Goal: Task Accomplishment & Management: Manage account settings

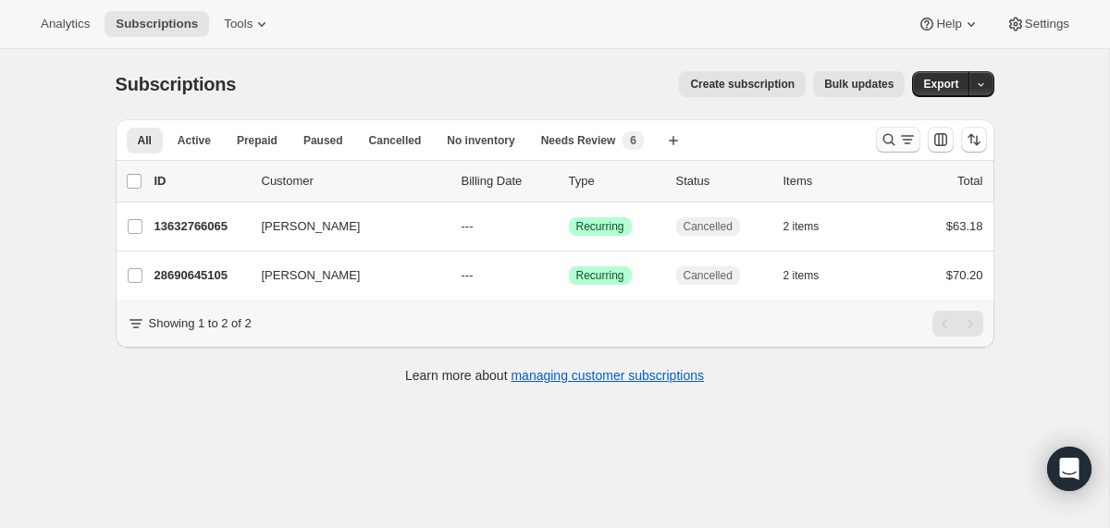
click at [878, 141] on button "Search and filter results" at bounding box center [898, 140] width 44 height 26
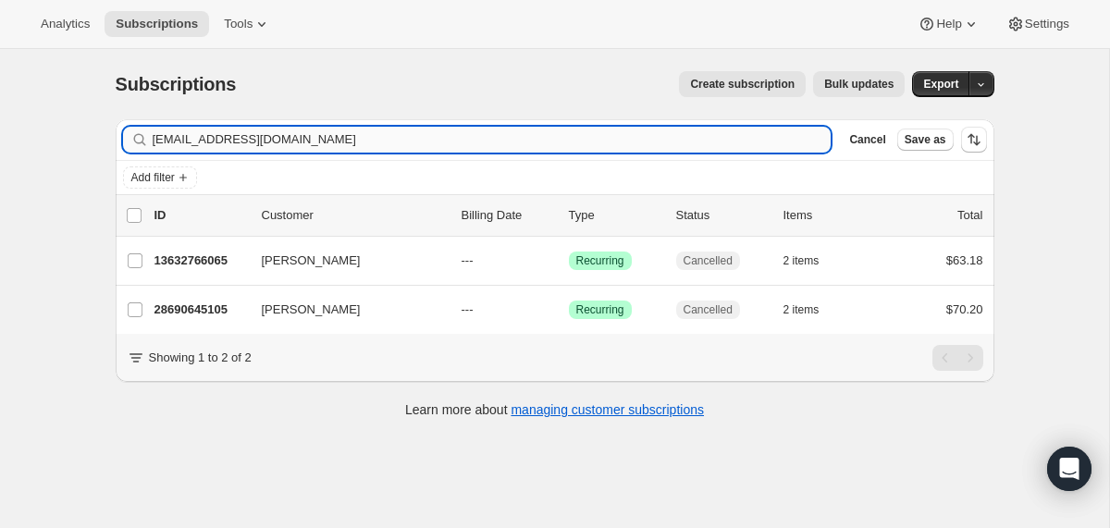
click at [483, 141] on input "[EMAIL_ADDRESS][DOMAIN_NAME]" at bounding box center [492, 140] width 679 height 26
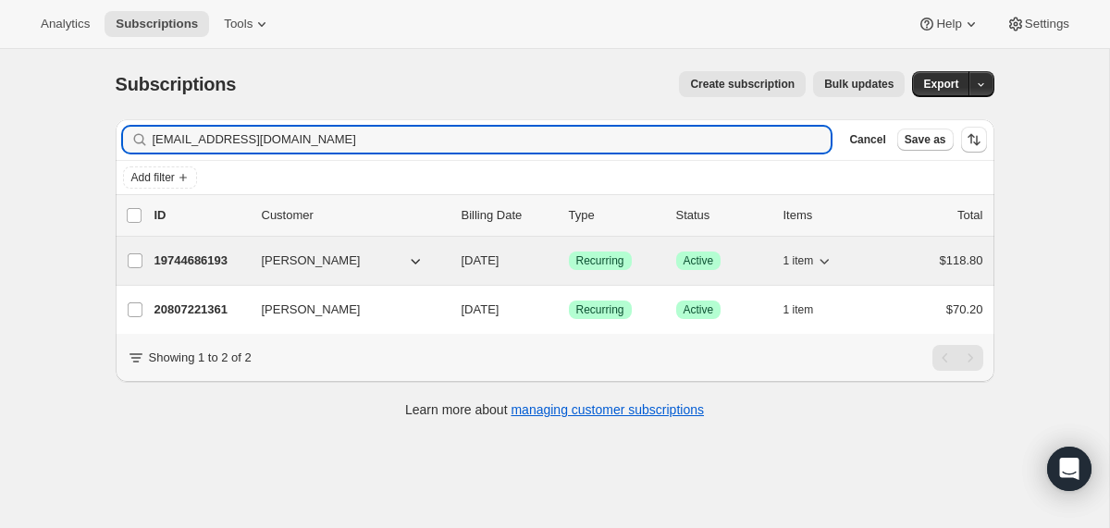
type input "[EMAIL_ADDRESS][DOMAIN_NAME]"
click at [453, 269] on div "19744686193 [PERSON_NAME] [DATE] Success Recurring Success Active 1 item $118.80" at bounding box center [568, 261] width 829 height 26
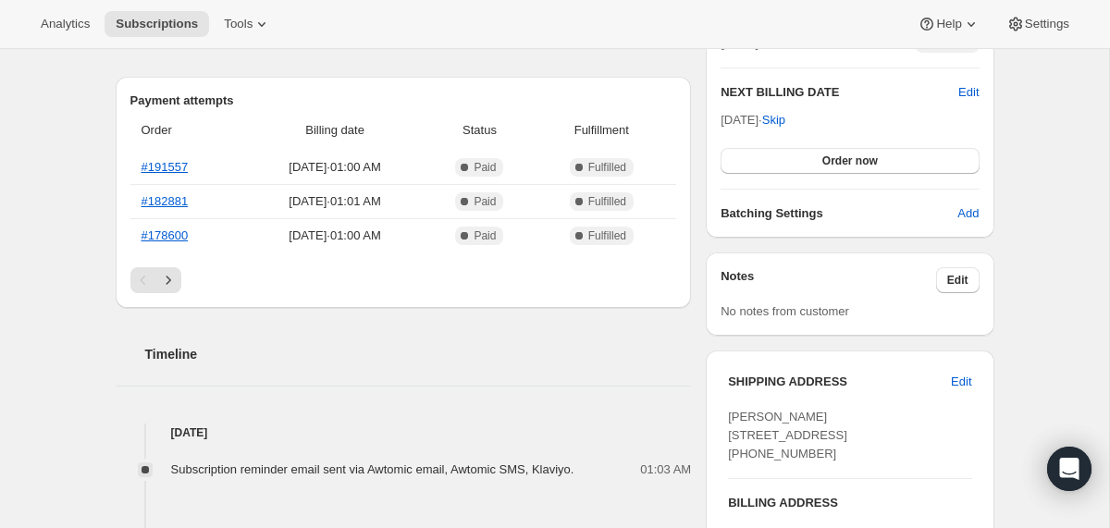
scroll to position [412, 0]
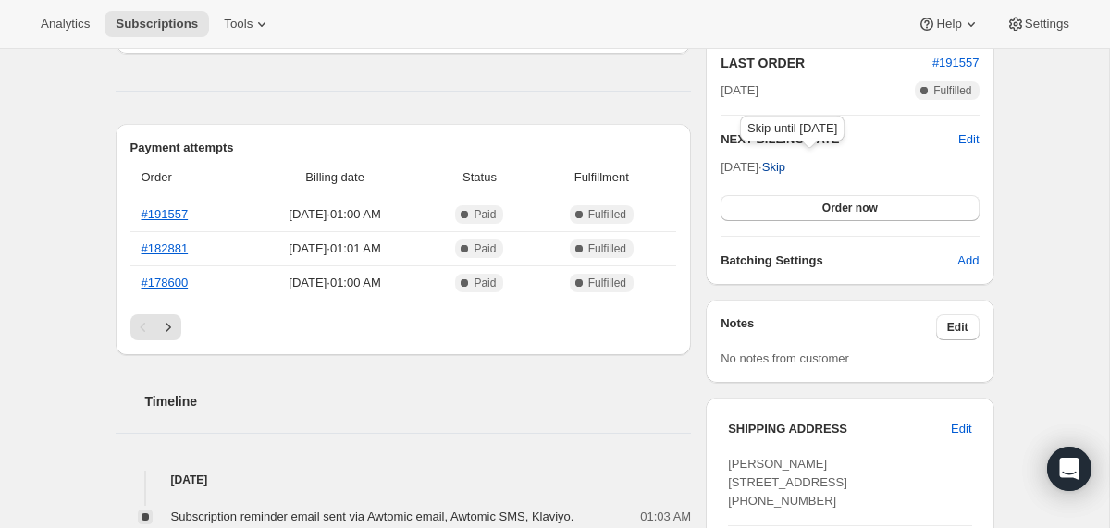
click at [785, 162] on span "Skip" at bounding box center [773, 167] width 23 height 18
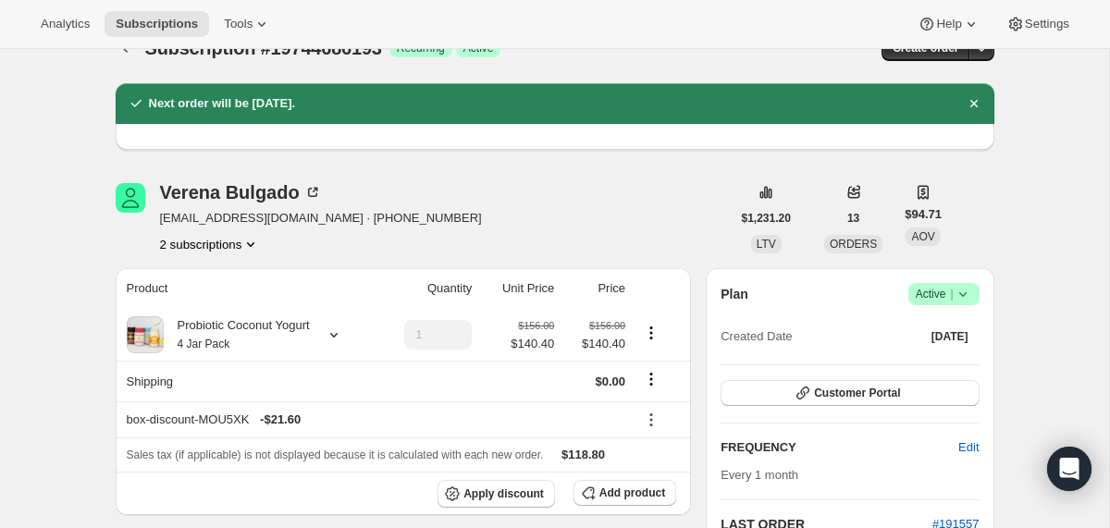
scroll to position [0, 0]
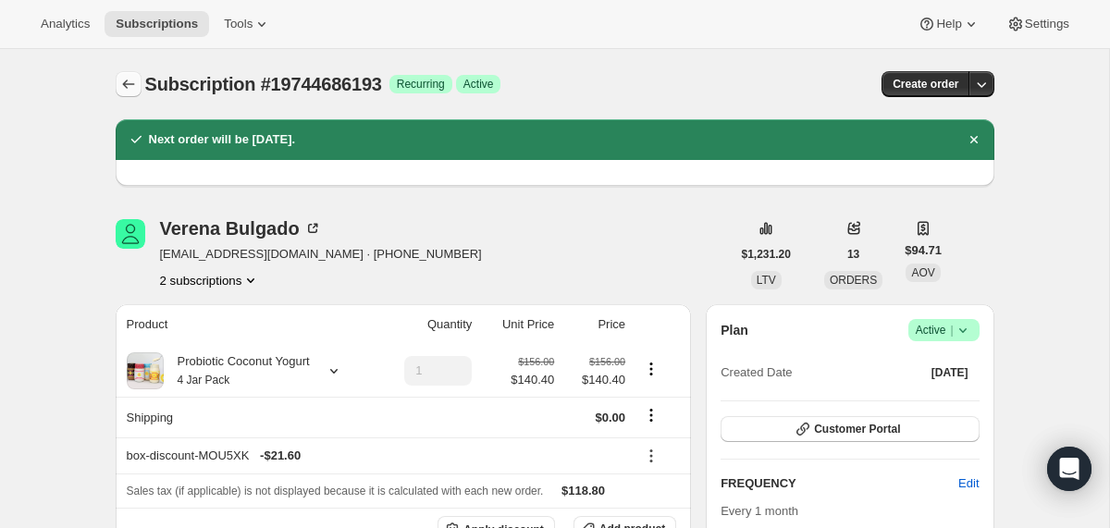
click at [130, 77] on icon "Subscriptions" at bounding box center [128, 84] width 18 height 18
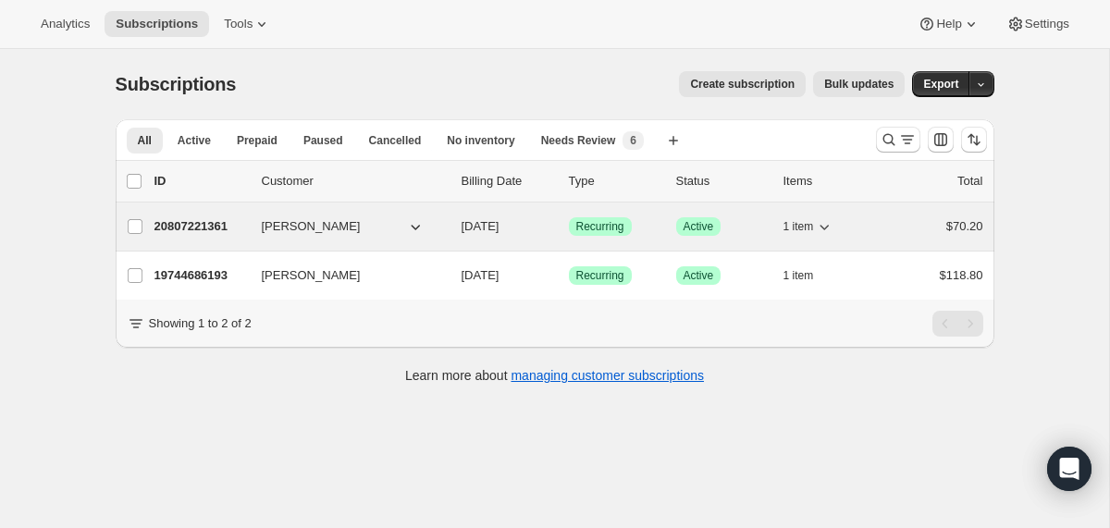
click at [456, 236] on div "20807221361 [PERSON_NAME] [DATE] Success Recurring Success Active 1 item $70.20" at bounding box center [568, 227] width 829 height 26
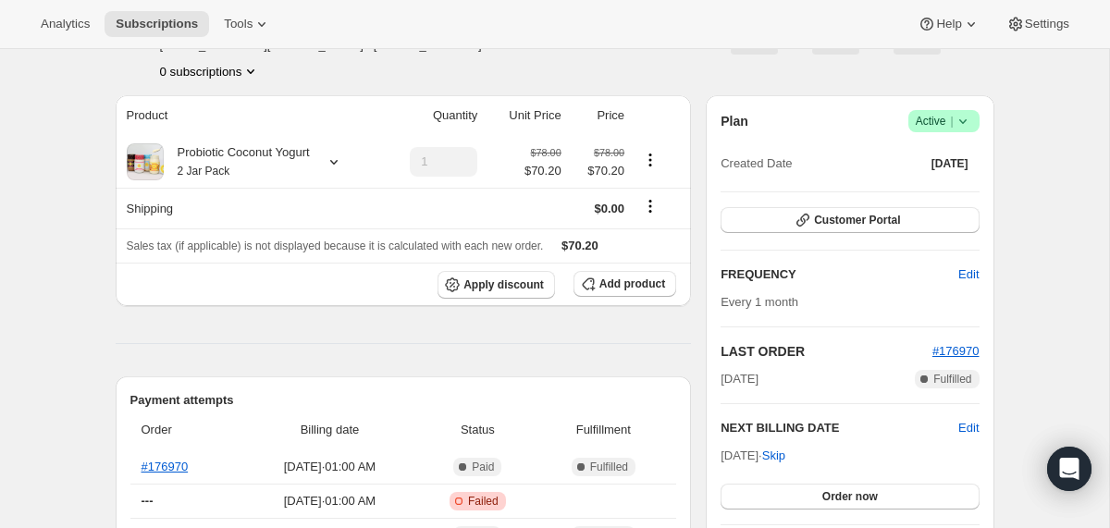
scroll to position [125, 0]
click at [785, 454] on span "Skip" at bounding box center [773, 455] width 23 height 18
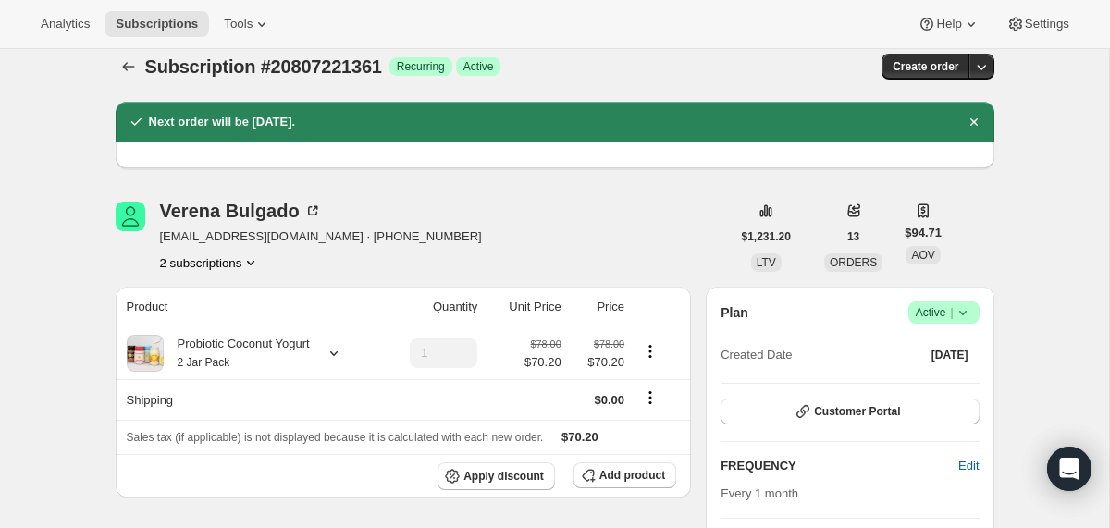
scroll to position [0, 0]
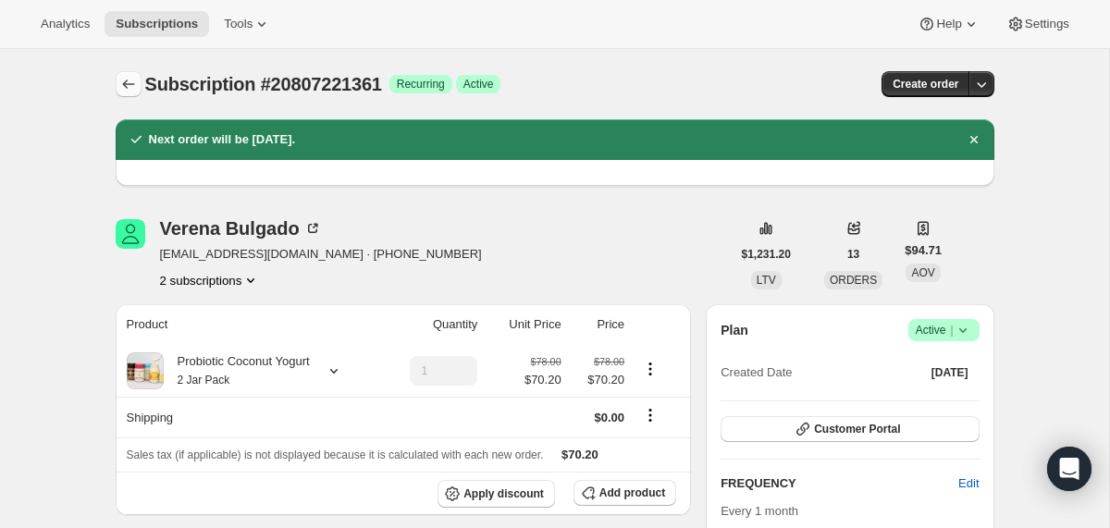
click at [127, 79] on icon "Subscriptions" at bounding box center [128, 84] width 18 height 18
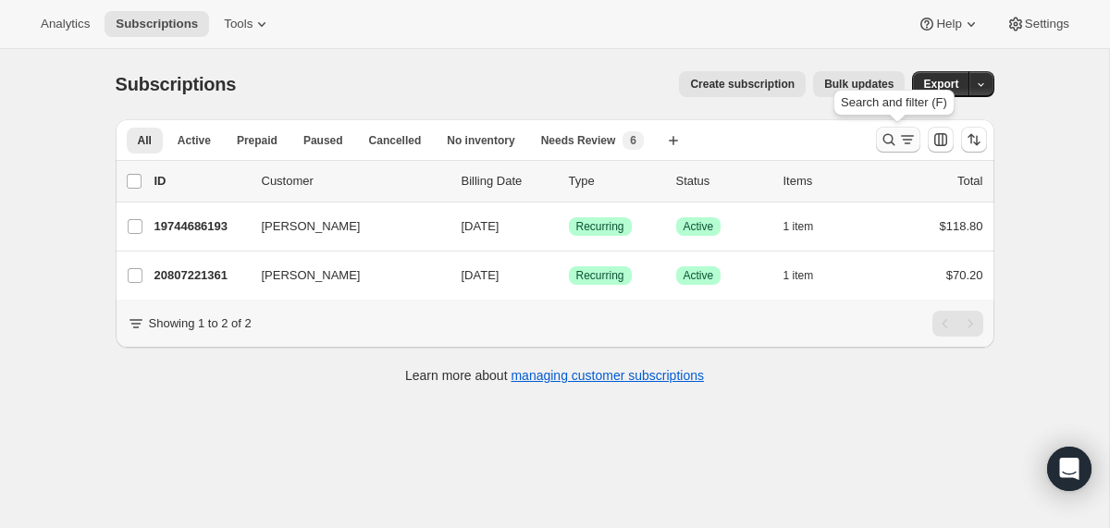
click at [890, 140] on icon "Search and filter results" at bounding box center [888, 139] width 18 height 18
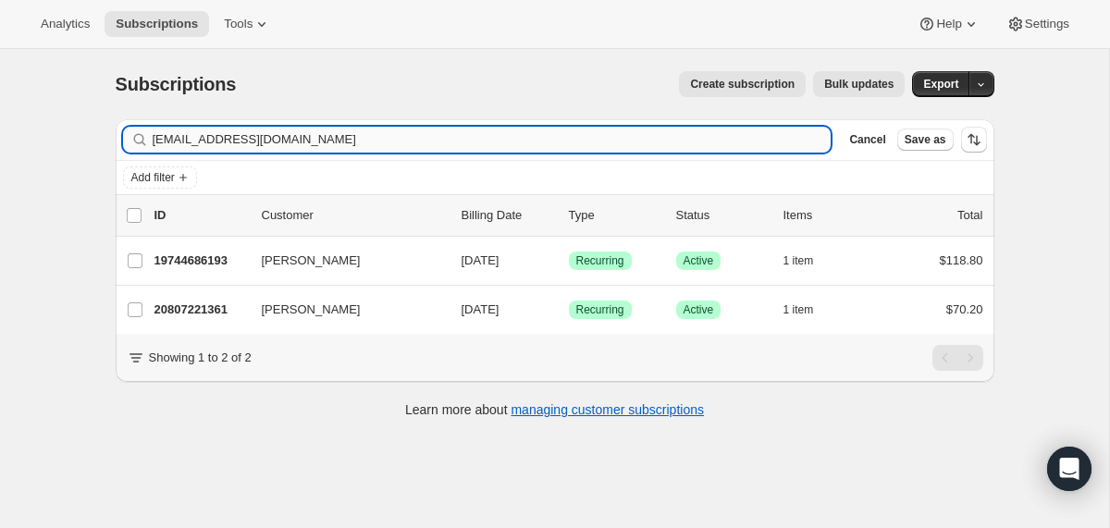
click at [751, 142] on input "[EMAIL_ADDRESS][DOMAIN_NAME]" at bounding box center [492, 140] width 679 height 26
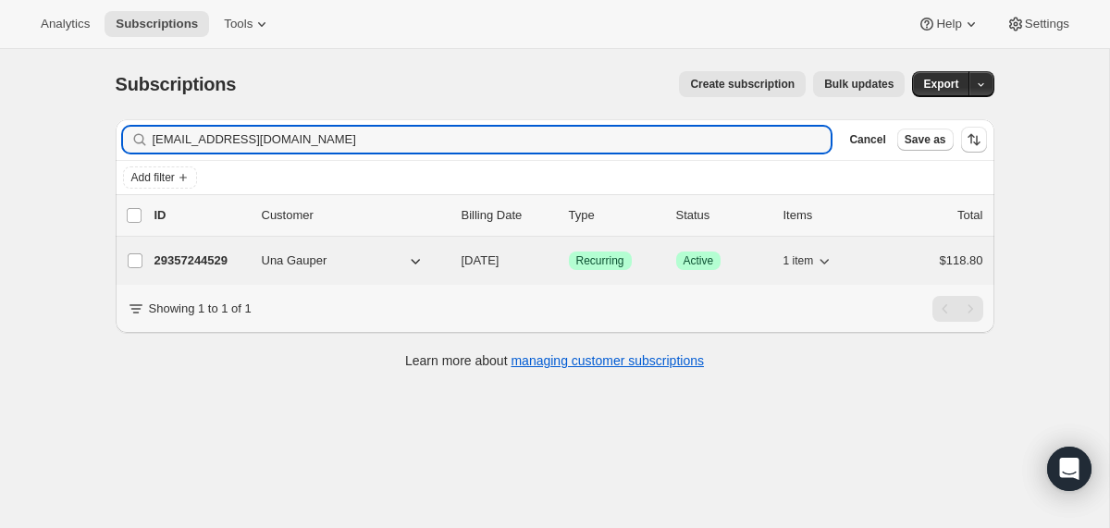
type input "[EMAIL_ADDRESS][DOMAIN_NAME]"
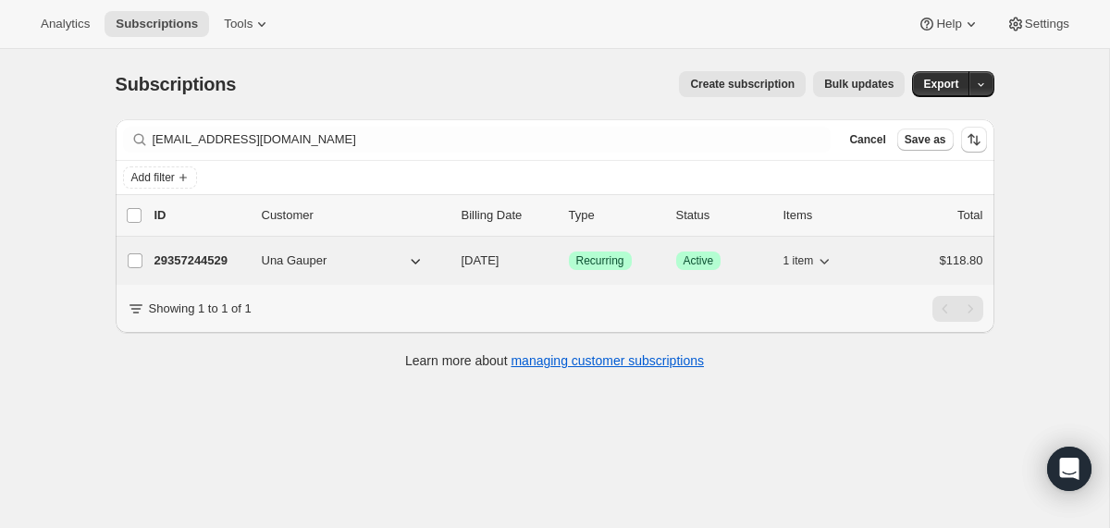
click at [456, 264] on div "29357244529 Una Gauper [DATE] Success Recurring Success Active 1 item $118.80" at bounding box center [568, 261] width 829 height 26
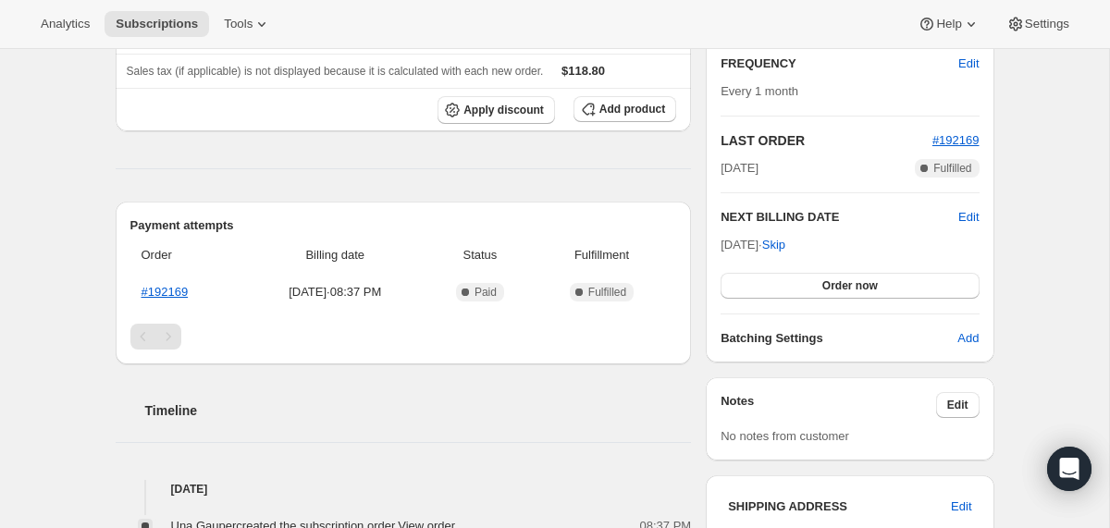
scroll to position [338, 0]
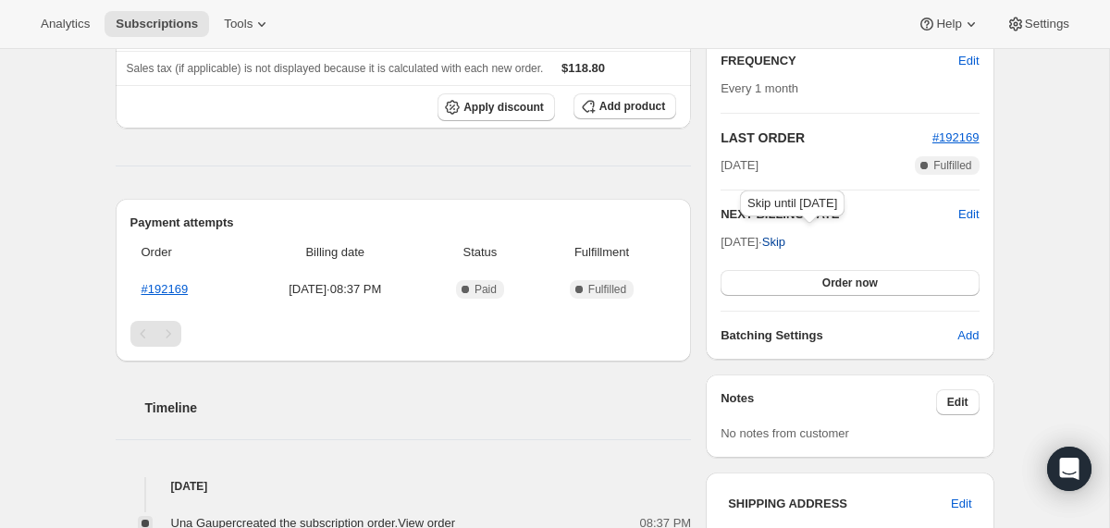
click at [785, 237] on span "Skip" at bounding box center [773, 242] width 23 height 18
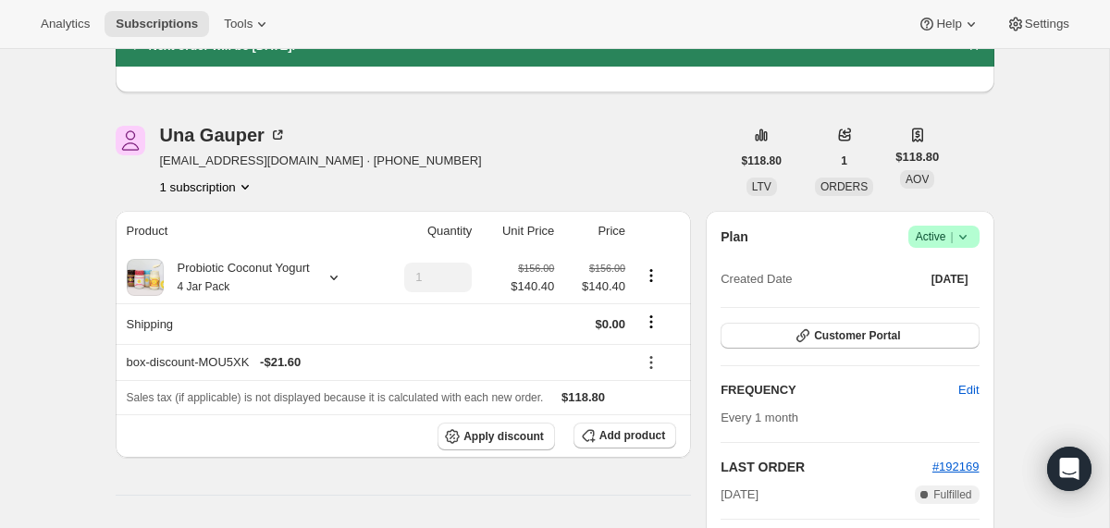
scroll to position [13, 0]
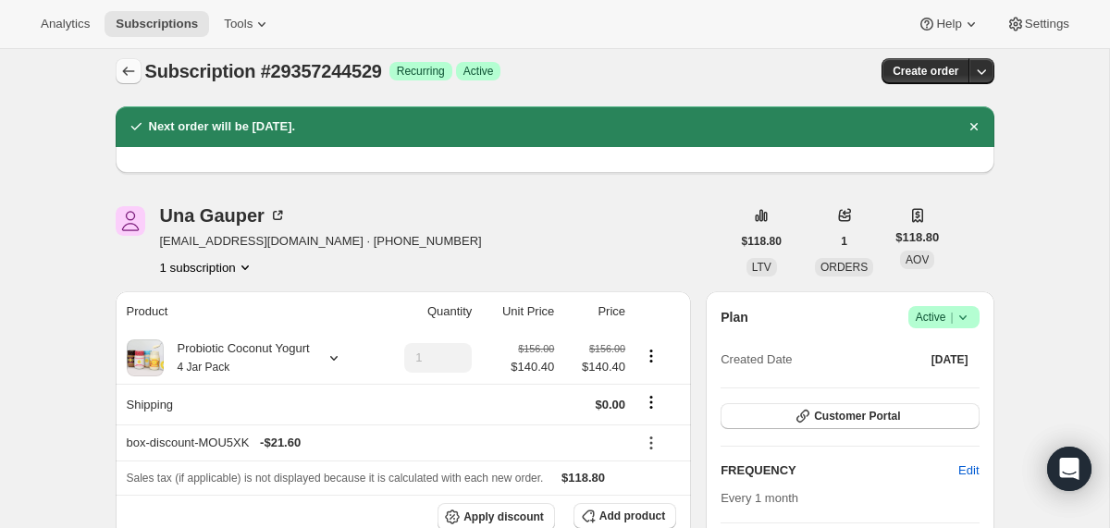
click at [125, 77] on icon "Subscriptions" at bounding box center [128, 71] width 18 height 18
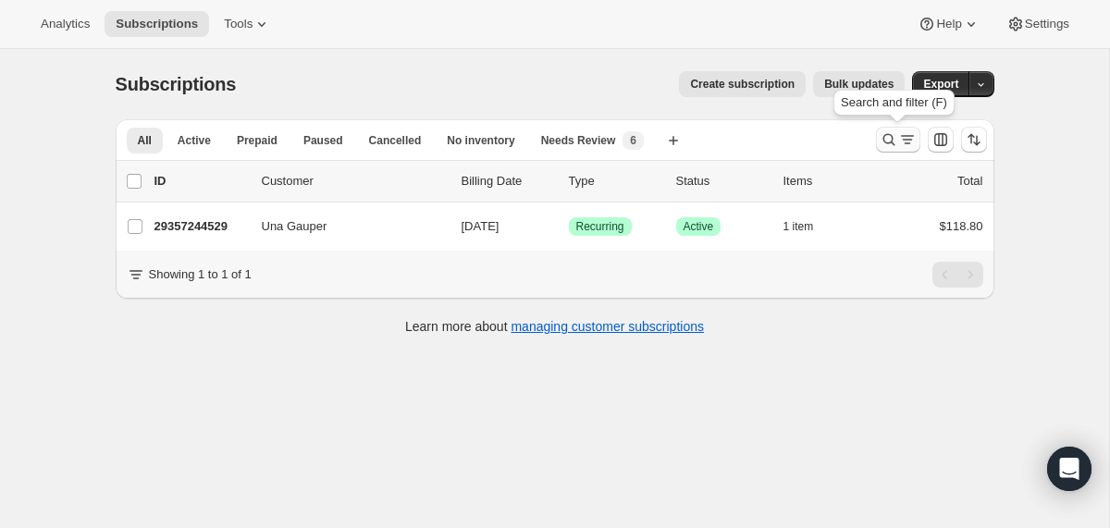
click at [901, 141] on icon "Search and filter results" at bounding box center [907, 139] width 18 height 18
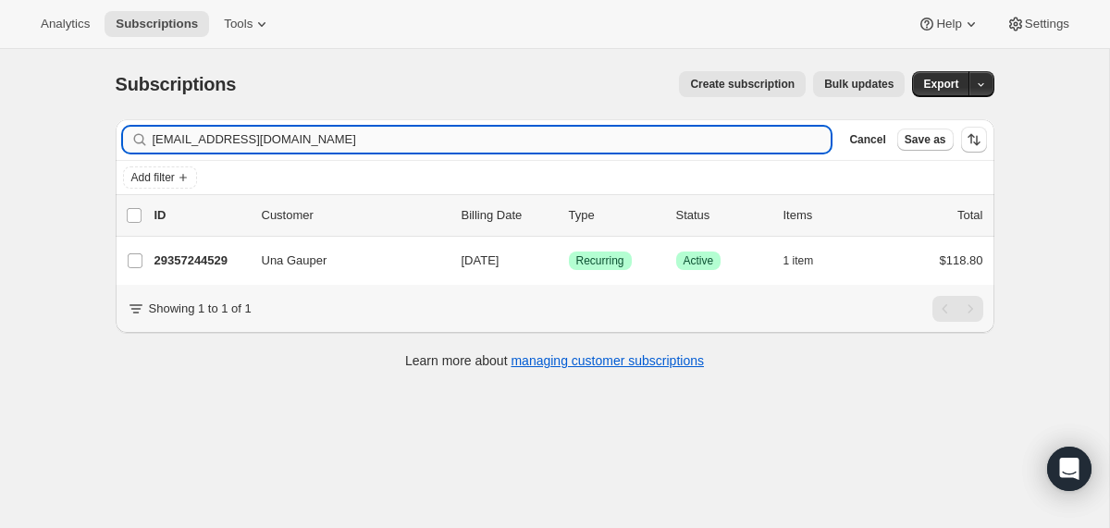
click at [628, 147] on input "[EMAIL_ADDRESS][DOMAIN_NAME]" at bounding box center [492, 140] width 679 height 26
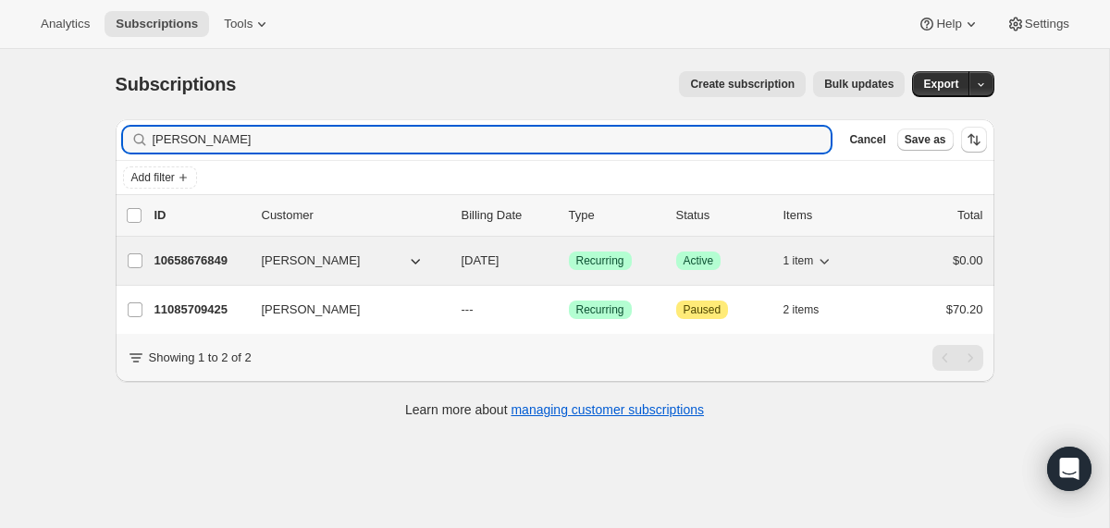
type input "[PERSON_NAME]"
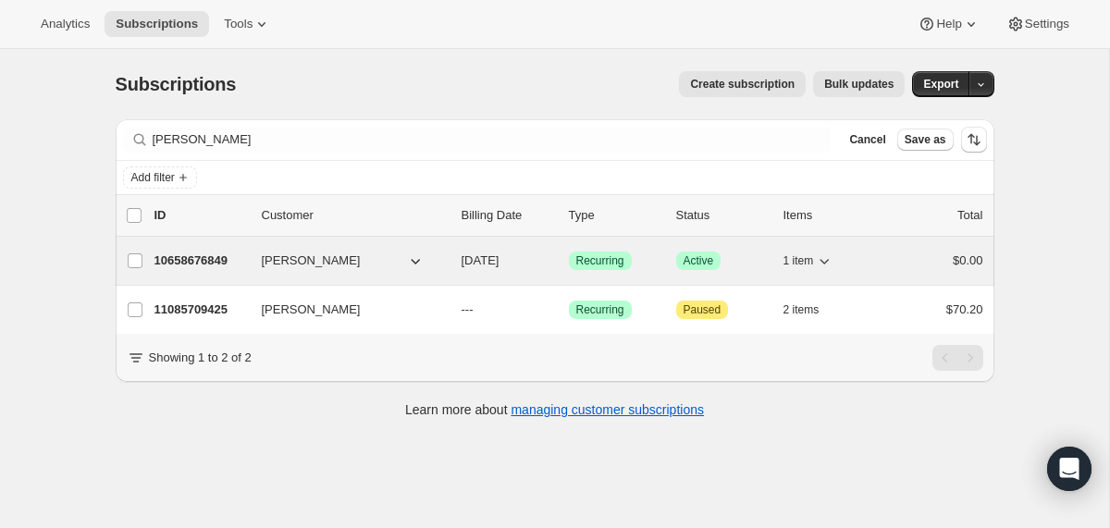
click at [454, 265] on div "10658676849 [PERSON_NAME] [DATE] Success Recurring Success Active 1 item $0.00" at bounding box center [568, 261] width 829 height 26
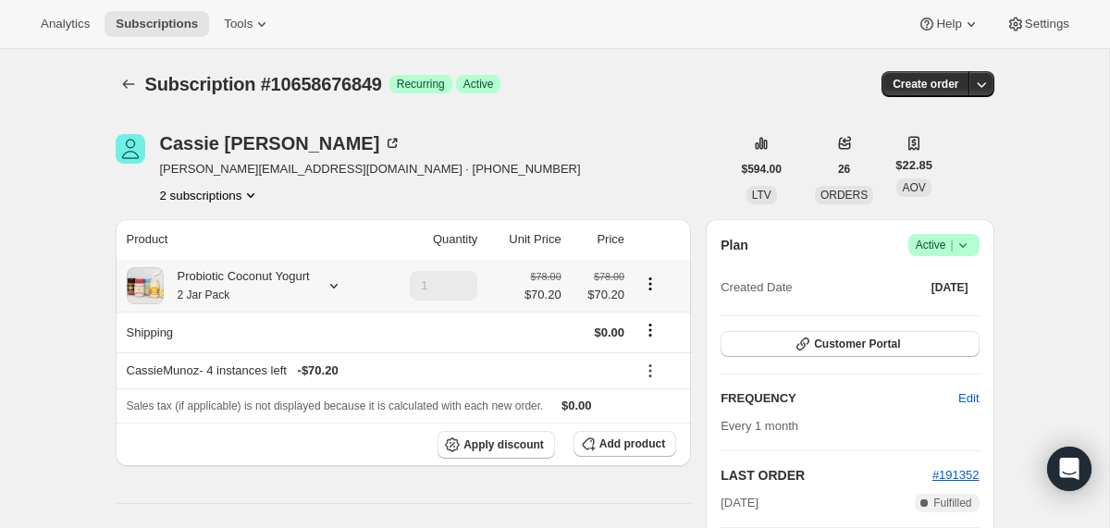
click at [343, 277] on icon at bounding box center [334, 285] width 18 height 18
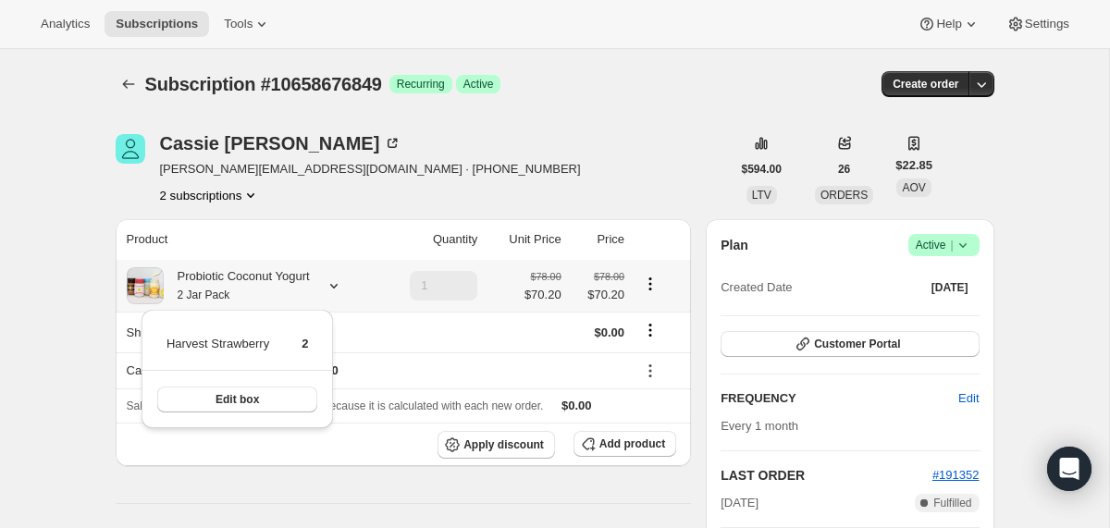
click at [327, 293] on div "Probiotic Coconut Yogurt 2 Jar Pack" at bounding box center [251, 285] width 248 height 37
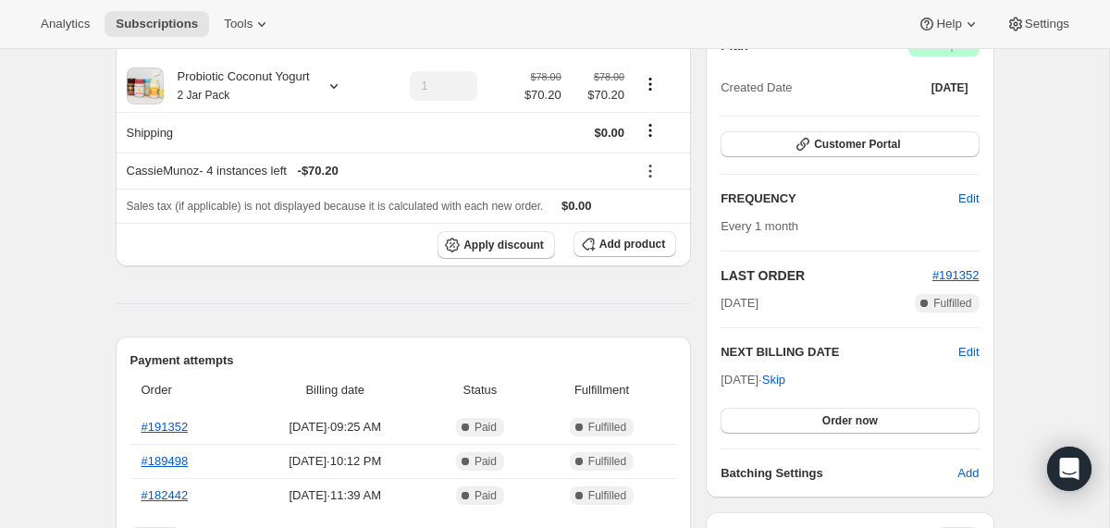
scroll to position [201, 0]
click at [877, 146] on span "Customer Portal" at bounding box center [857, 143] width 86 height 15
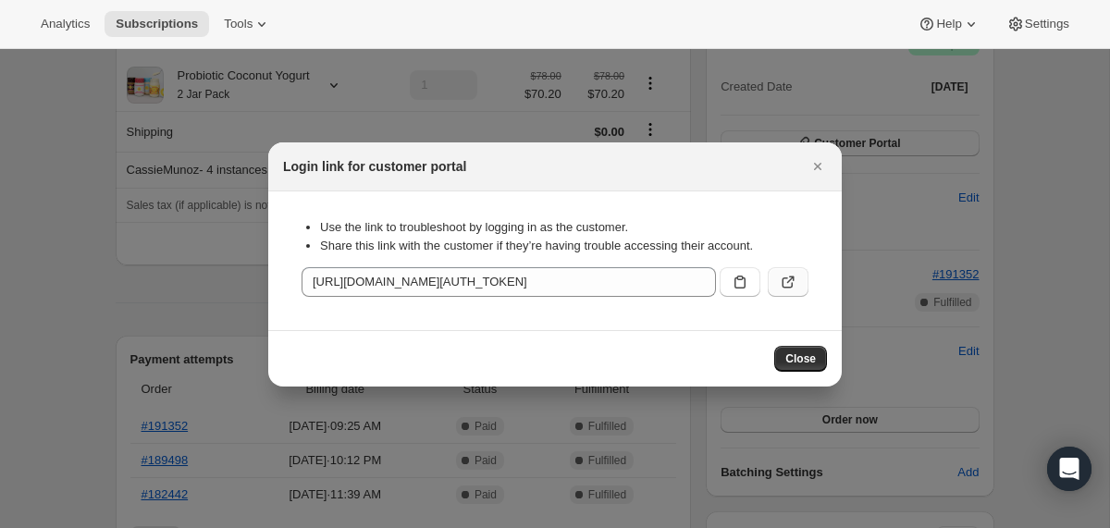
click at [792, 284] on icon ":rrk:" at bounding box center [787, 282] width 11 height 11
click at [202, 291] on div at bounding box center [555, 264] width 1110 height 528
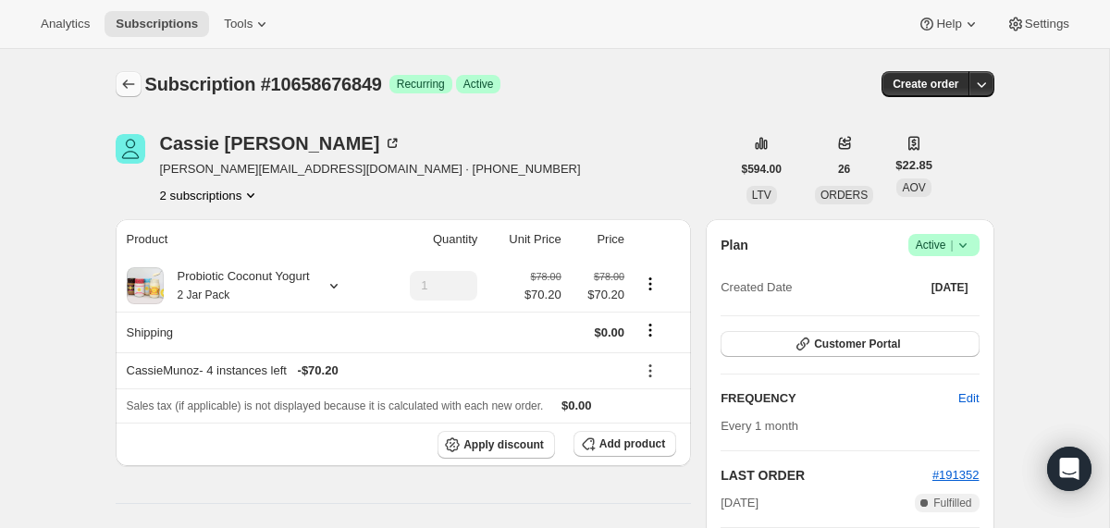
click at [129, 86] on icon "Subscriptions" at bounding box center [128, 84] width 18 height 18
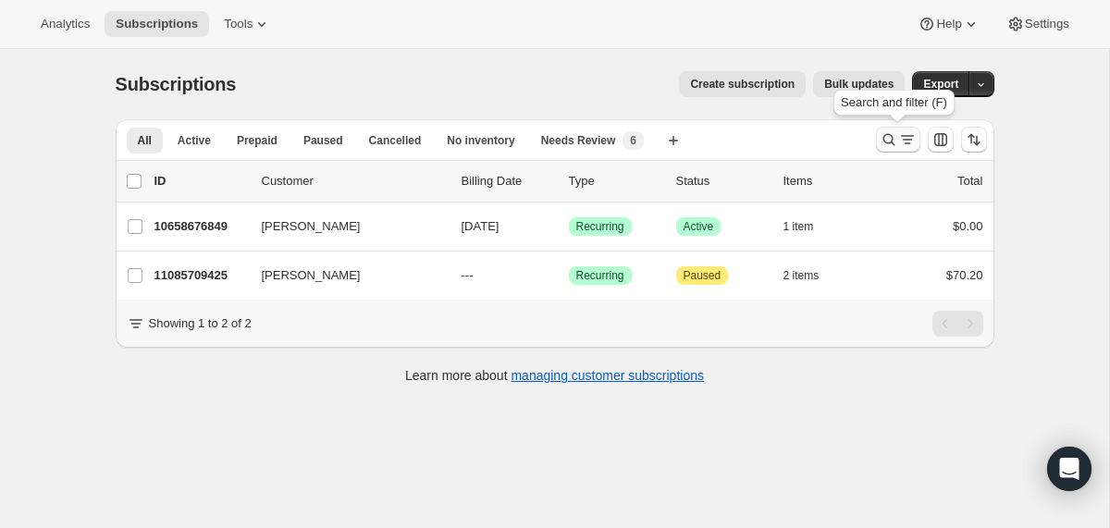
click at [889, 143] on icon "Search and filter results" at bounding box center [888, 139] width 18 height 18
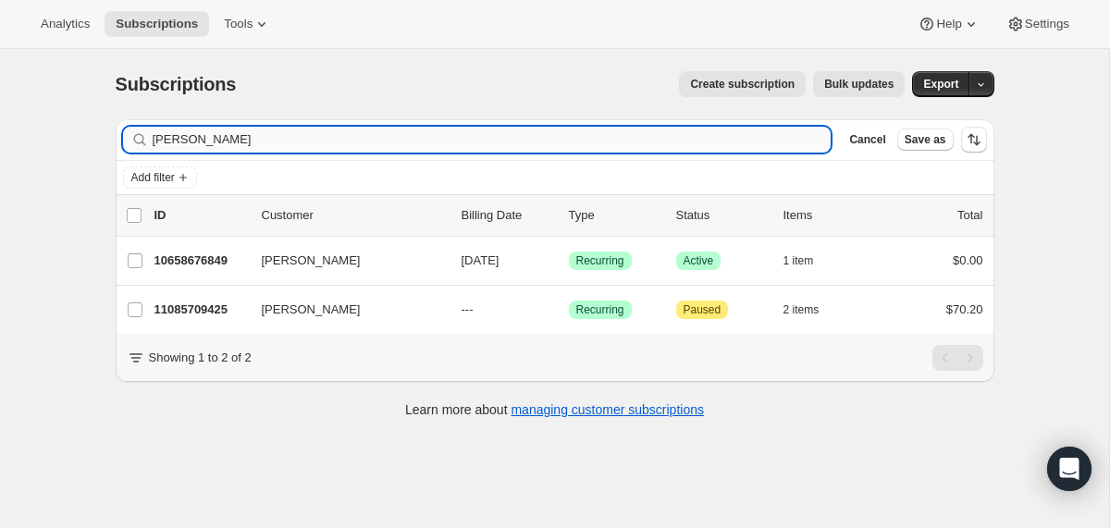
click at [693, 142] on input "[PERSON_NAME]" at bounding box center [492, 140] width 679 height 26
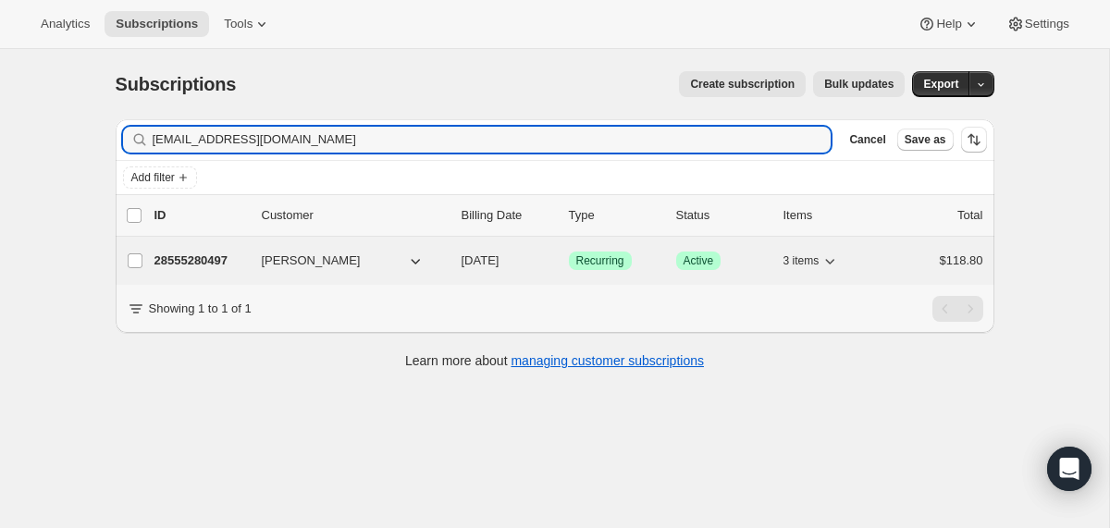
type input "[EMAIL_ADDRESS][DOMAIN_NAME]"
click at [451, 267] on div "28555280497 [PERSON_NAME] [DATE] Success Recurring Success Active 3 items $118.…" at bounding box center [568, 261] width 829 height 26
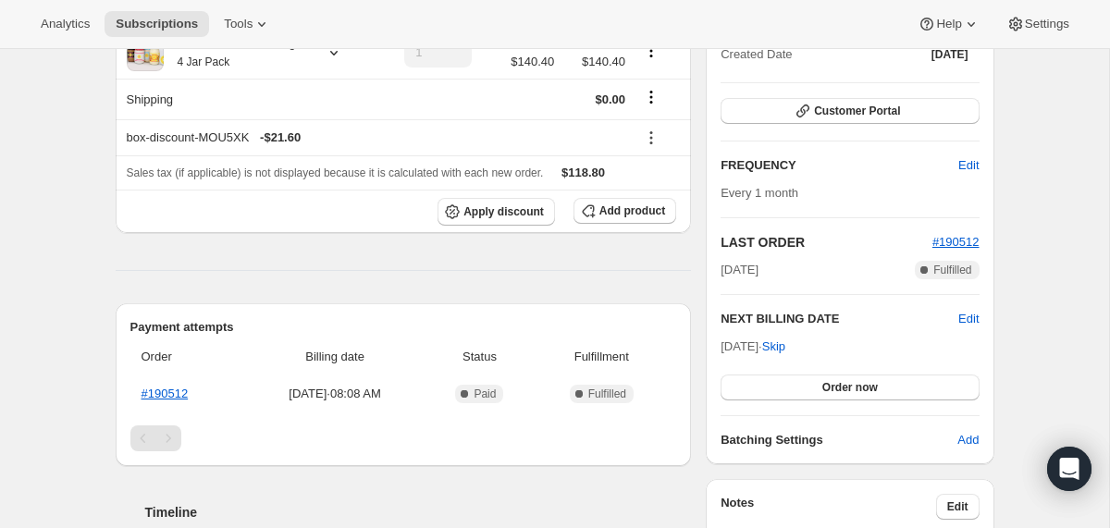
scroll to position [234, 0]
click at [960, 316] on span "Edit" at bounding box center [968, 318] width 20 height 18
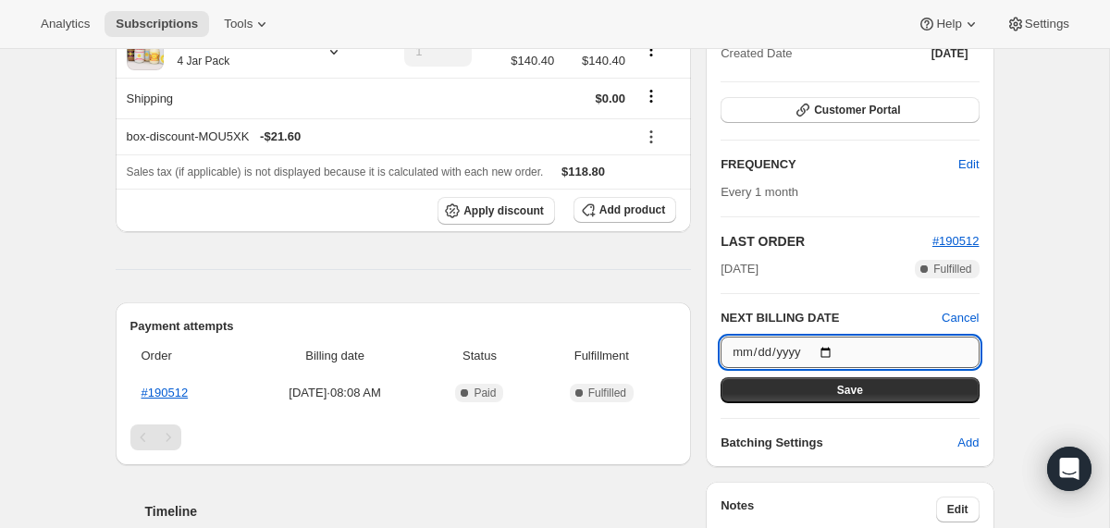
click at [829, 350] on input "[DATE]" at bounding box center [849, 352] width 258 height 31
type input "[DATE]"
click at [777, 396] on button "Save" at bounding box center [849, 390] width 258 height 26
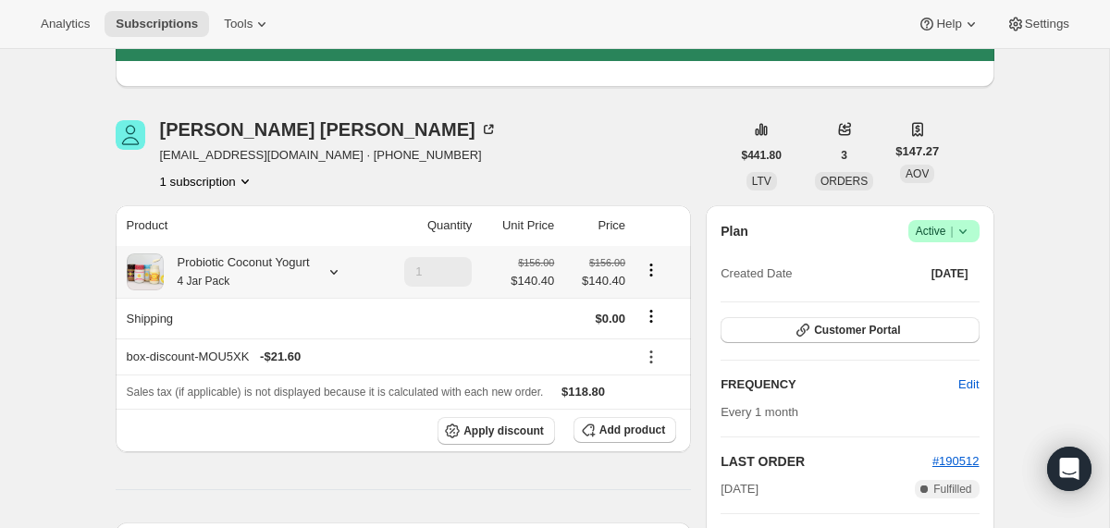
scroll to position [0, 0]
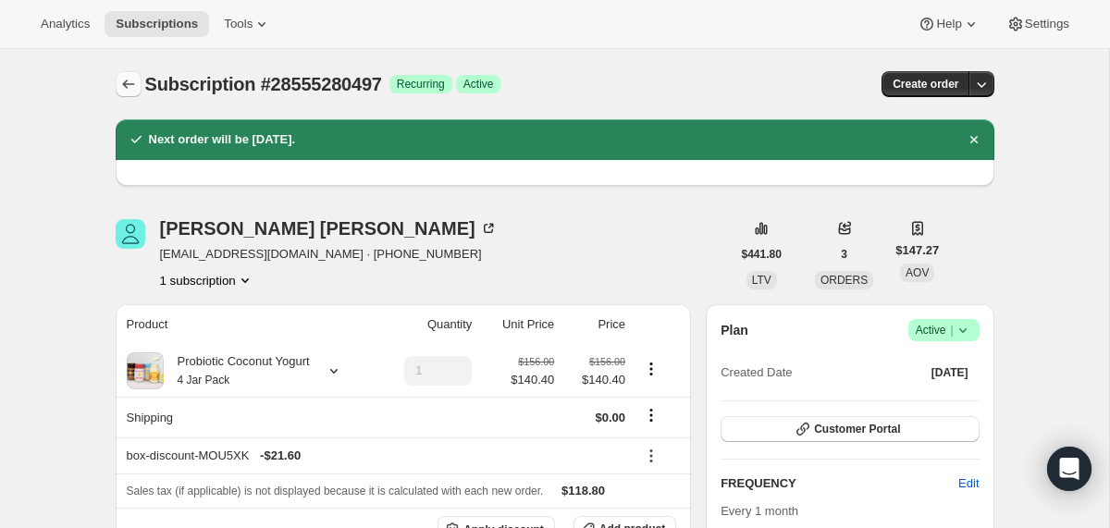
click at [125, 81] on icon "Subscriptions" at bounding box center [128, 84] width 12 height 9
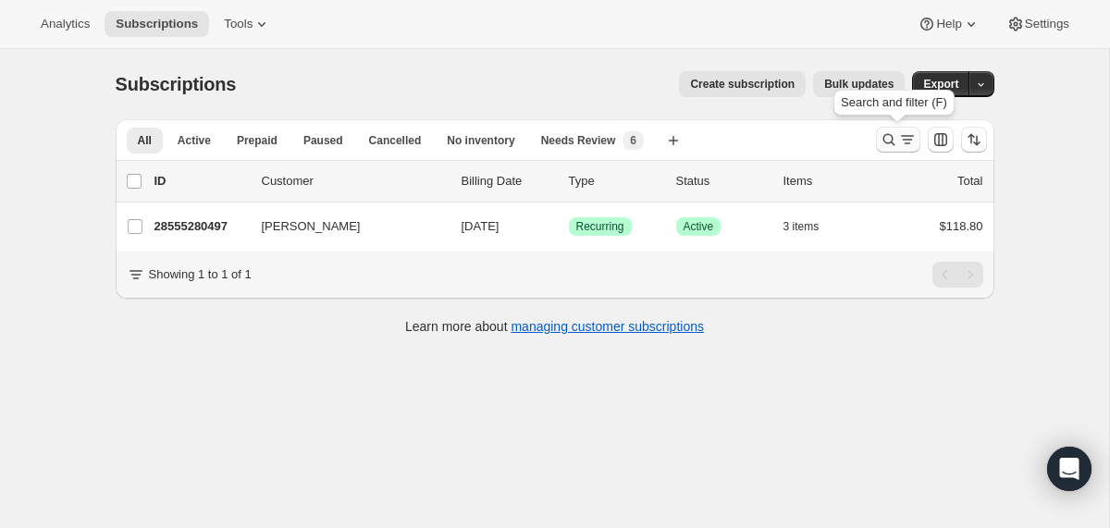
click at [886, 140] on icon "Search and filter results" at bounding box center [888, 139] width 18 height 18
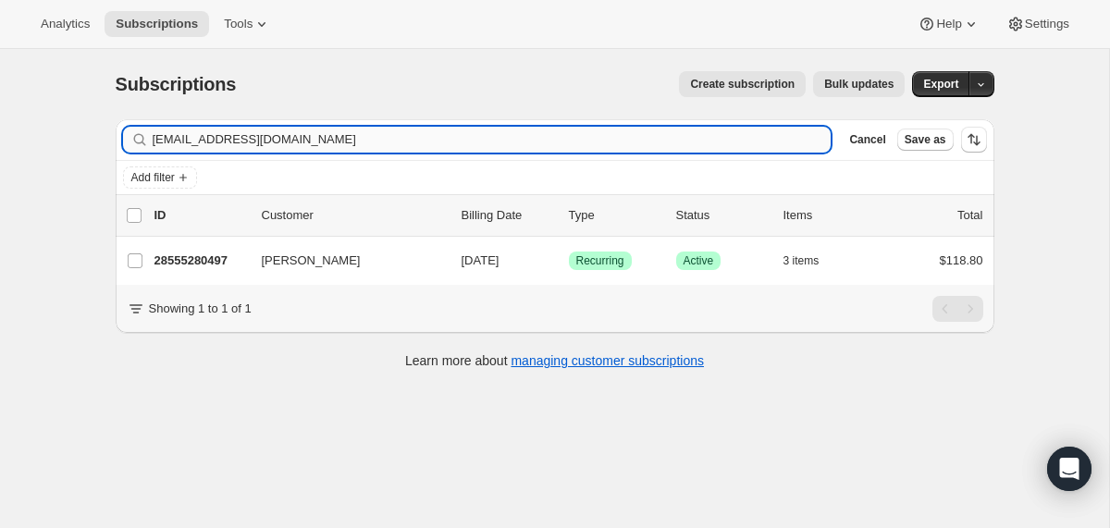
click at [777, 140] on input "[EMAIL_ADDRESS][DOMAIN_NAME]" at bounding box center [492, 140] width 679 height 26
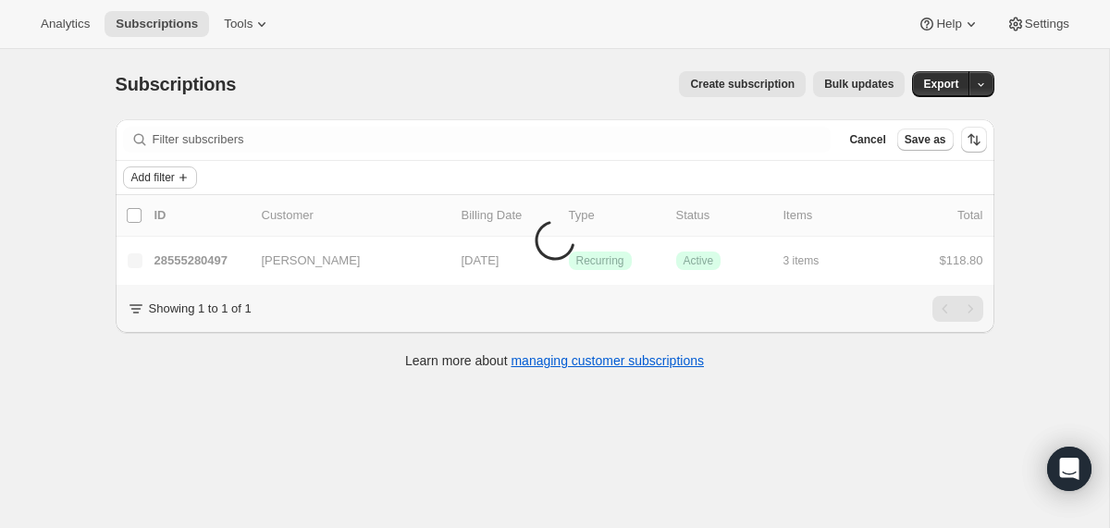
click at [170, 174] on span "Add filter" at bounding box center [152, 177] width 43 height 15
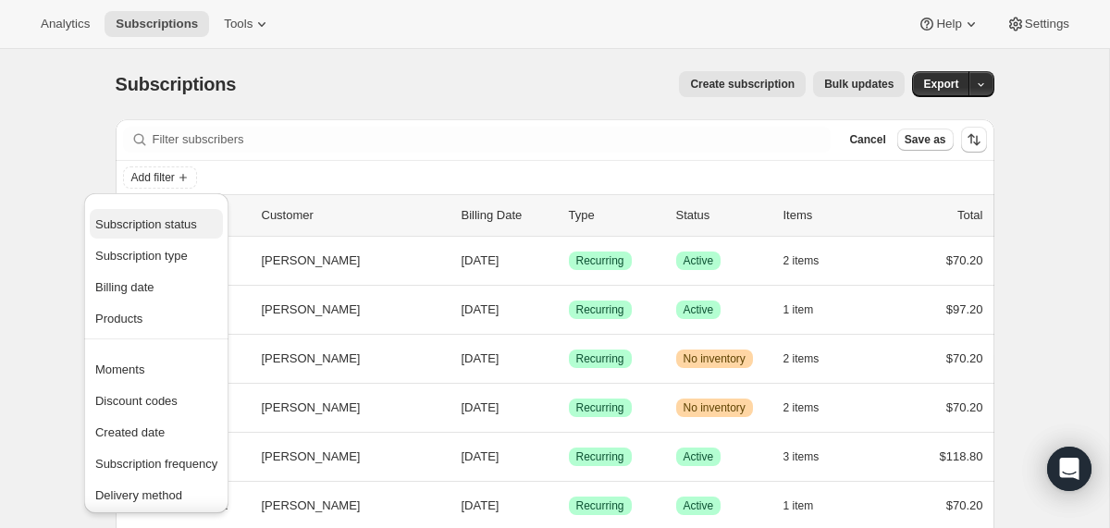
click at [170, 233] on button "Subscription status" at bounding box center [156, 224] width 133 height 30
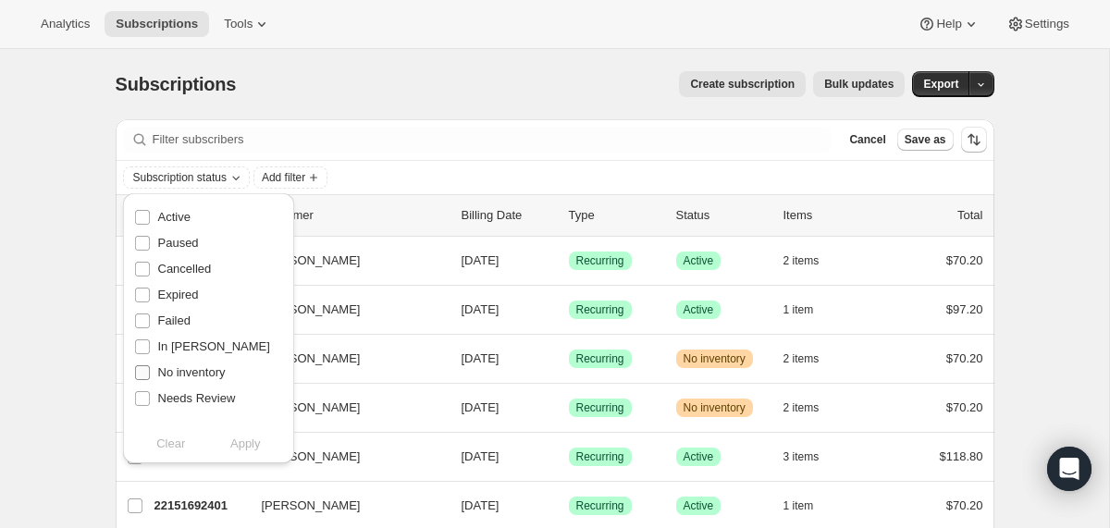
click at [193, 374] on span "No inventory" at bounding box center [192, 372] width 68 height 14
click at [150, 374] on input "No inventory" at bounding box center [142, 372] width 15 height 15
checkbox input "true"
click at [245, 443] on span "Apply" at bounding box center [245, 444] width 31 height 18
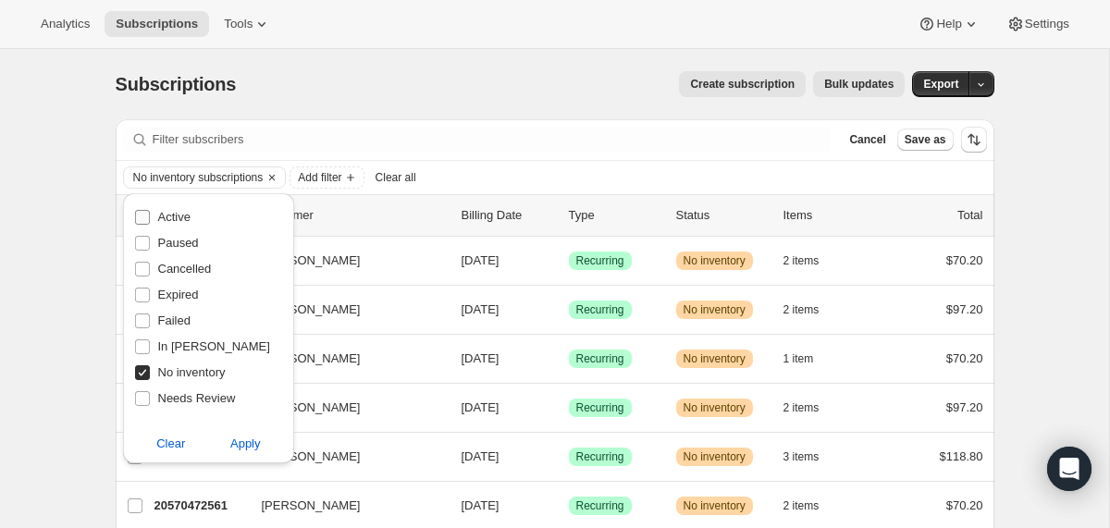
click at [146, 216] on input "Active" at bounding box center [142, 217] width 15 height 15
checkbox input "true"
click at [242, 447] on span "Apply" at bounding box center [245, 444] width 31 height 18
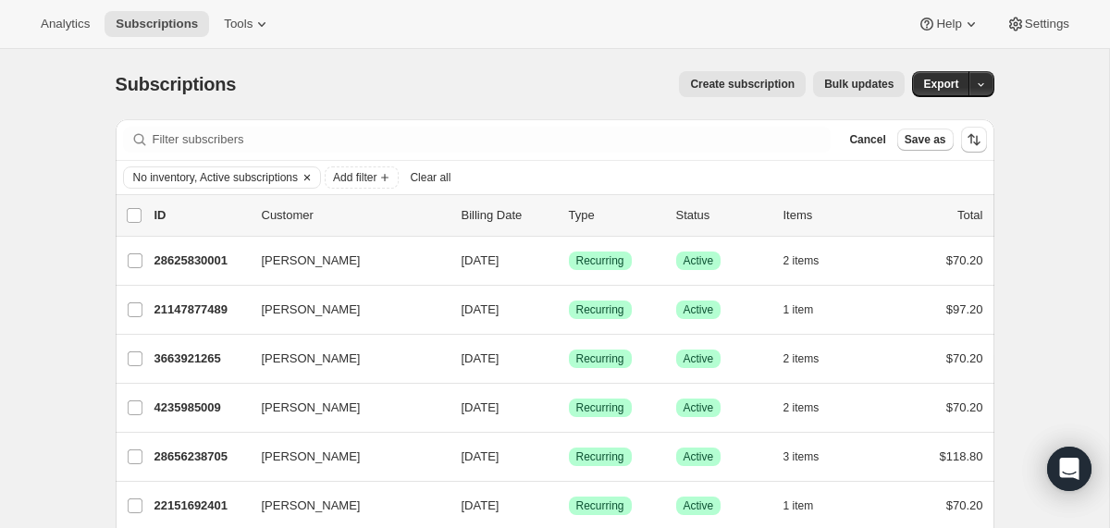
click at [253, 176] on span "No inventory, Active subscriptions" at bounding box center [216, 177] width 166 height 15
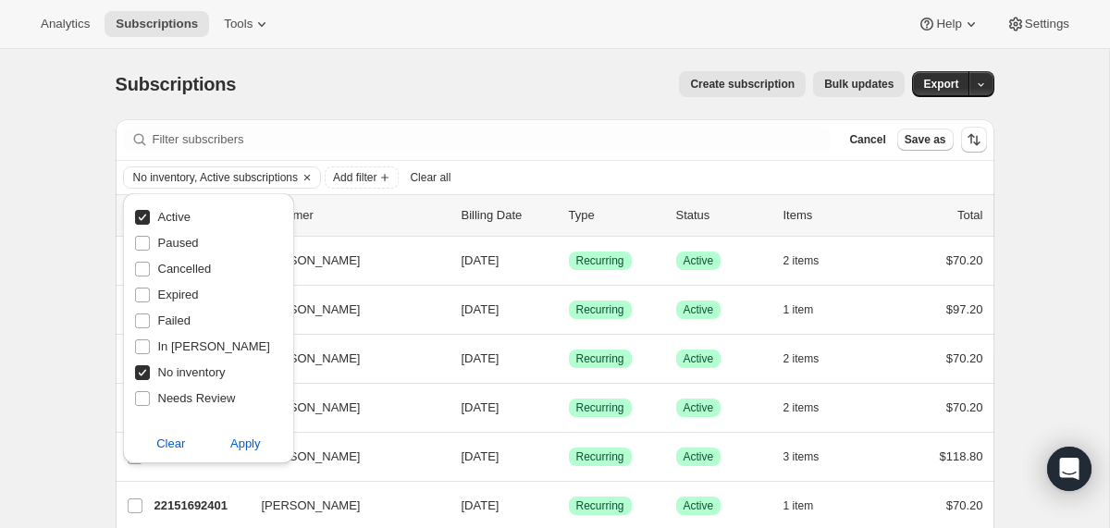
click at [177, 217] on span "Active" at bounding box center [174, 217] width 32 height 14
click at [150, 217] on input "Active" at bounding box center [142, 217] width 15 height 15
checkbox input "false"
click at [232, 438] on span "Apply" at bounding box center [245, 444] width 31 height 18
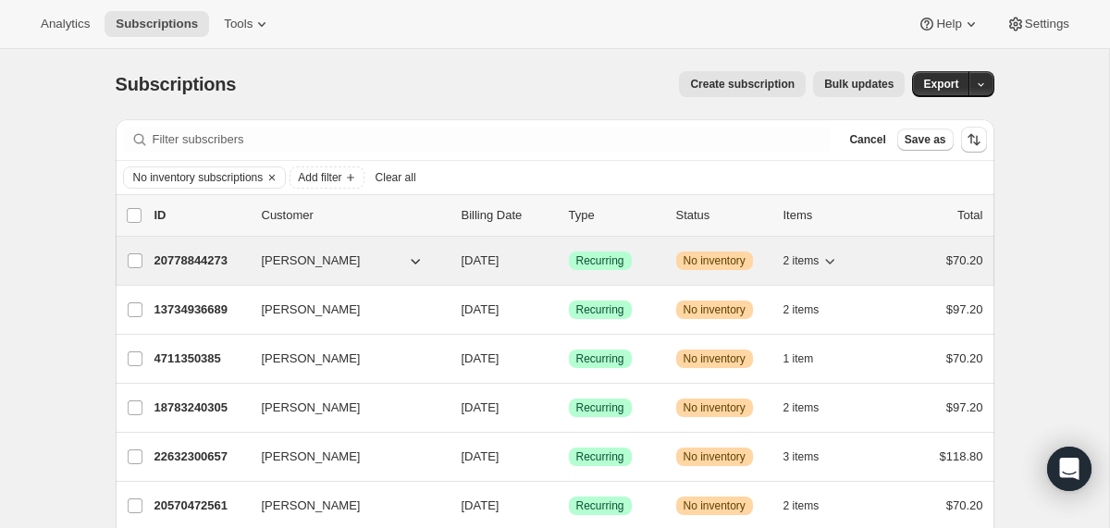
click at [446, 253] on div "20778844273 [PERSON_NAME] [DATE] Success Recurring Warning No inventory 2 items…" at bounding box center [568, 261] width 829 height 26
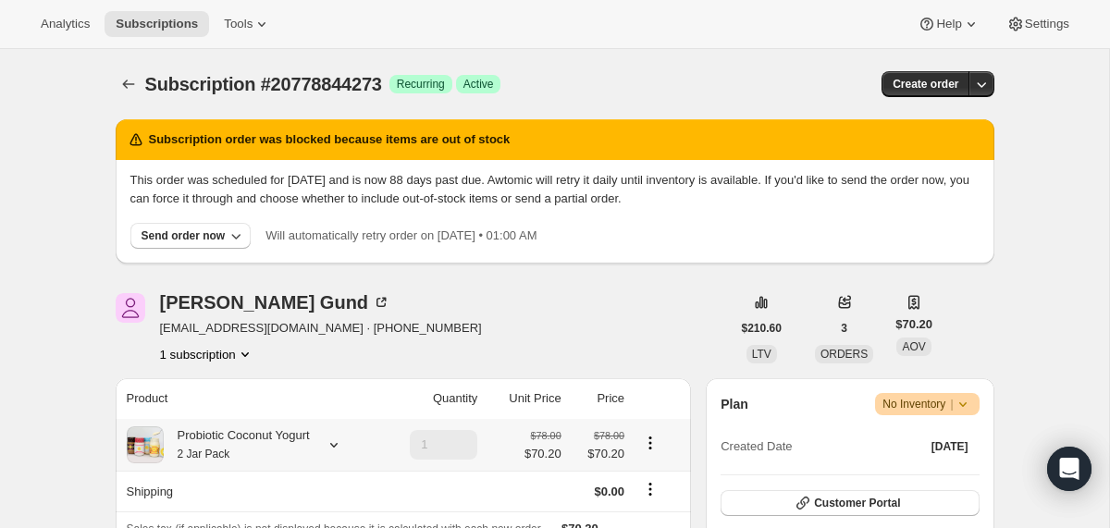
click at [327, 437] on div "Probiotic Coconut Yogurt 2 Jar Pack" at bounding box center [251, 444] width 248 height 37
click at [338, 441] on icon at bounding box center [334, 445] width 18 height 18
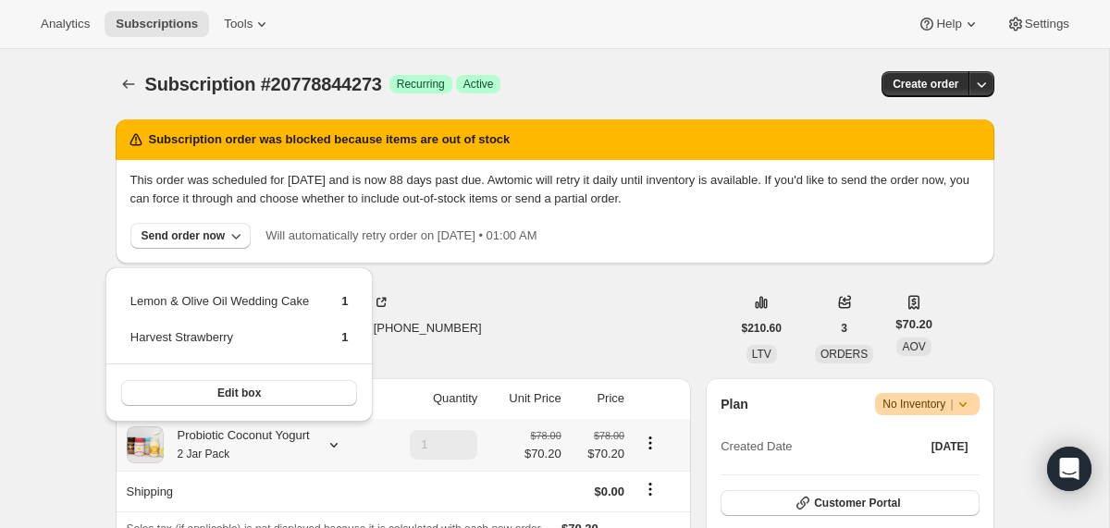
click at [338, 441] on icon at bounding box center [334, 445] width 18 height 18
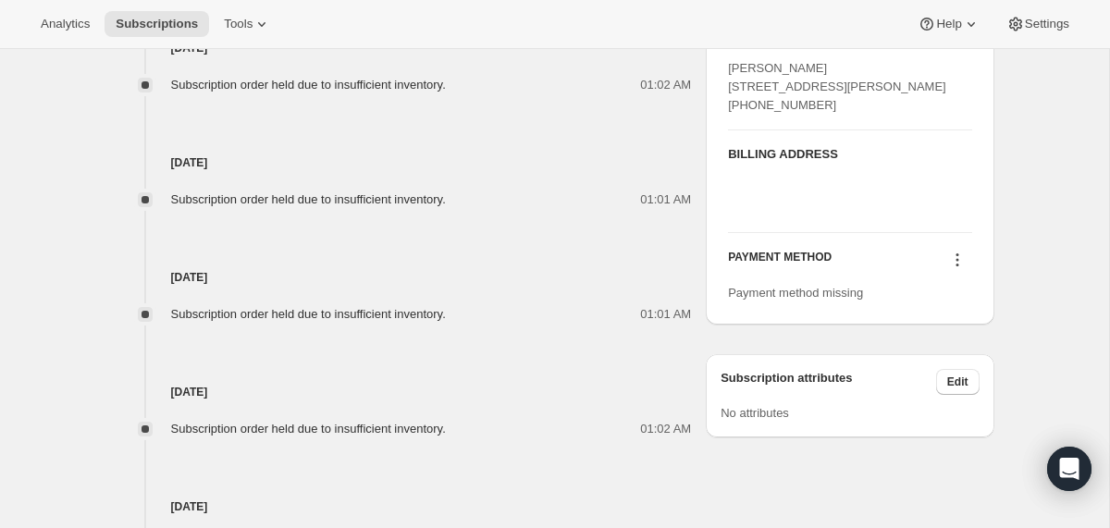
scroll to position [1105, 0]
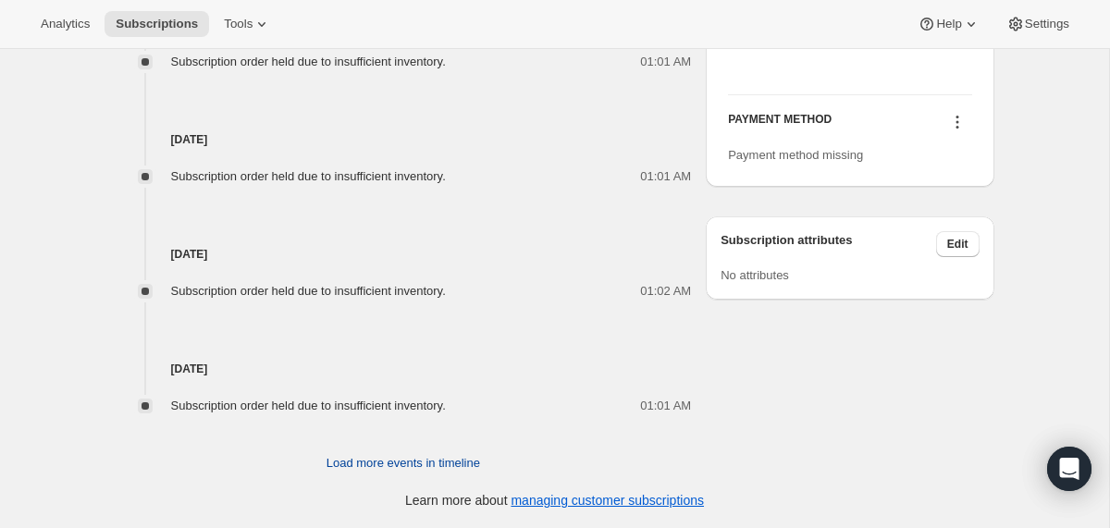
click at [341, 460] on span "Load more events in timeline" at bounding box center [403, 463] width 154 height 18
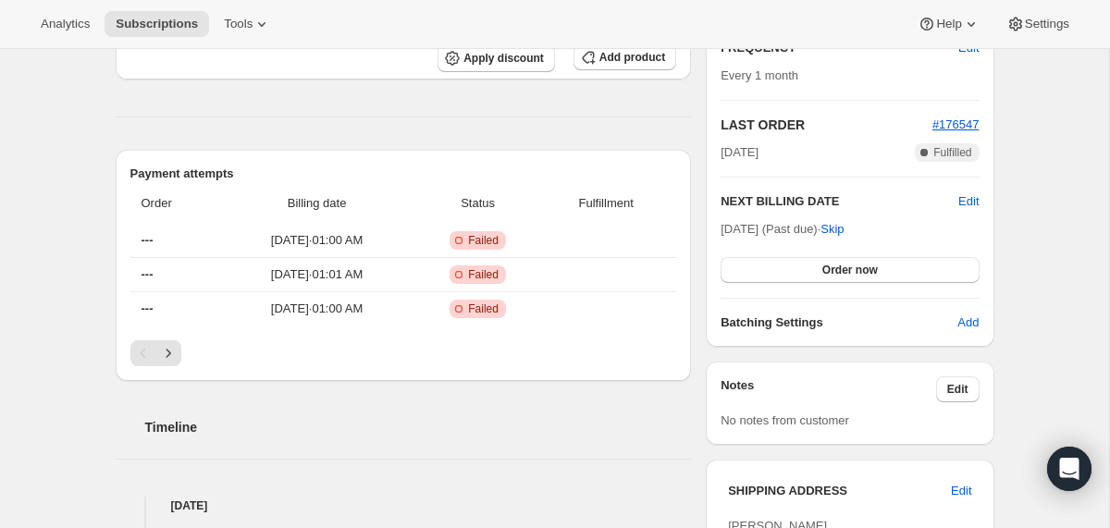
scroll to position [512, 0]
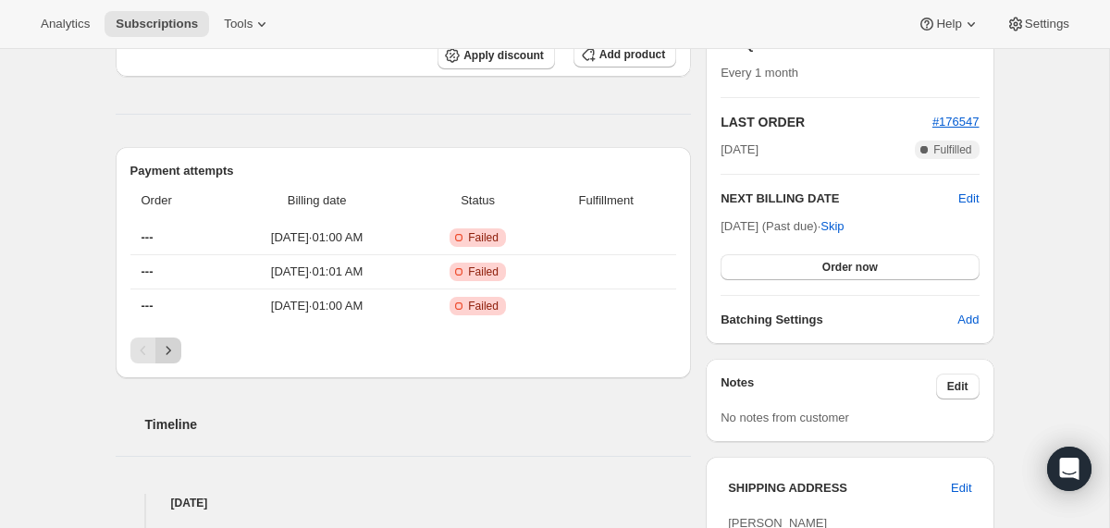
click at [170, 350] on icon "Next" at bounding box center [168, 350] width 18 height 18
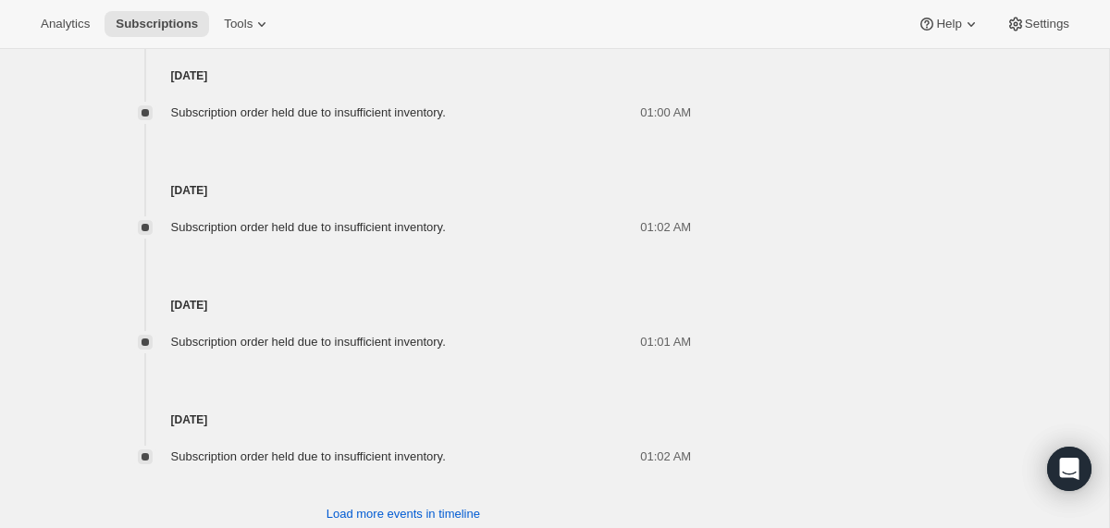
scroll to position [1678, 0]
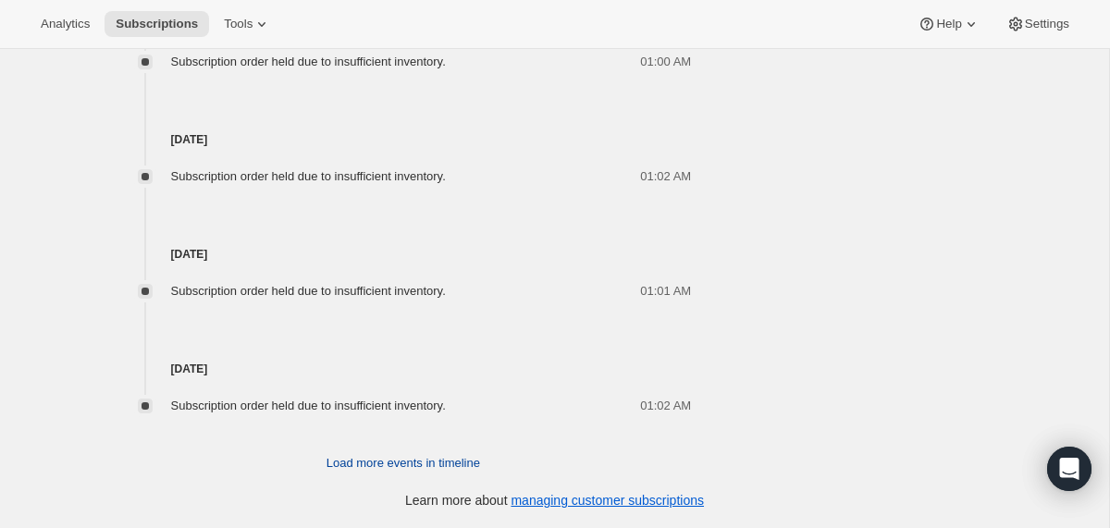
click at [356, 451] on button "Load more events in timeline" at bounding box center [403, 463] width 176 height 30
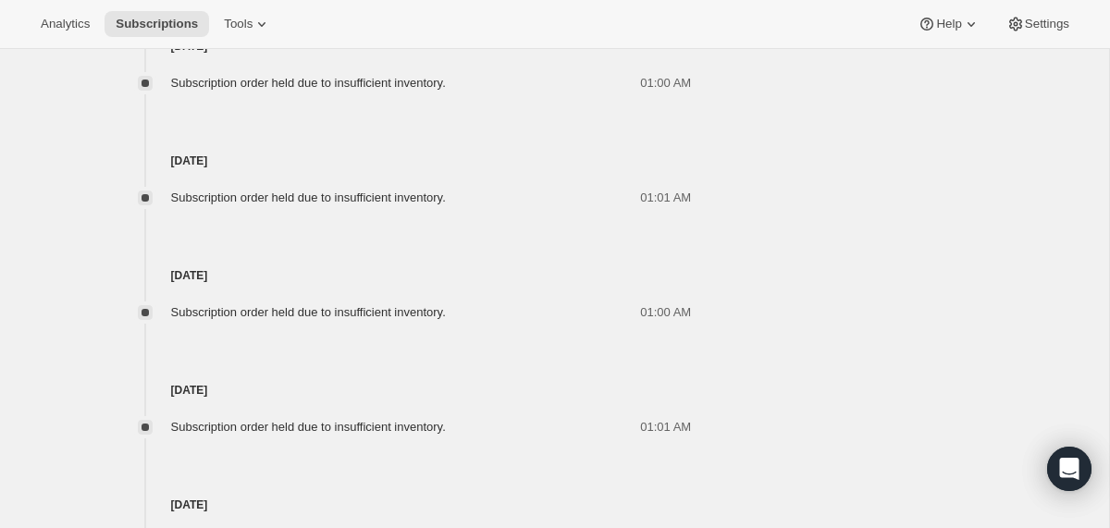
scroll to position [2252, 0]
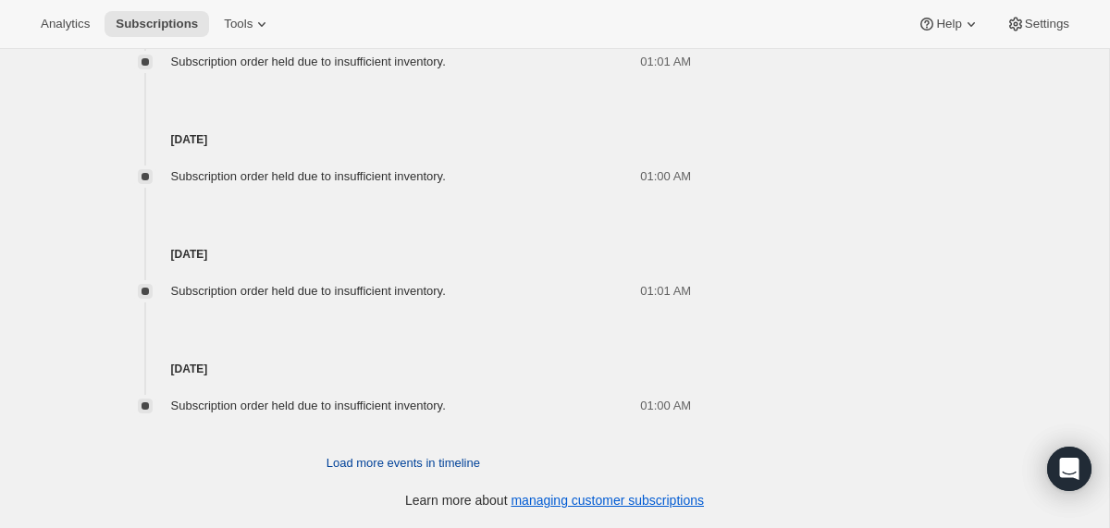
click at [351, 460] on span "Load more events in timeline" at bounding box center [403, 463] width 154 height 18
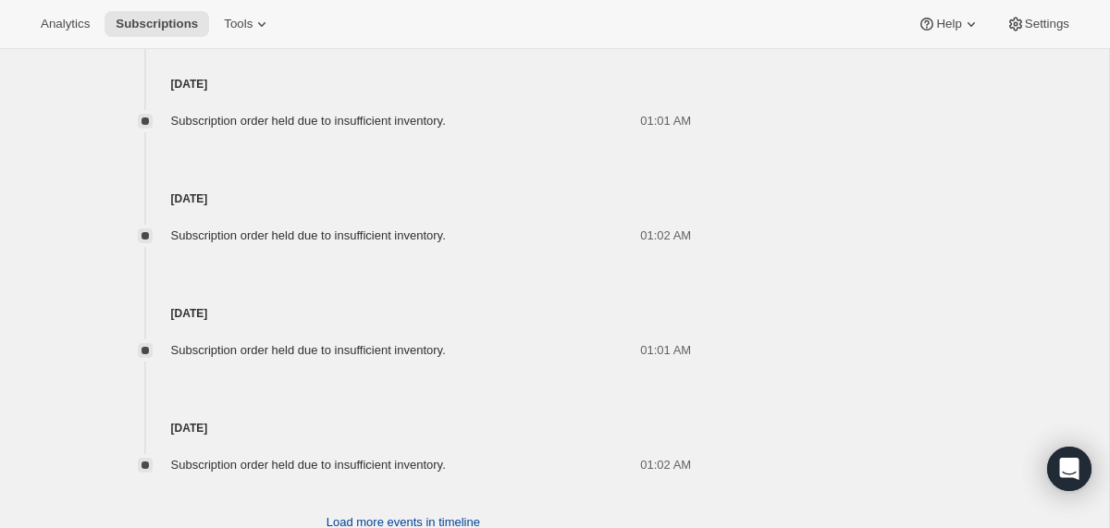
scroll to position [2825, 0]
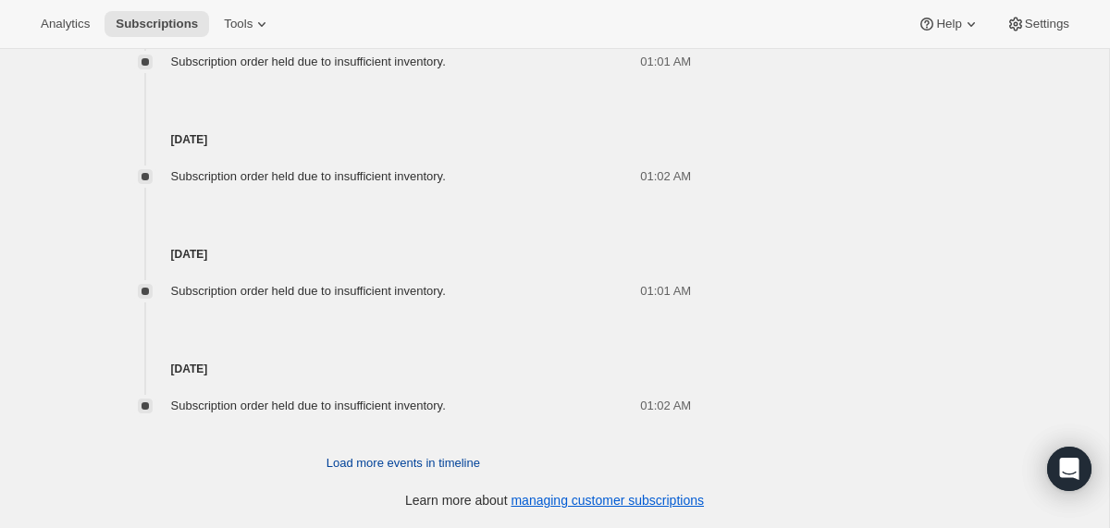
click at [352, 471] on span "Load more events in timeline" at bounding box center [403, 463] width 154 height 18
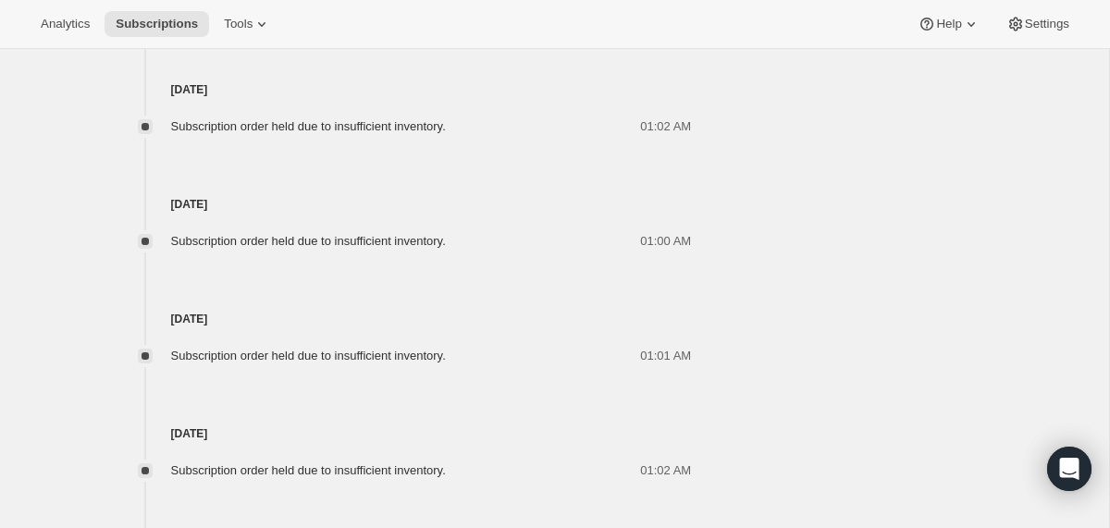
scroll to position [3398, 0]
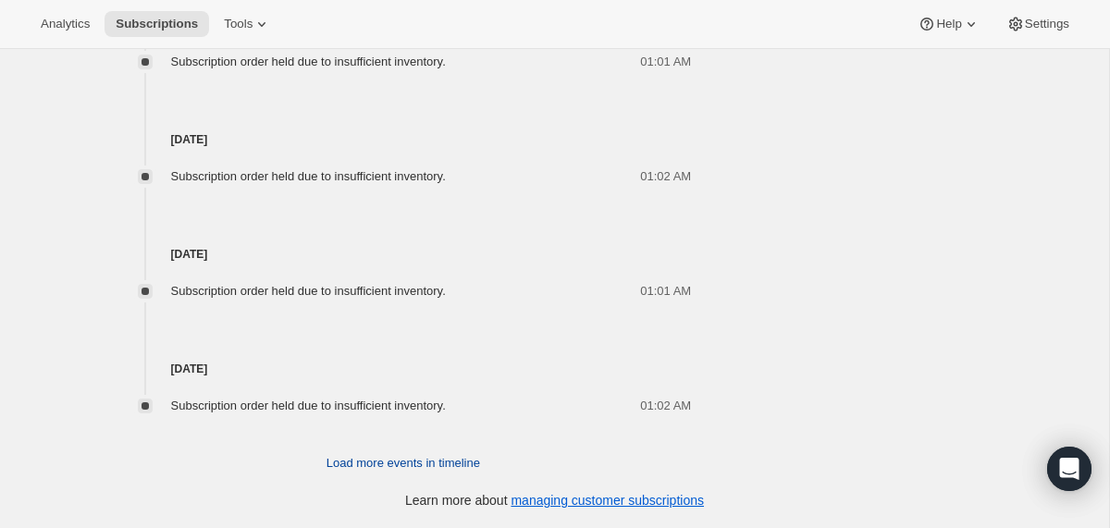
click at [359, 461] on span "Load more events in timeline" at bounding box center [403, 463] width 154 height 18
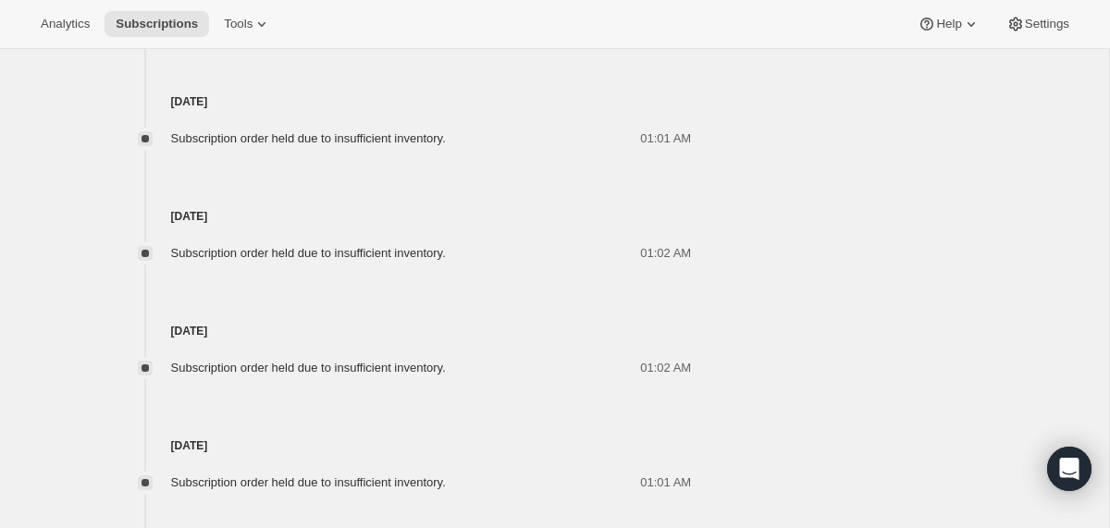
scroll to position [3972, 0]
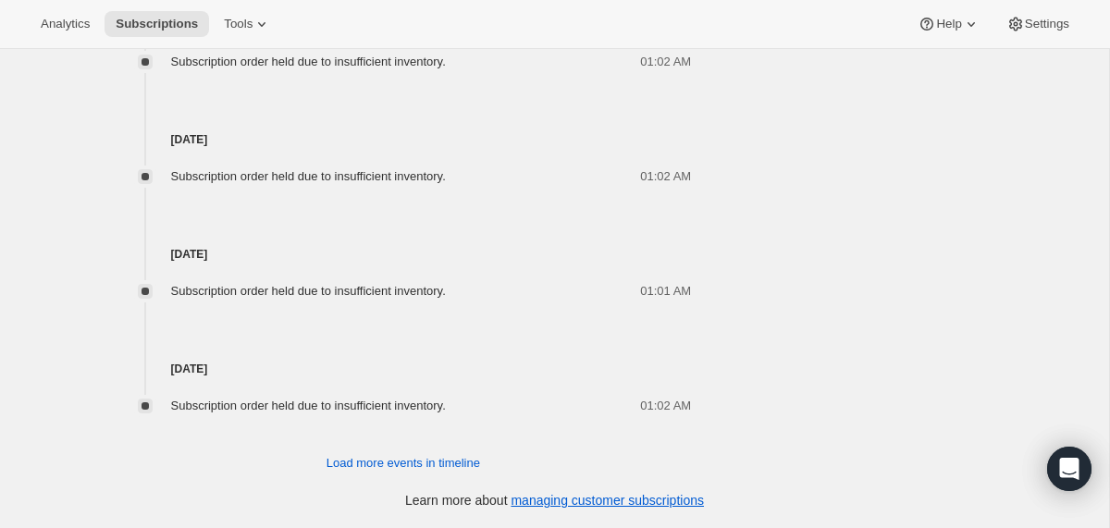
click at [359, 461] on span "Load more events in timeline" at bounding box center [403, 463] width 154 height 18
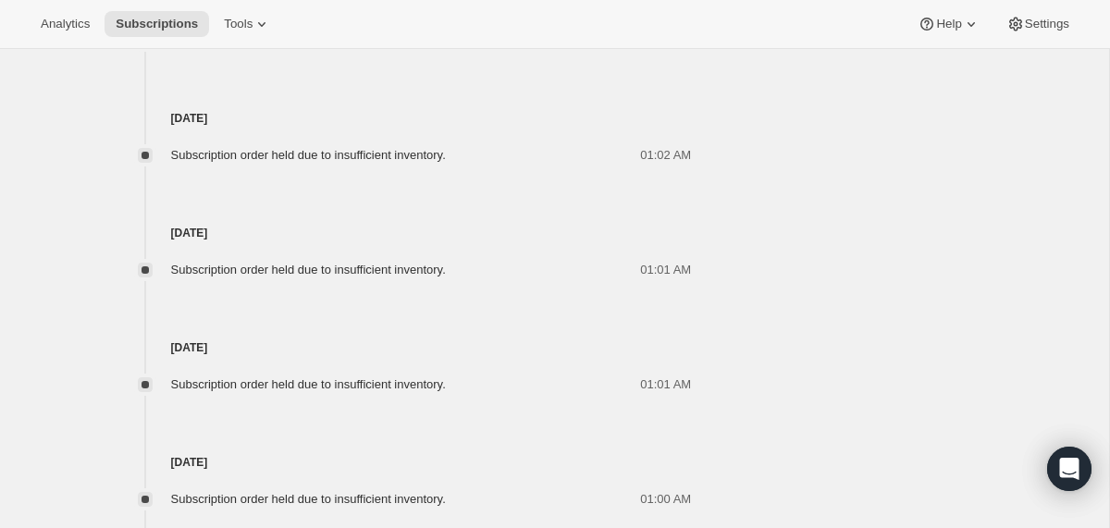
scroll to position [4545, 0]
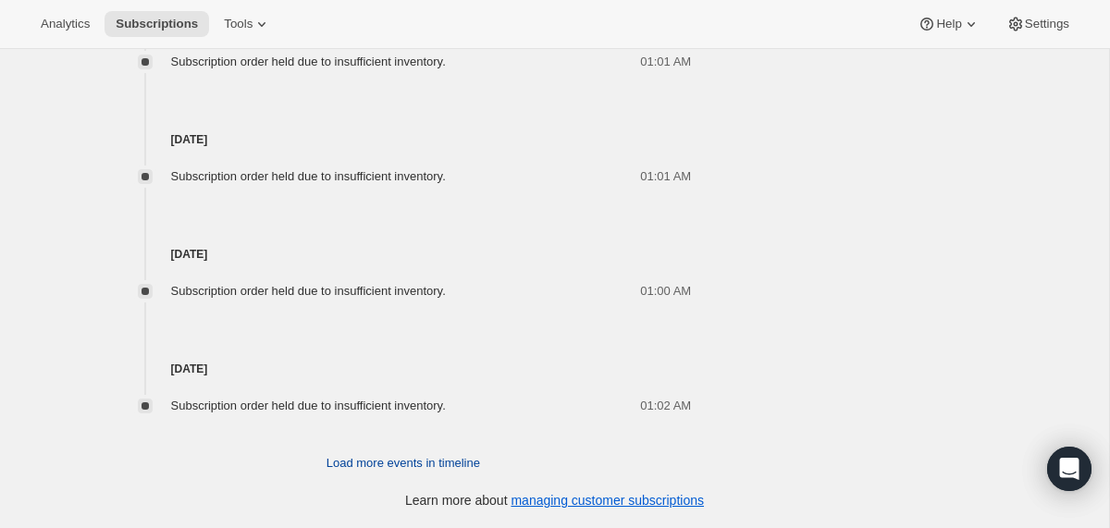
click at [358, 467] on span "Load more events in timeline" at bounding box center [403, 463] width 154 height 18
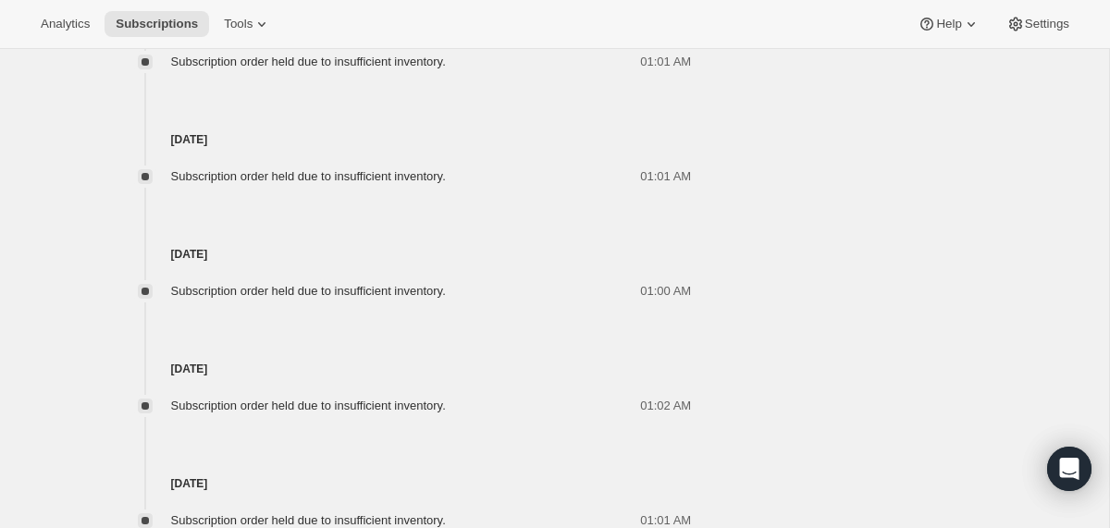
scroll to position [5118, 0]
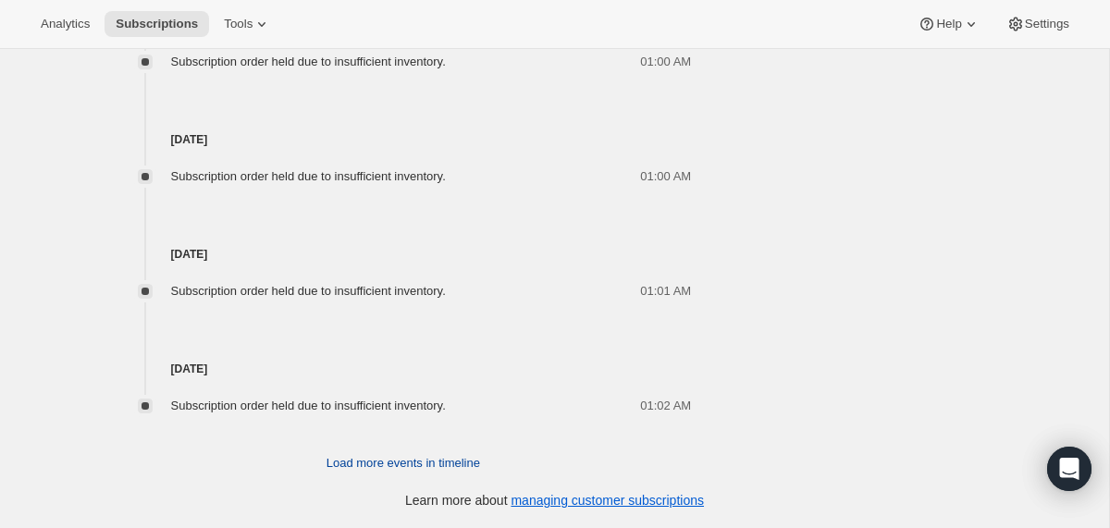
click at [358, 461] on span "Load more events in timeline" at bounding box center [403, 463] width 154 height 18
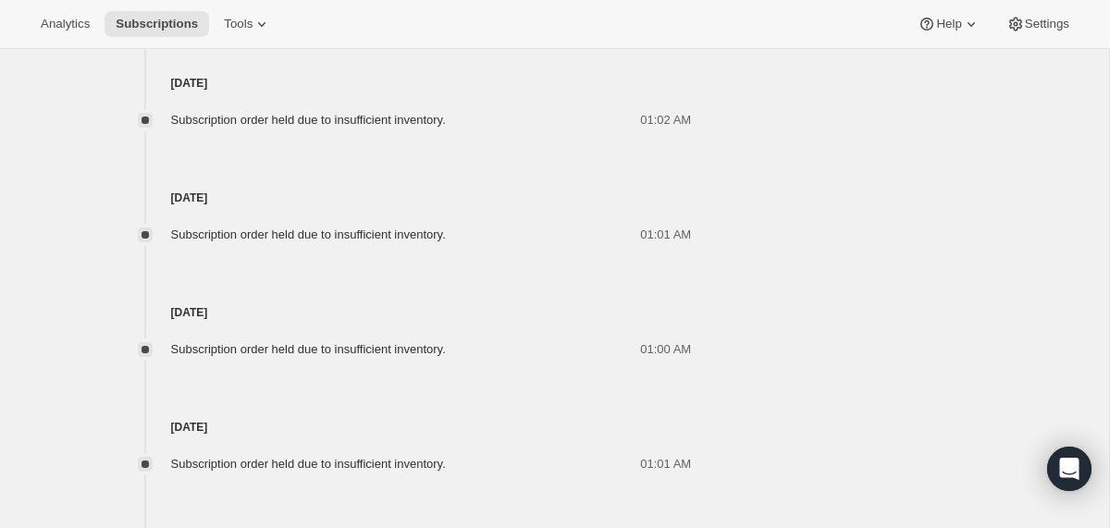
scroll to position [5692, 0]
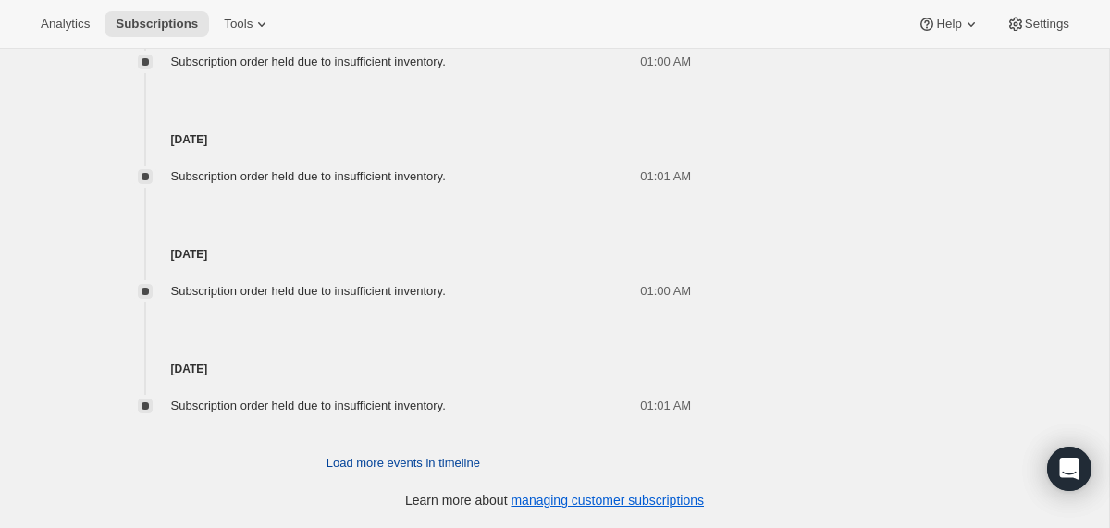
click at [358, 462] on span "Load more events in timeline" at bounding box center [403, 463] width 154 height 18
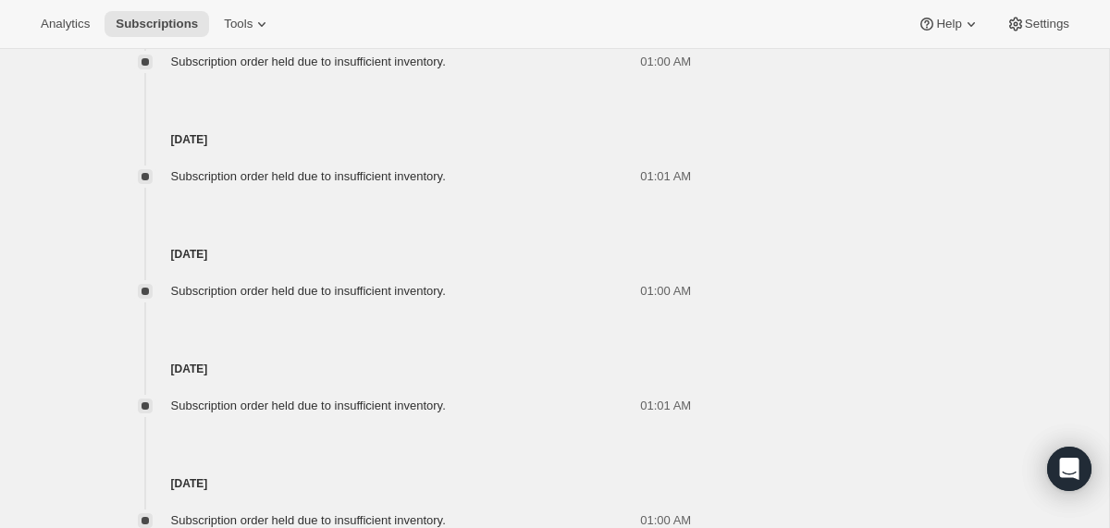
scroll to position [6265, 0]
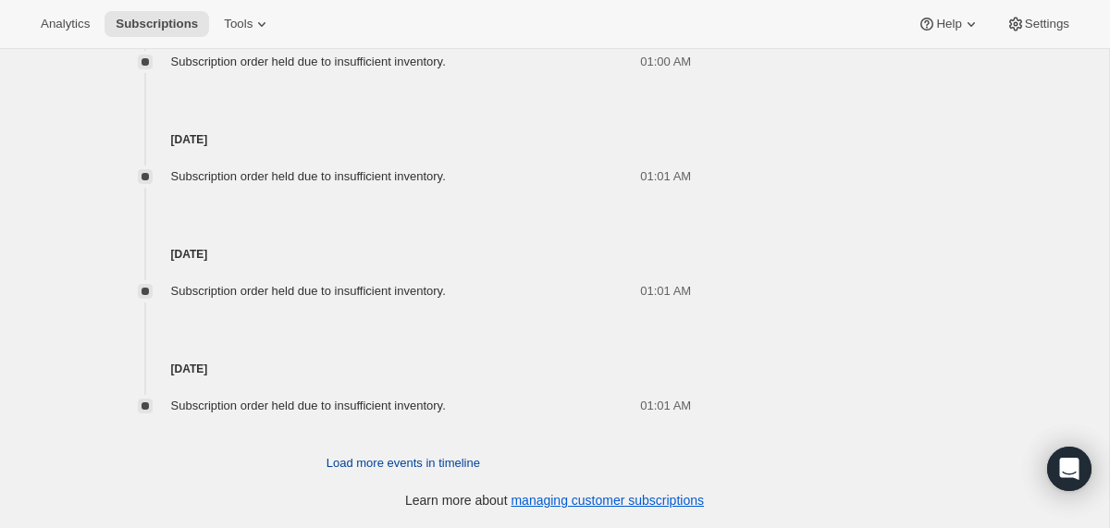
click at [356, 462] on span "Load more events in timeline" at bounding box center [403, 463] width 154 height 18
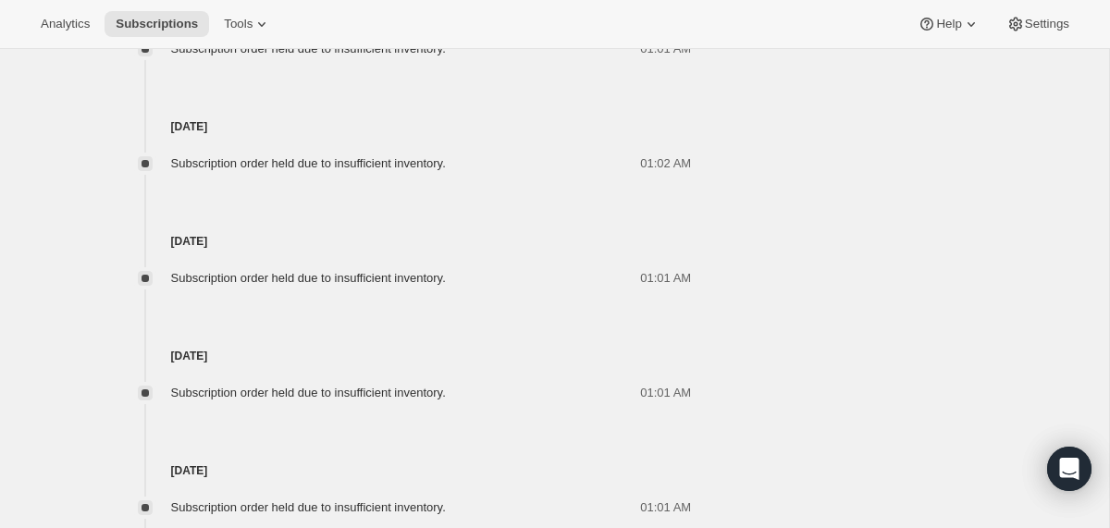
scroll to position [6838, 0]
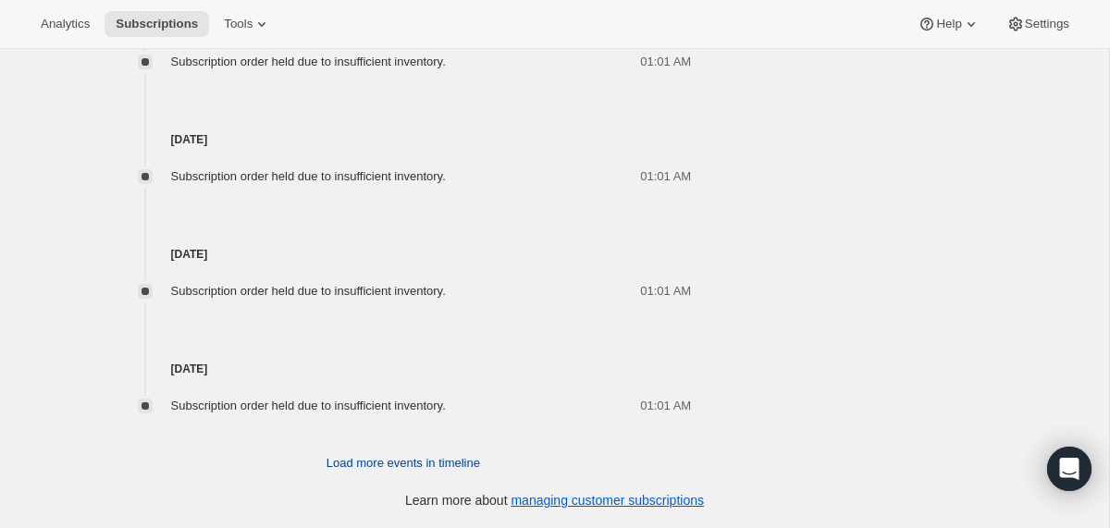
click at [356, 462] on span "Load more events in timeline" at bounding box center [403, 463] width 154 height 18
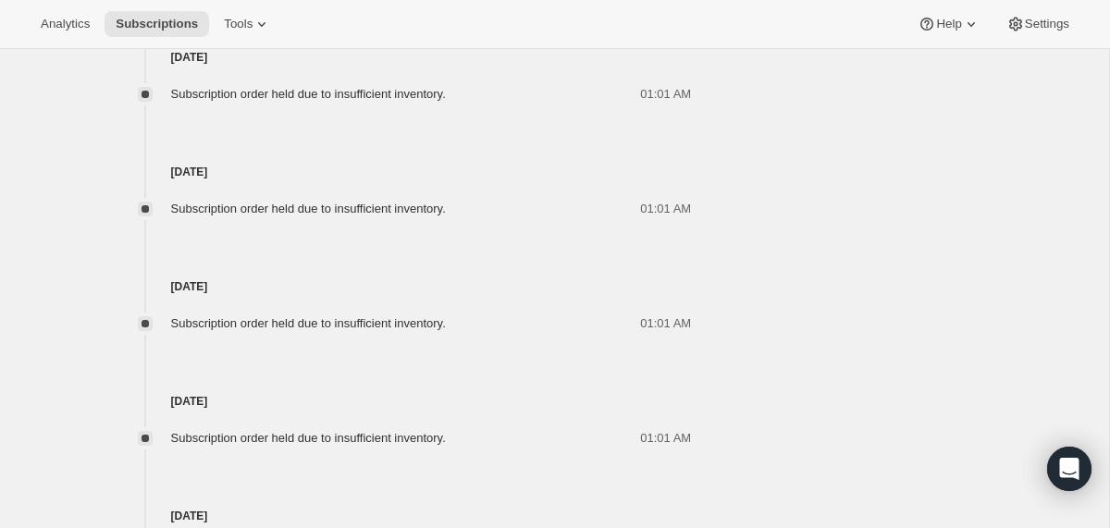
scroll to position [7412, 0]
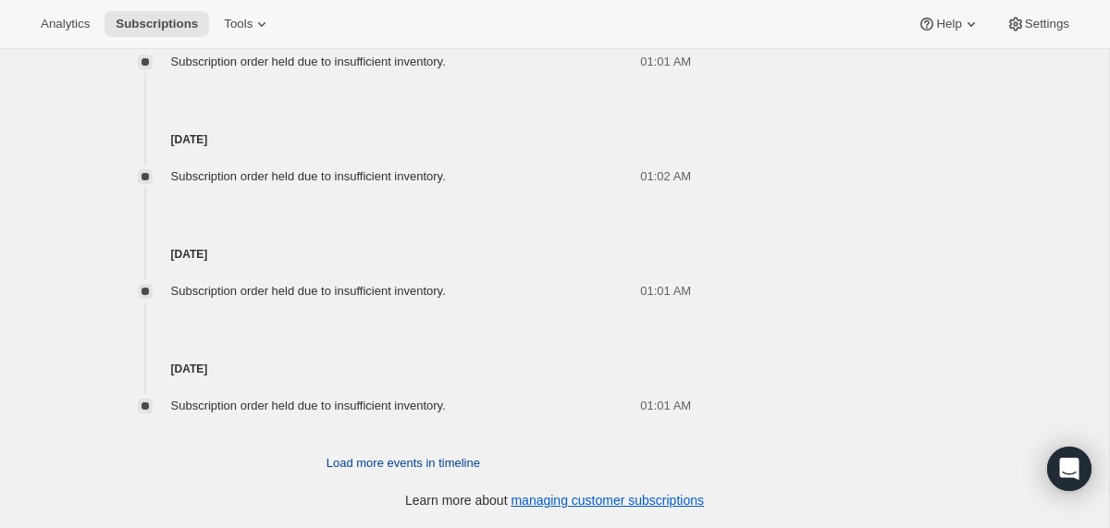
click at [356, 462] on span "Load more events in timeline" at bounding box center [403, 463] width 154 height 18
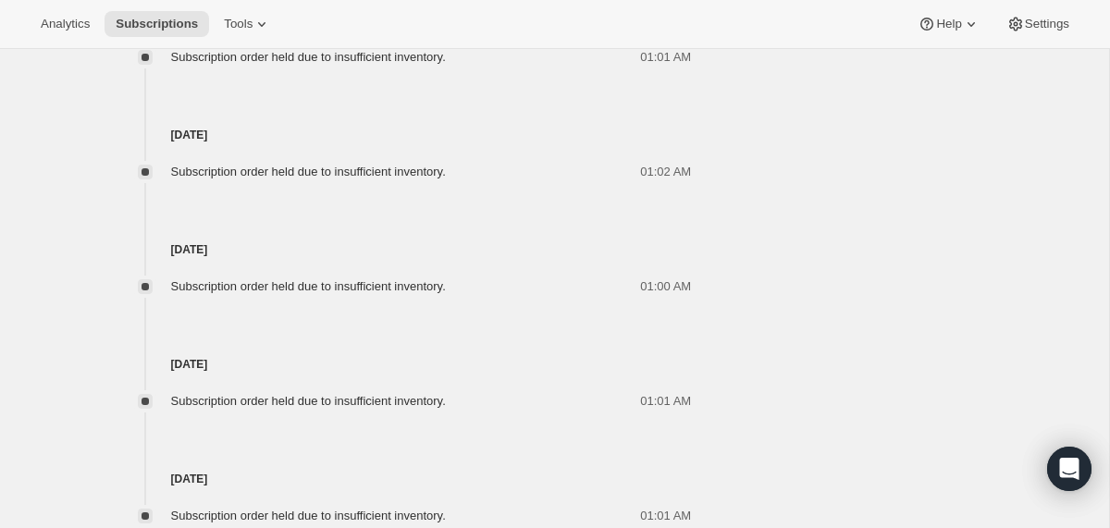
scroll to position [7985, 0]
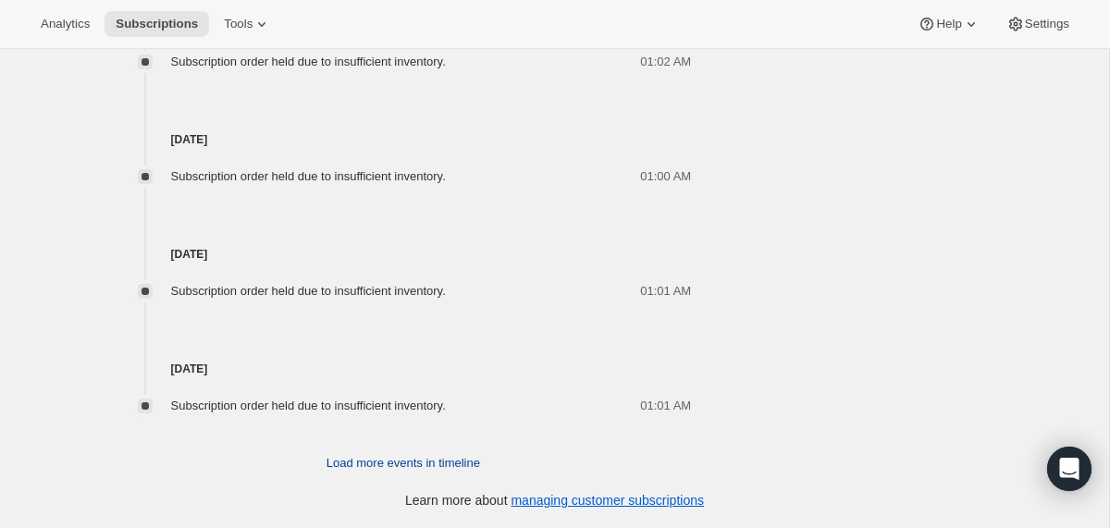
click at [341, 460] on span "Load more events in timeline" at bounding box center [403, 463] width 154 height 18
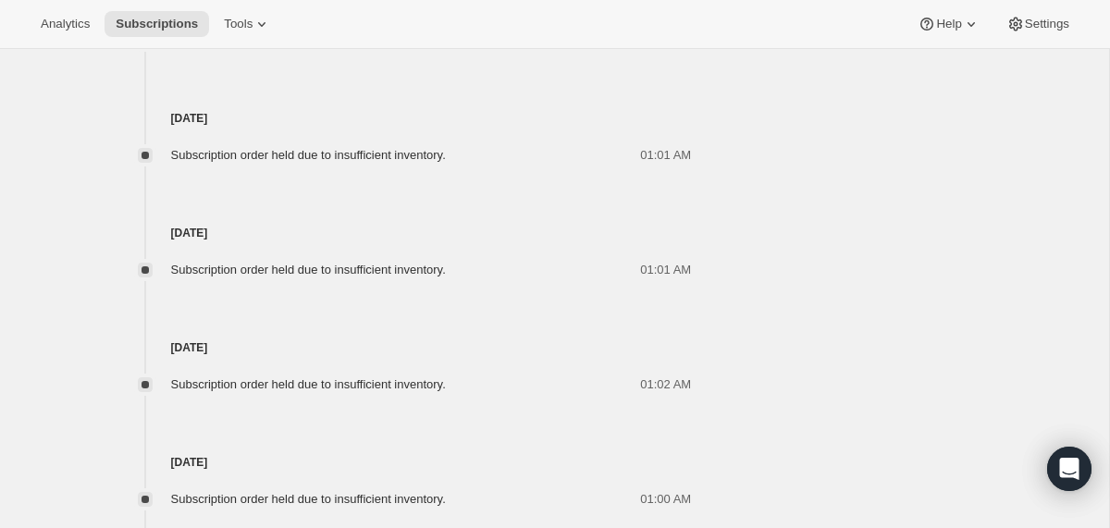
scroll to position [8558, 0]
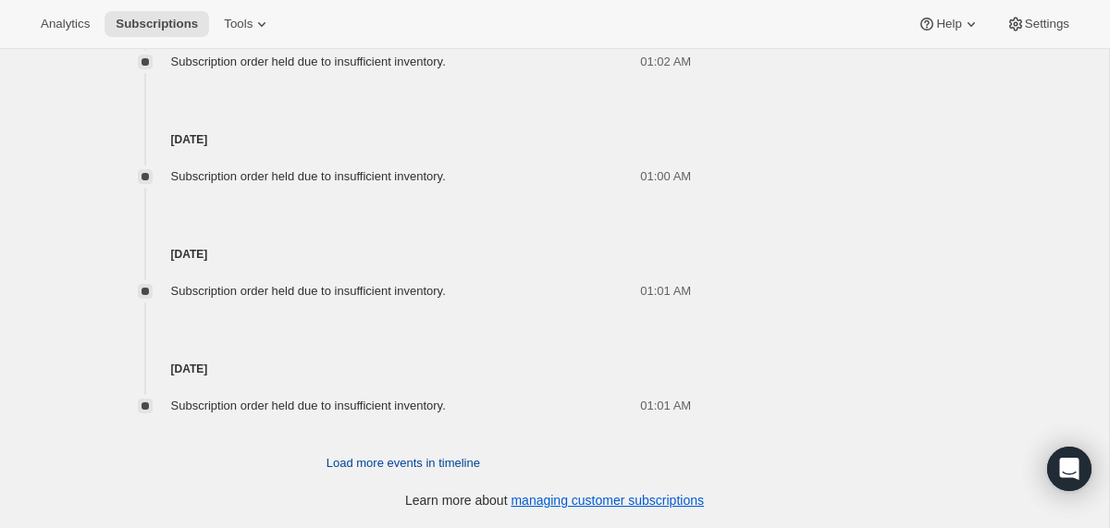
click at [341, 461] on span "Load more events in timeline" at bounding box center [403, 463] width 154 height 18
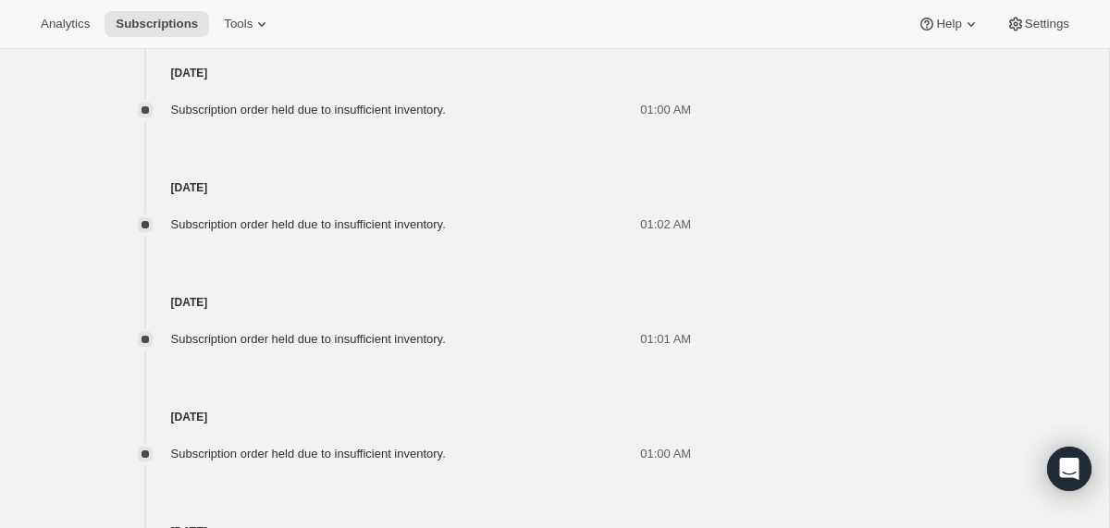
scroll to position [9131, 0]
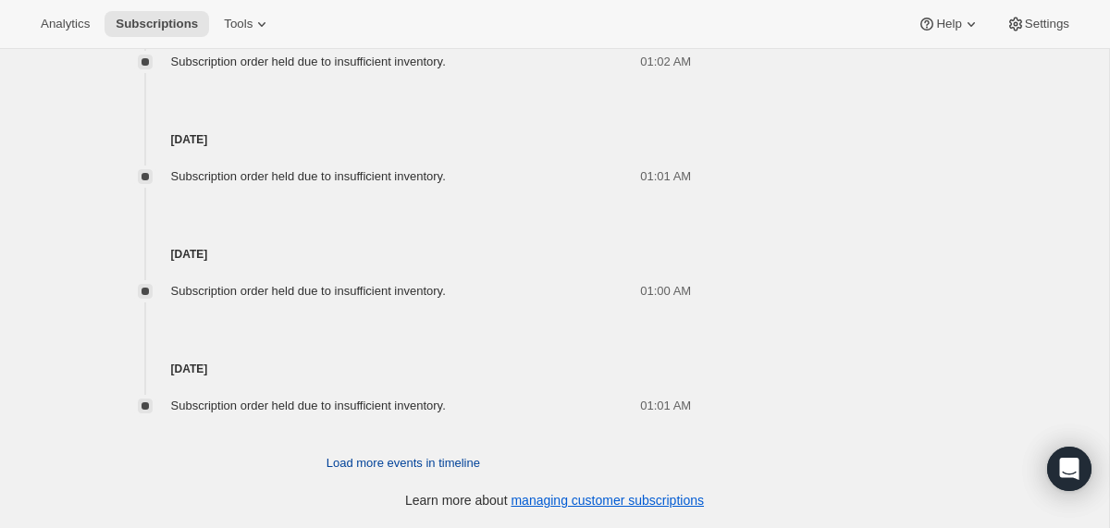
click at [340, 461] on span "Load more events in timeline" at bounding box center [403, 463] width 154 height 18
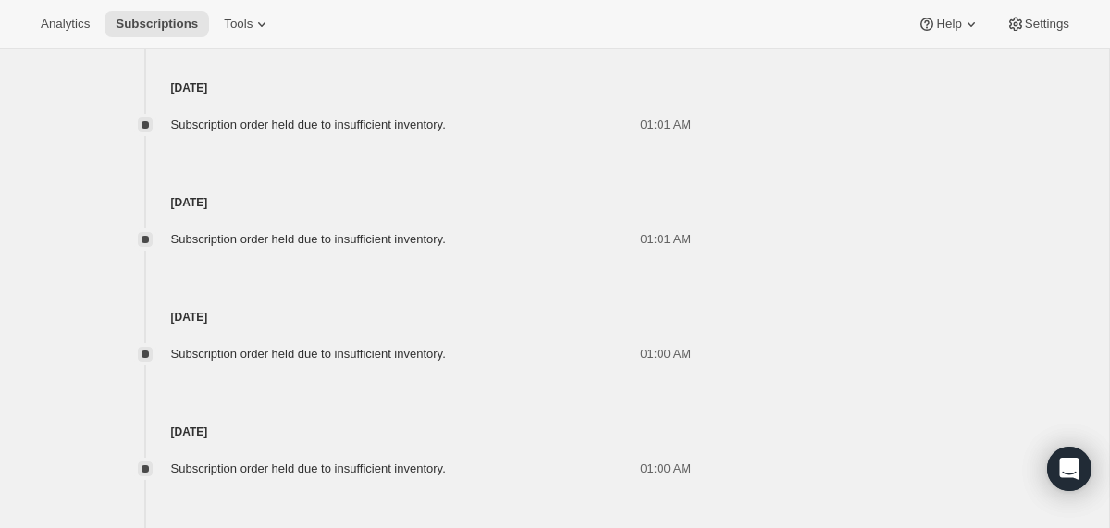
scroll to position [9753, 0]
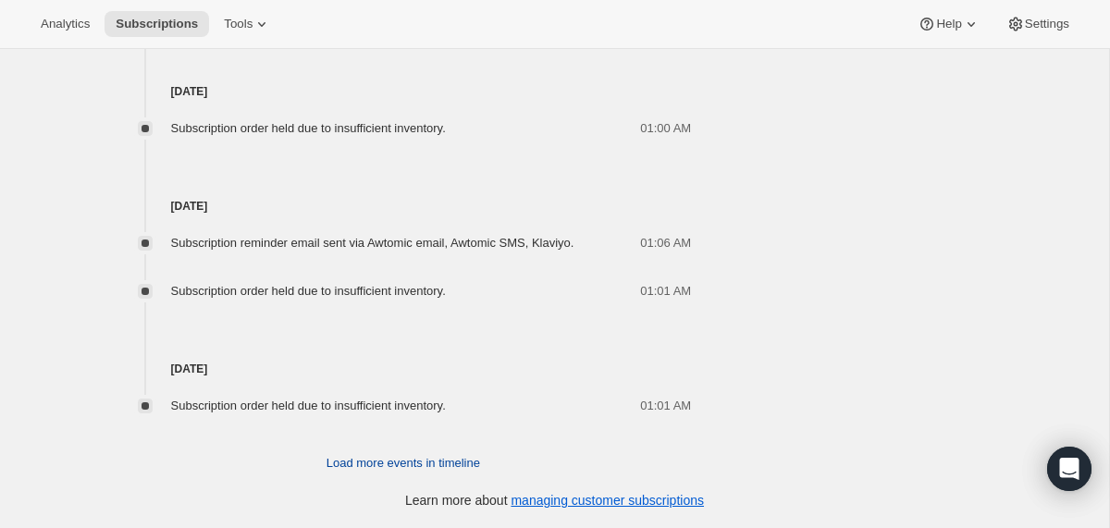
click at [340, 461] on span "Load more events in timeline" at bounding box center [403, 463] width 154 height 18
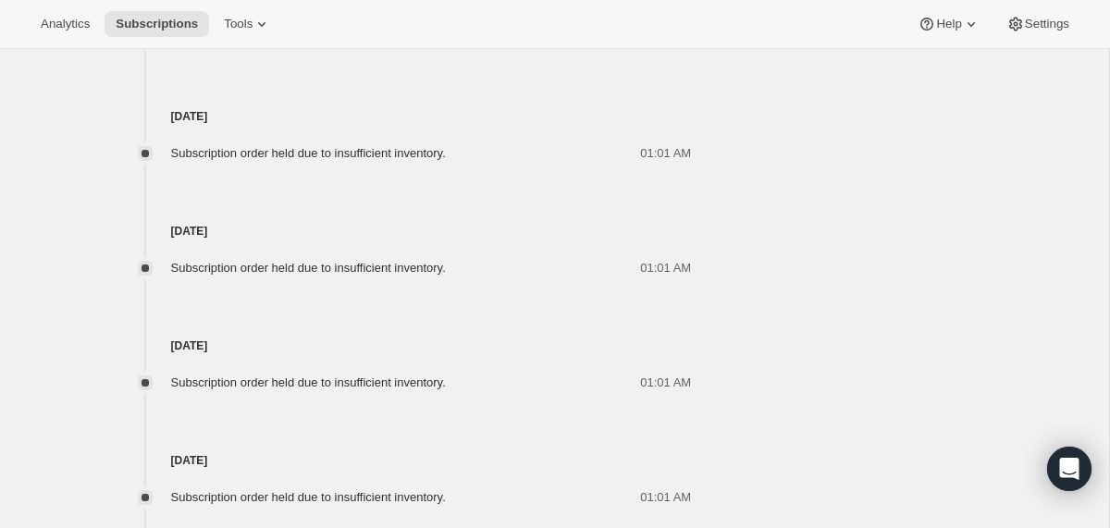
scroll to position [10326, 0]
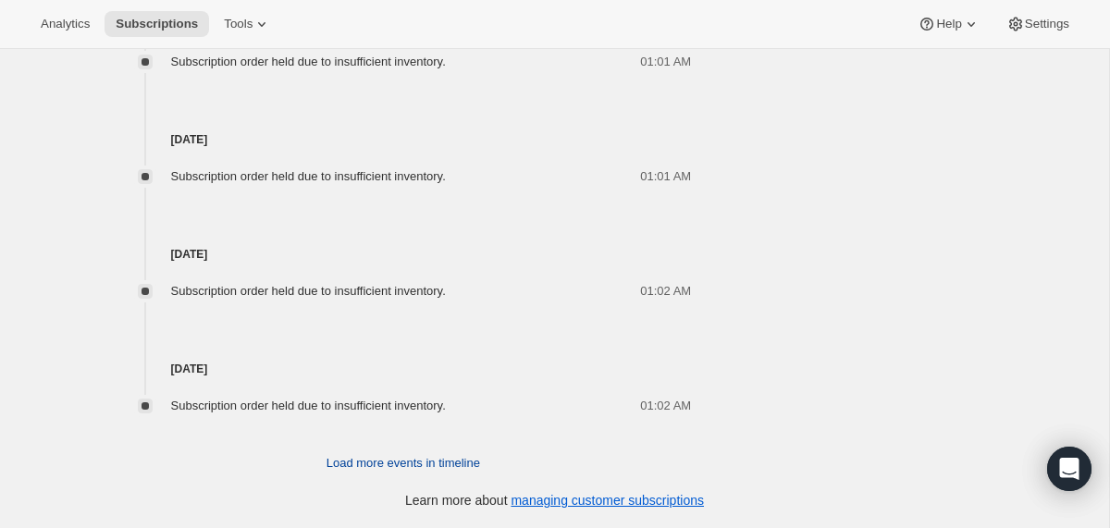
click at [339, 462] on span "Load more events in timeline" at bounding box center [403, 463] width 154 height 18
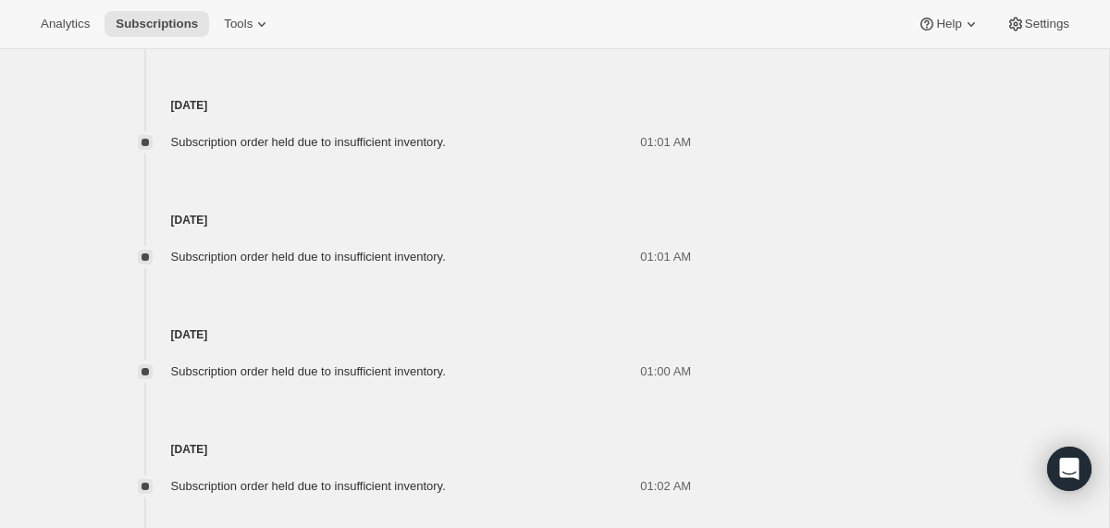
scroll to position [0, 0]
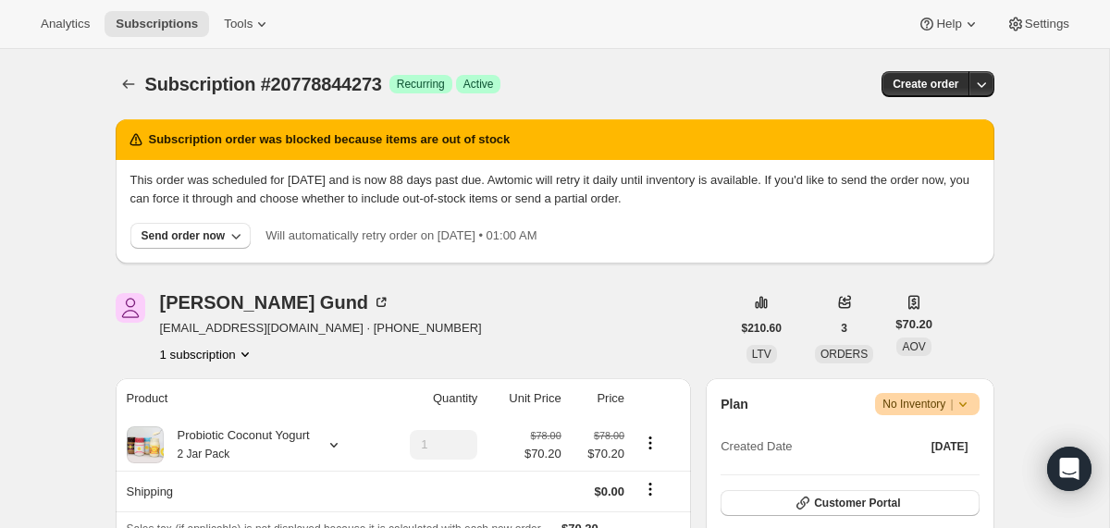
click at [967, 405] on icon at bounding box center [962, 404] width 18 height 18
click at [915, 471] on span "Cancel subscription" at bounding box center [918, 472] width 104 height 14
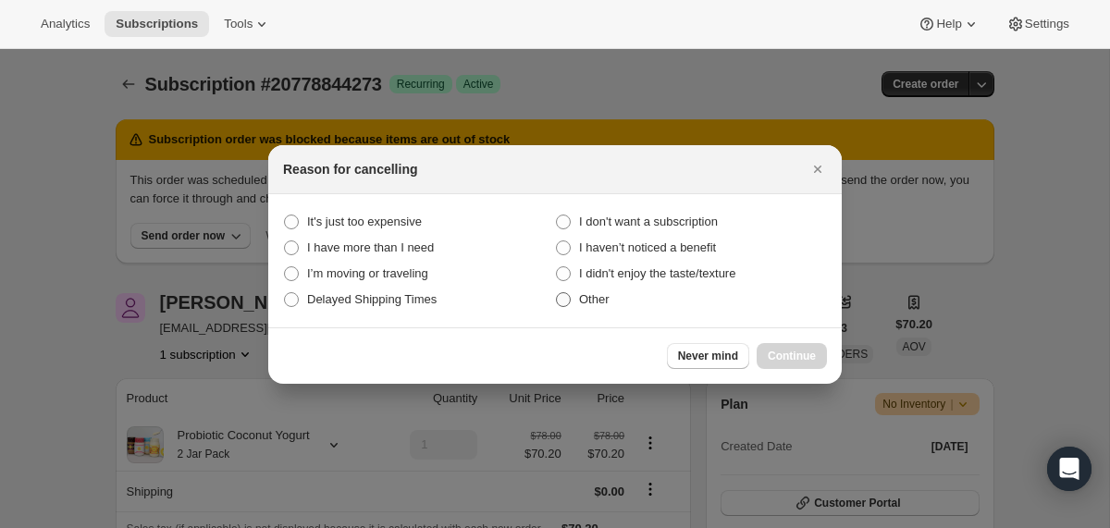
click at [591, 298] on span "Other" at bounding box center [594, 299] width 31 height 14
click at [557, 293] on input "Other" at bounding box center [556, 292] width 1 height 1
radio input "true"
click at [780, 350] on span "Continue" at bounding box center [792, 356] width 48 height 15
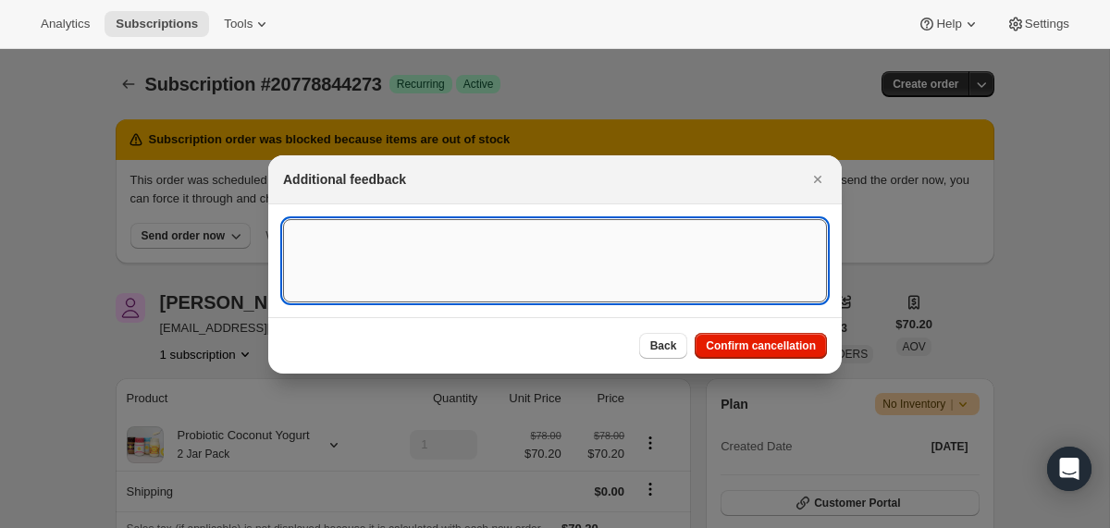
click at [617, 264] on textarea ":r1nd:" at bounding box center [555, 260] width 544 height 83
type textarea "failed billing"
click at [743, 335] on button "Confirm cancellation" at bounding box center [760, 346] width 132 height 26
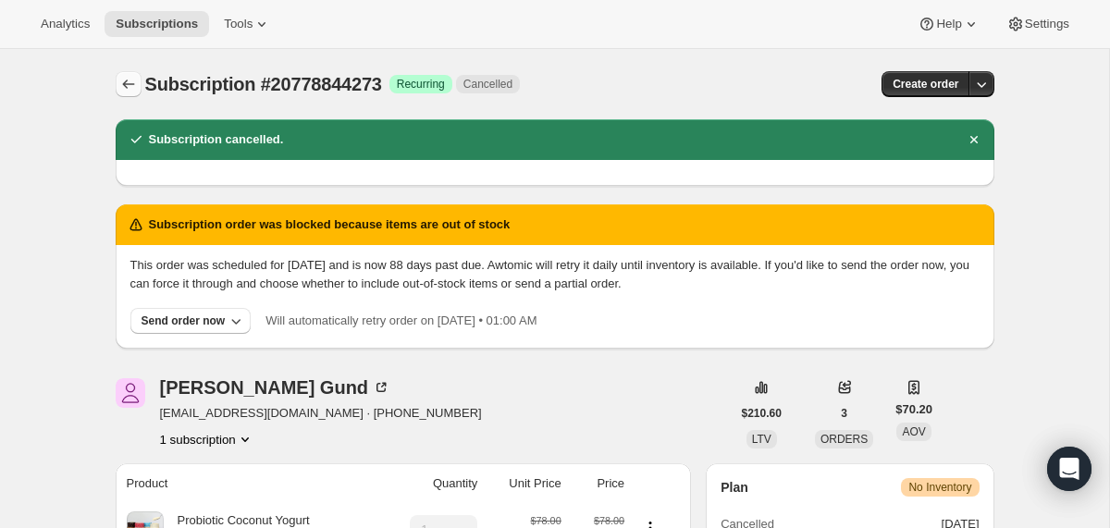
click at [126, 82] on icon "Subscriptions" at bounding box center [128, 84] width 18 height 18
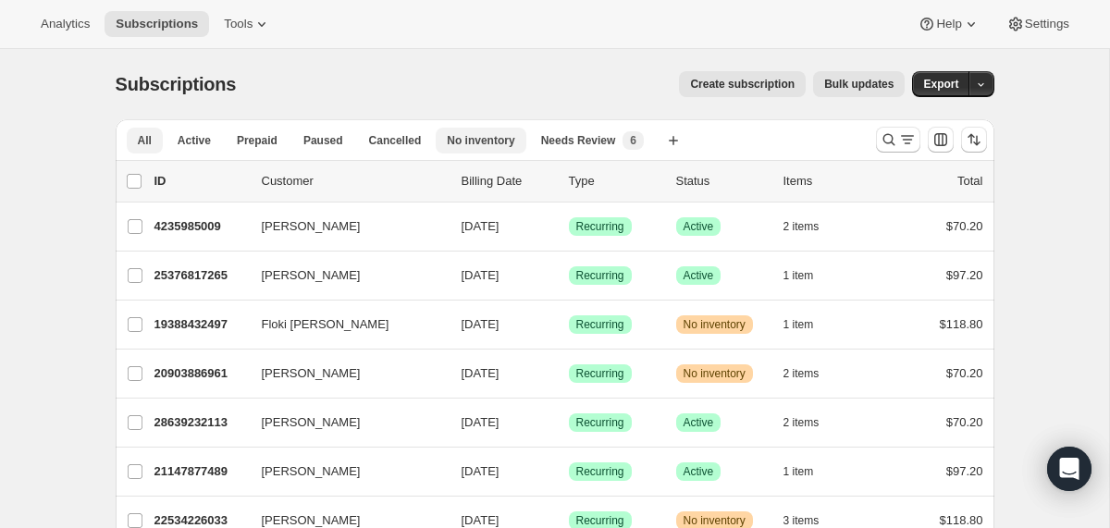
click at [479, 149] on button "No inventory" at bounding box center [481, 141] width 90 height 26
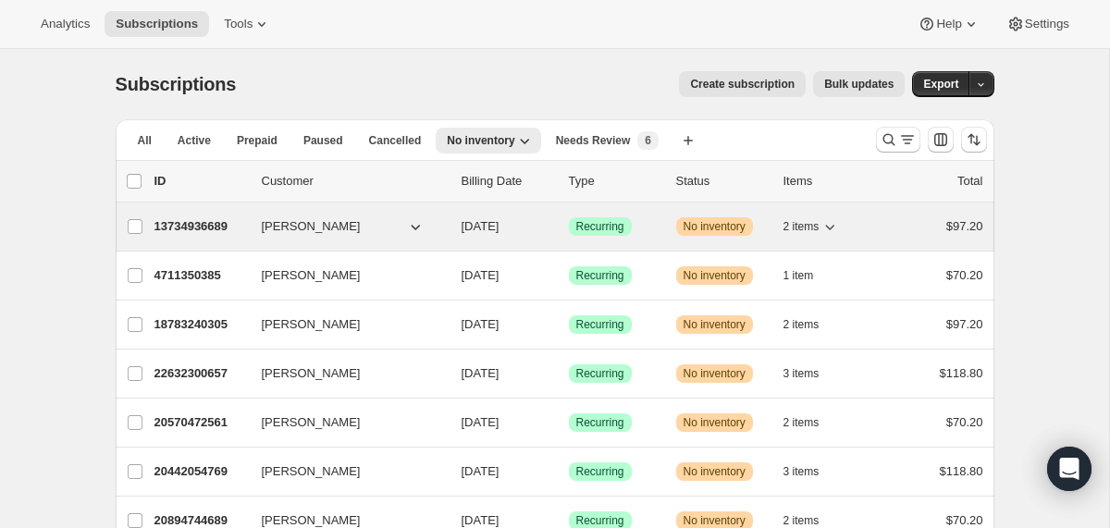
click at [452, 236] on div "13734936689 [PERSON_NAME] [DATE] Success Recurring Warning No inventory 2 items…" at bounding box center [568, 227] width 829 height 26
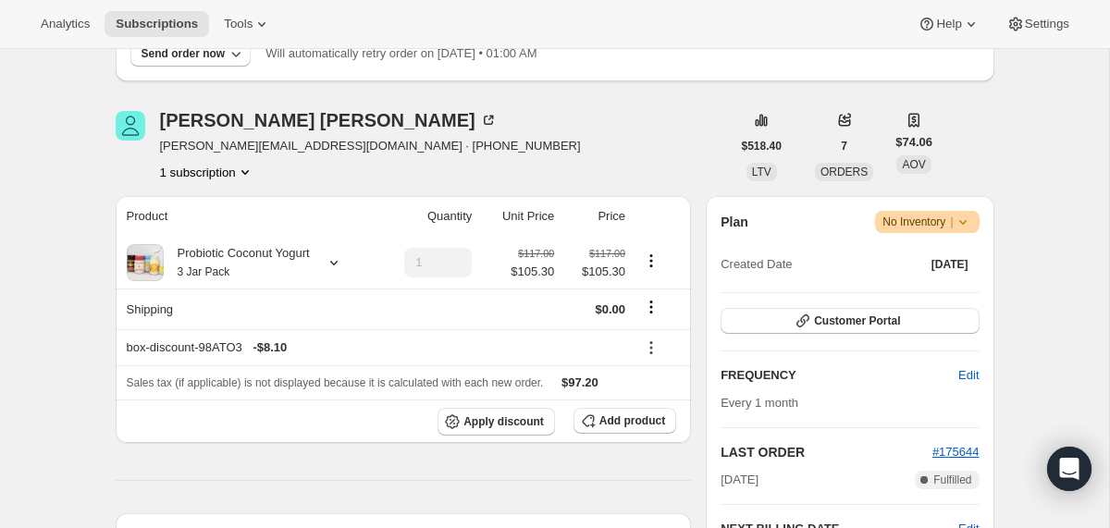
scroll to position [183, 0]
click at [315, 238] on th "Probiotic Coconut Yogurt 3 Jar Pack" at bounding box center [246, 262] width 260 height 52
click at [310, 256] on div "Probiotic Coconut Yogurt 3 Jar Pack" at bounding box center [237, 261] width 146 height 37
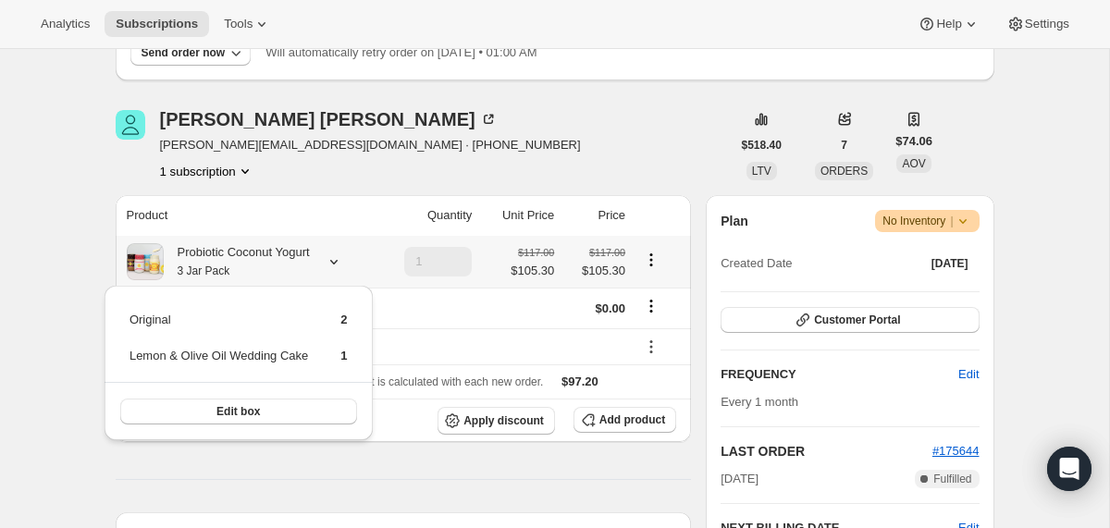
click at [310, 257] on div "Probiotic Coconut Yogurt 3 Jar Pack" at bounding box center [237, 261] width 146 height 37
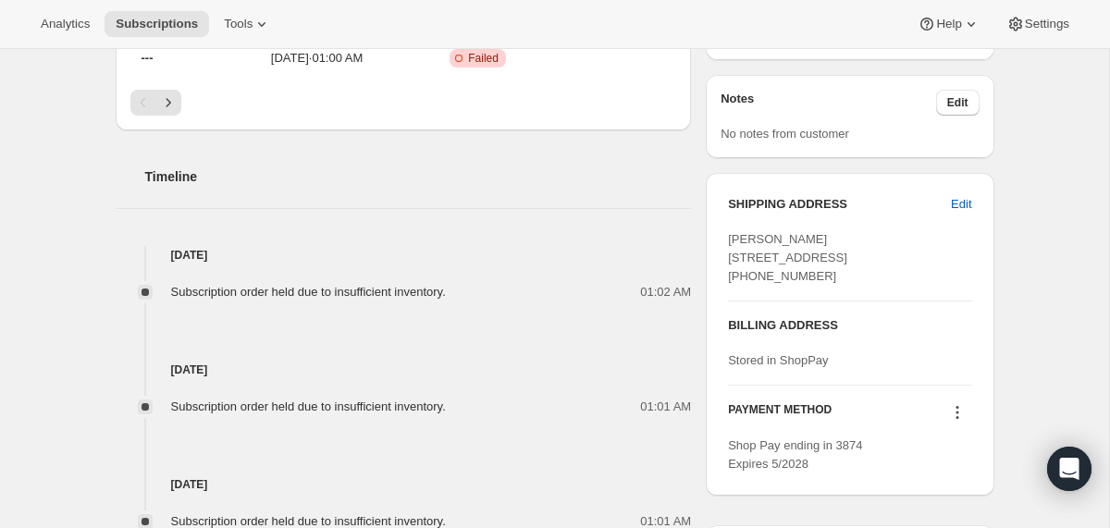
scroll to position [1141, 0]
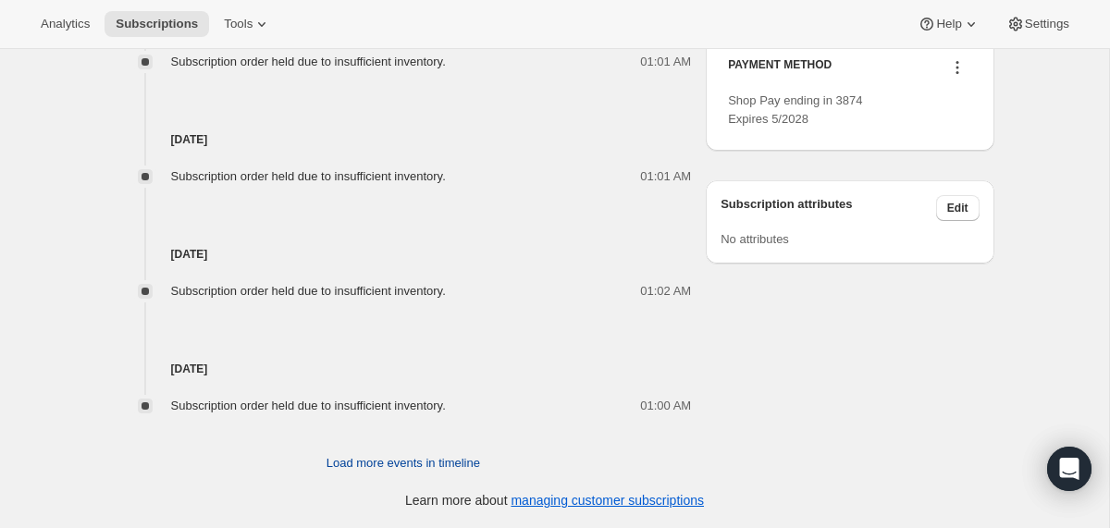
click at [370, 462] on span "Load more events in timeline" at bounding box center [403, 463] width 154 height 18
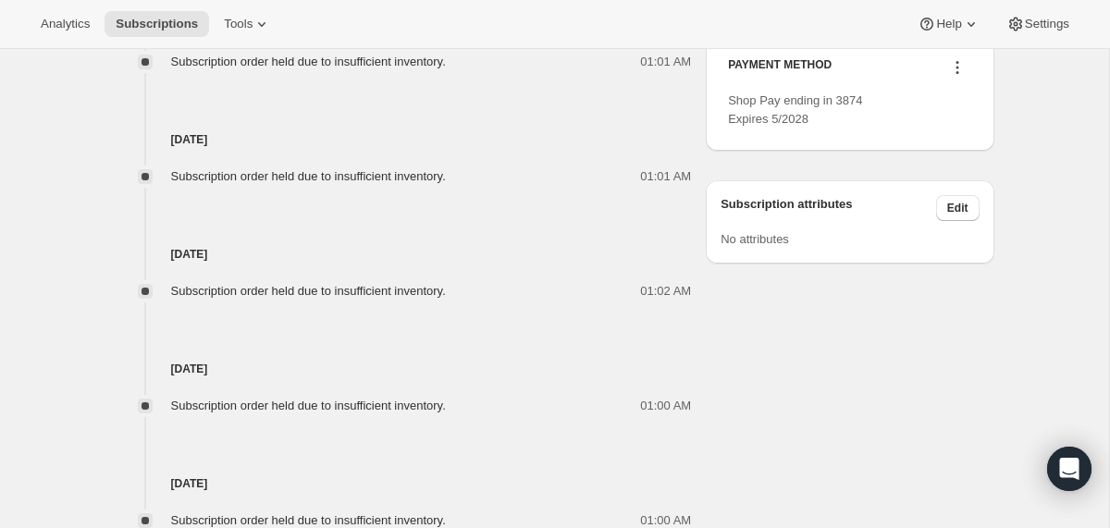
scroll to position [1714, 0]
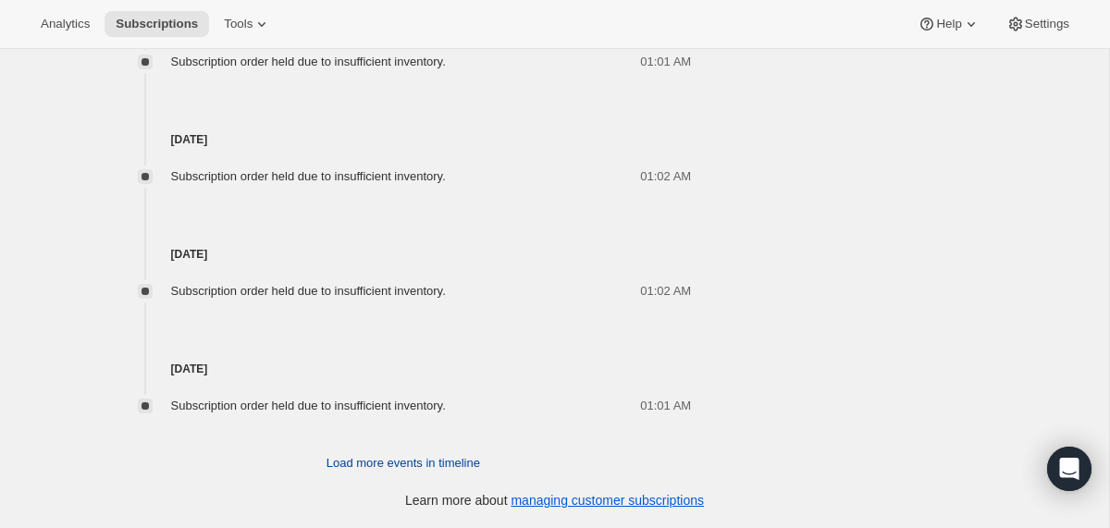
click at [370, 463] on span "Load more events in timeline" at bounding box center [403, 463] width 154 height 18
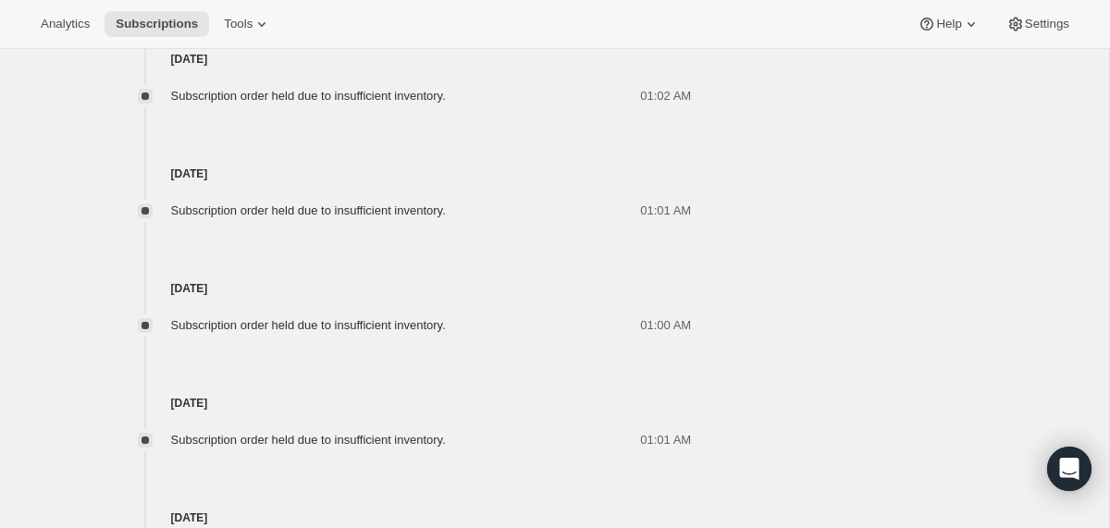
scroll to position [2288, 0]
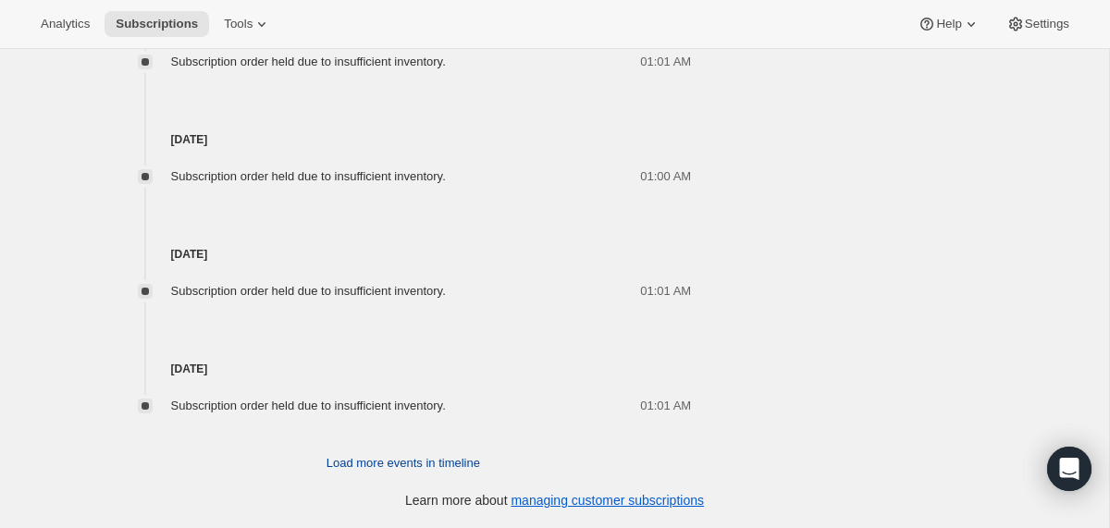
click at [370, 461] on span "Load more events in timeline" at bounding box center [403, 463] width 154 height 18
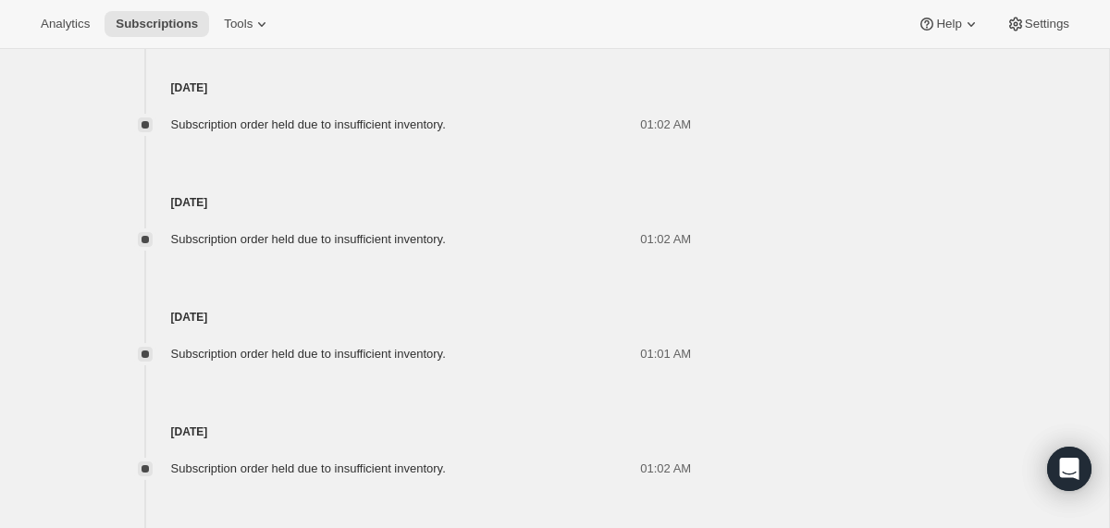
scroll to position [3434, 0]
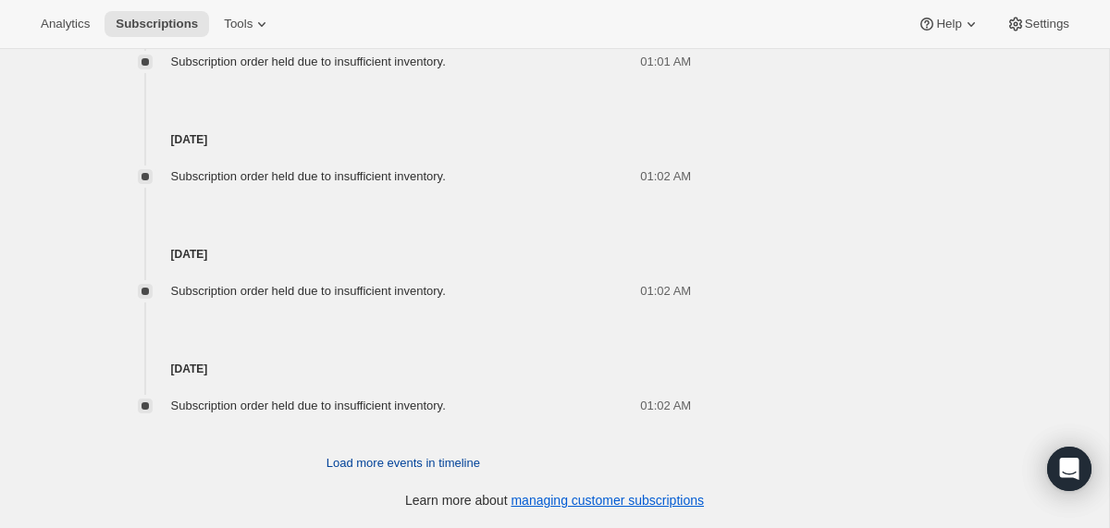
click at [371, 466] on span "Load more events in timeline" at bounding box center [403, 463] width 154 height 18
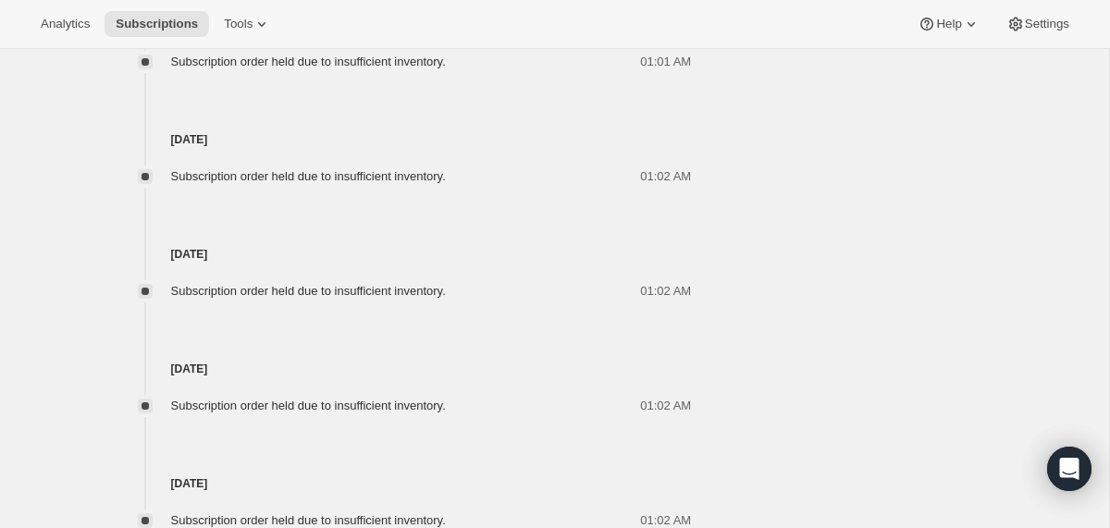
scroll to position [4008, 0]
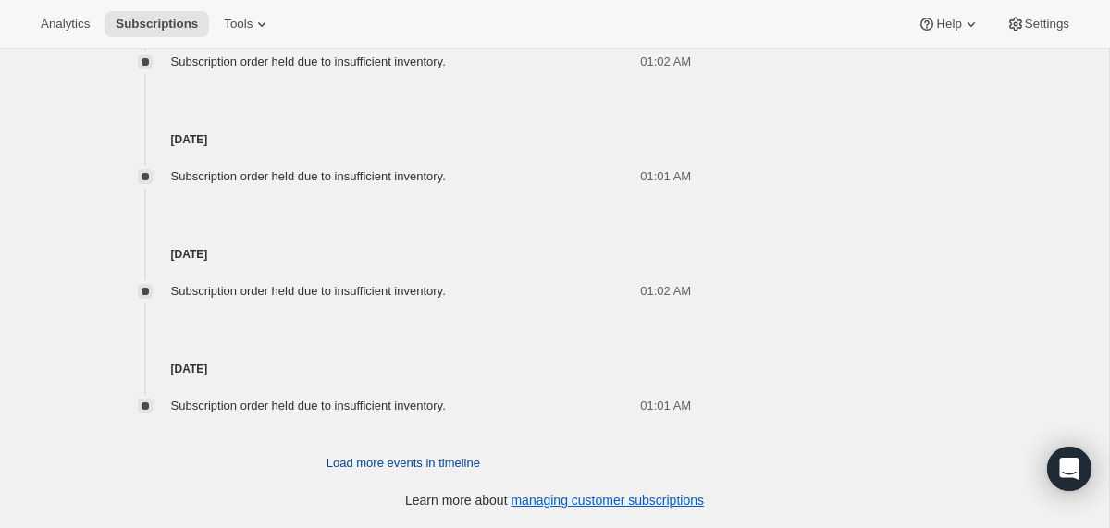
click at [371, 463] on span "Load more events in timeline" at bounding box center [403, 463] width 154 height 18
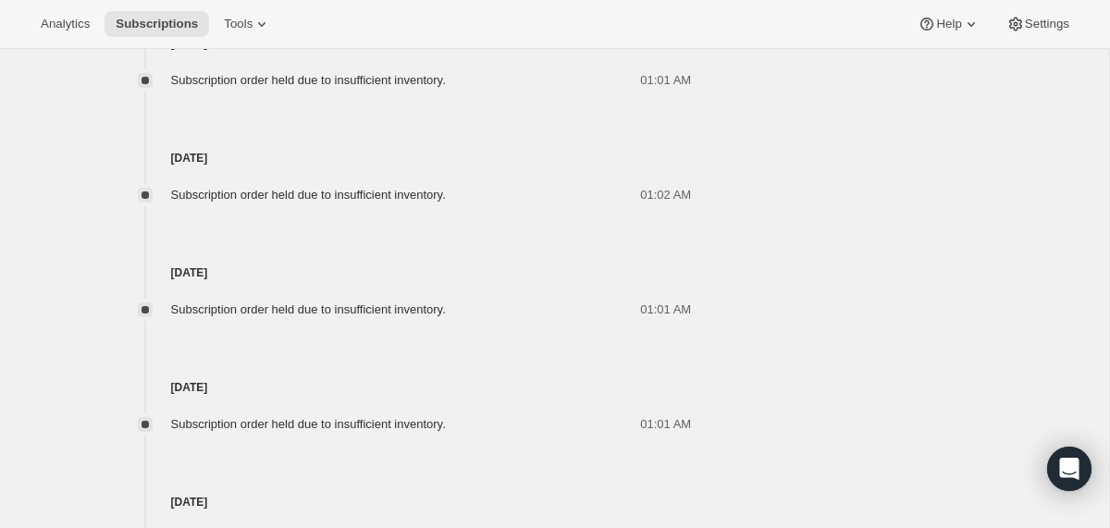
scroll to position [4581, 0]
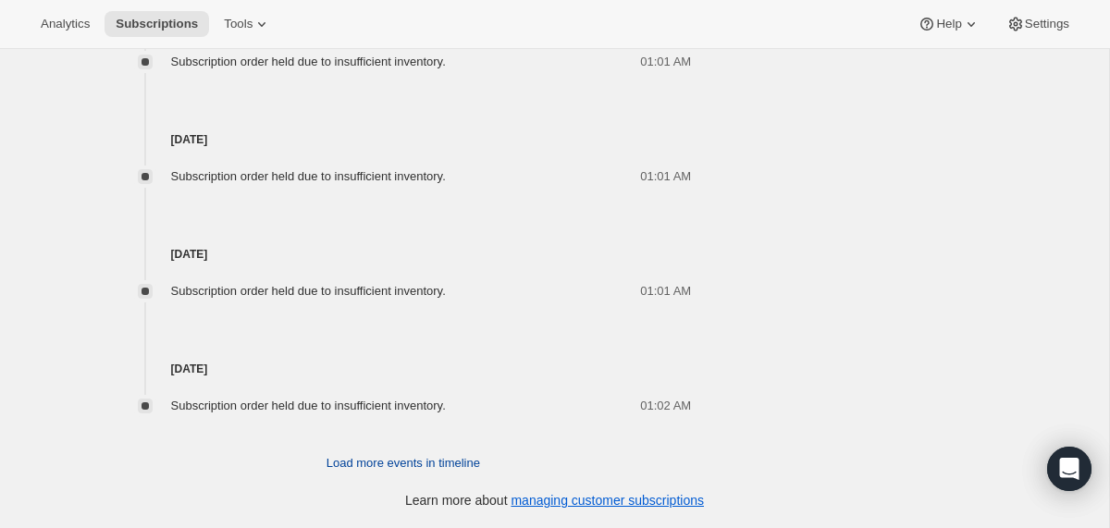
click at [371, 463] on span "Load more events in timeline" at bounding box center [403, 463] width 154 height 18
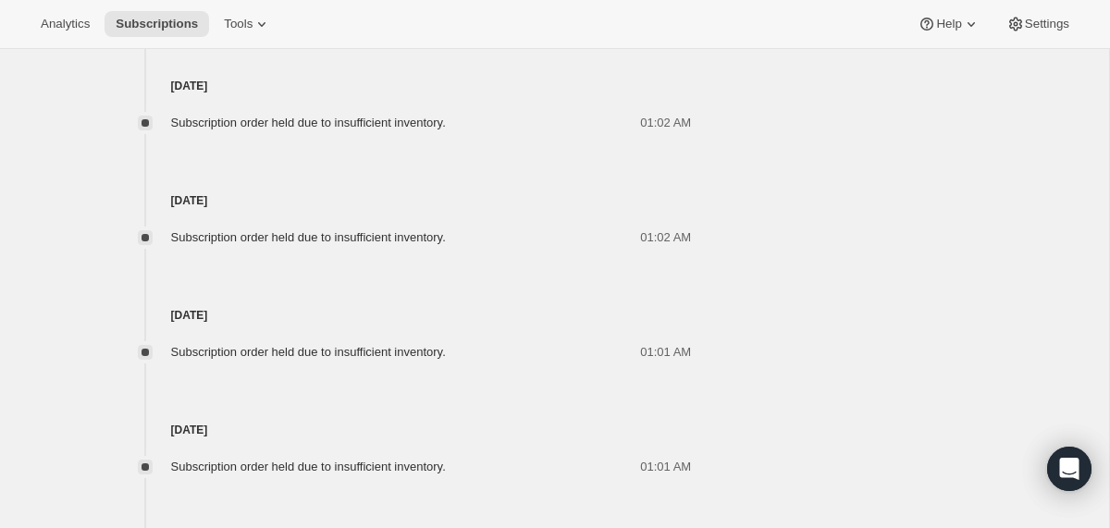
scroll to position [5154, 0]
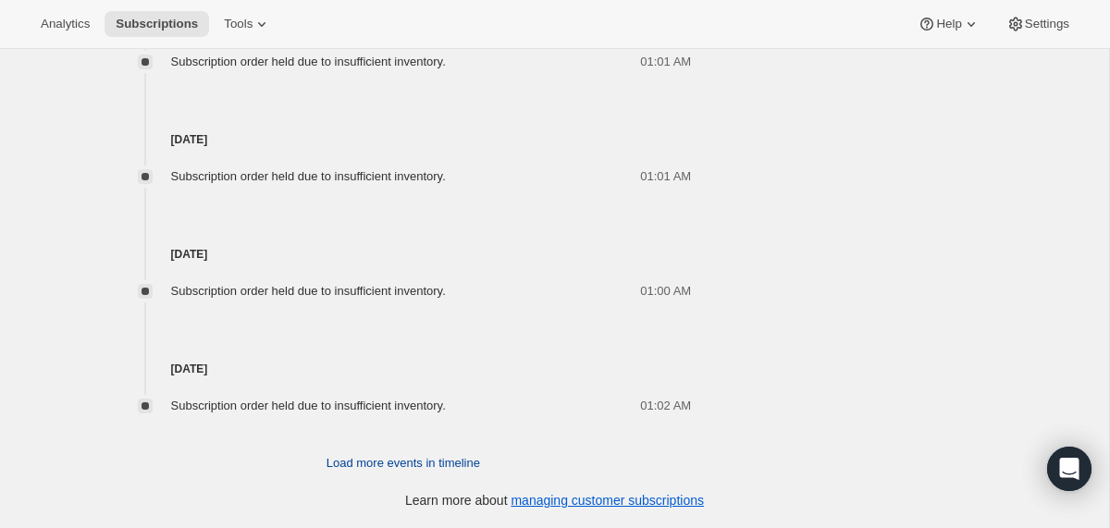
click at [371, 463] on span "Load more events in timeline" at bounding box center [403, 463] width 154 height 18
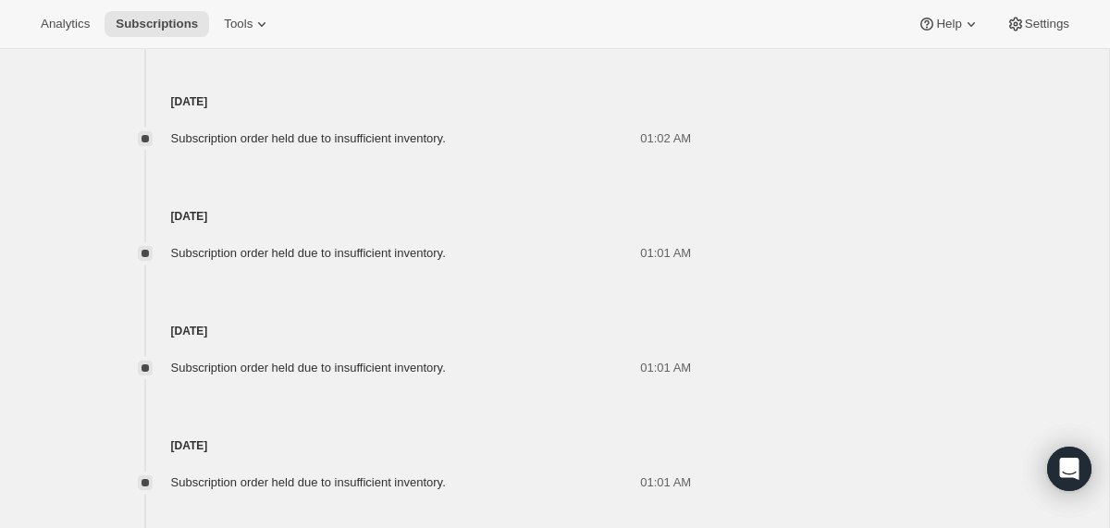
scroll to position [5728, 0]
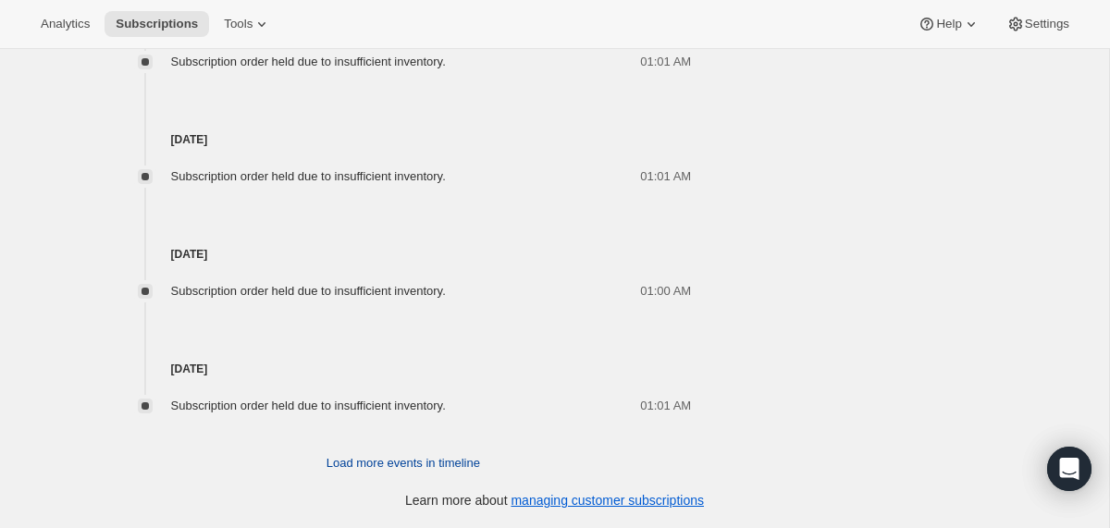
click at [371, 463] on span "Load more events in timeline" at bounding box center [403, 463] width 154 height 18
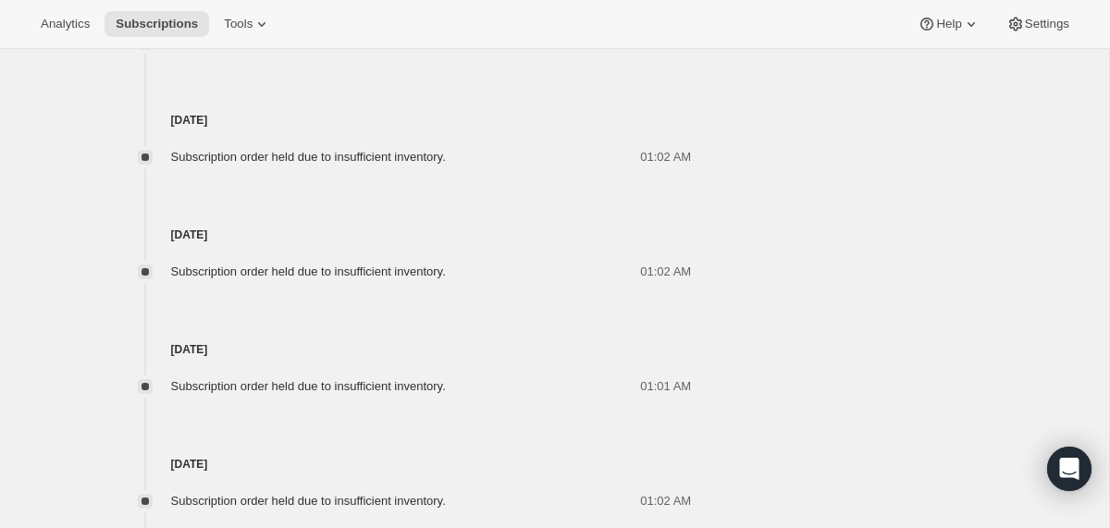
scroll to position [7448, 0]
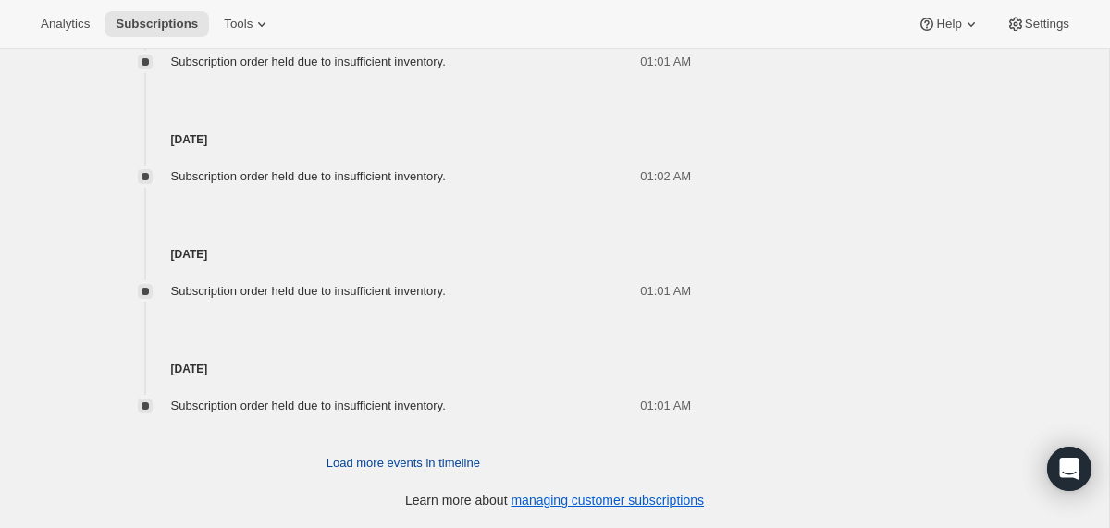
click at [371, 461] on span "Load more events in timeline" at bounding box center [403, 463] width 154 height 18
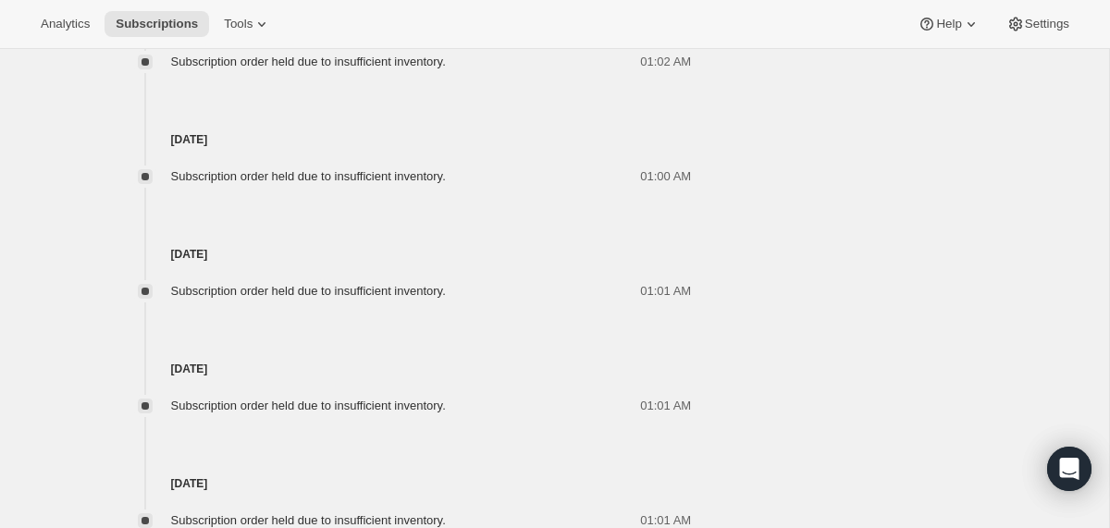
scroll to position [8594, 0]
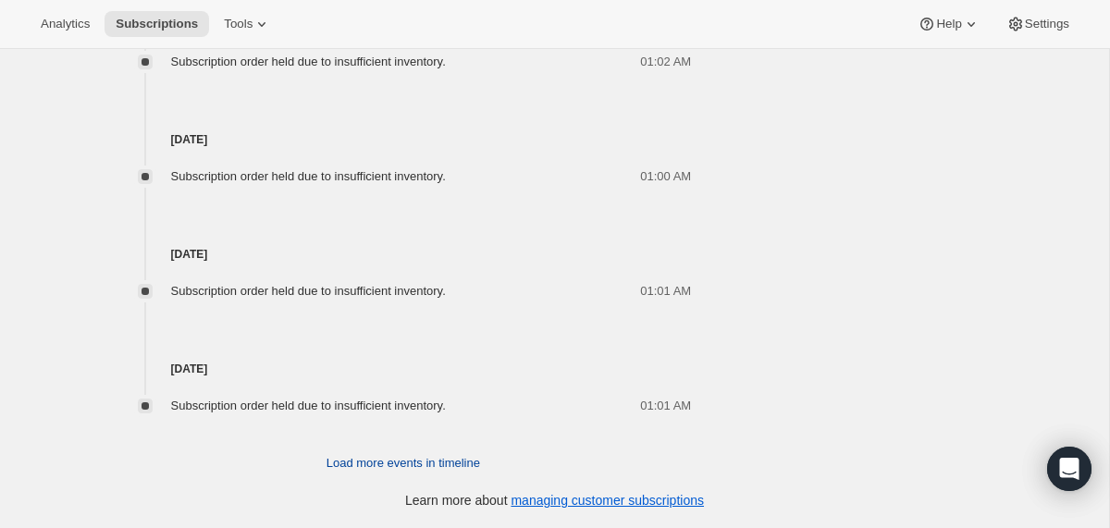
click at [371, 461] on span "Load more events in timeline" at bounding box center [403, 463] width 154 height 18
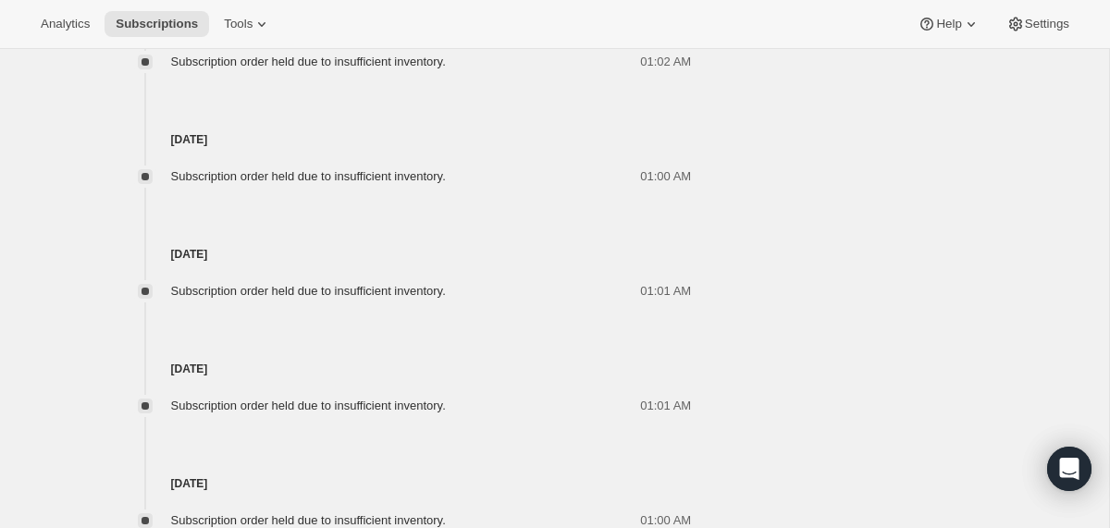
scroll to position [9168, 0]
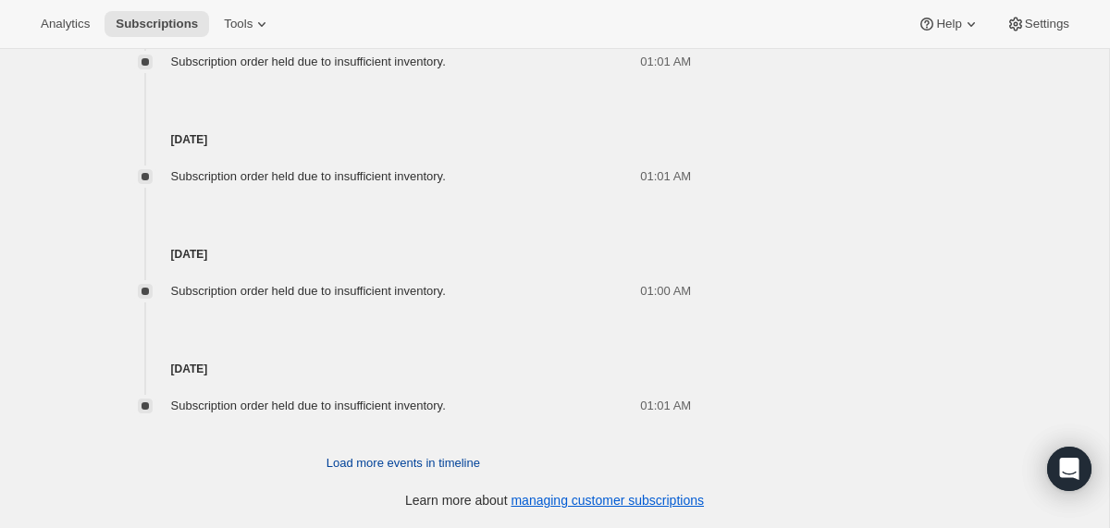
click at [371, 461] on span "Load more events in timeline" at bounding box center [403, 463] width 154 height 18
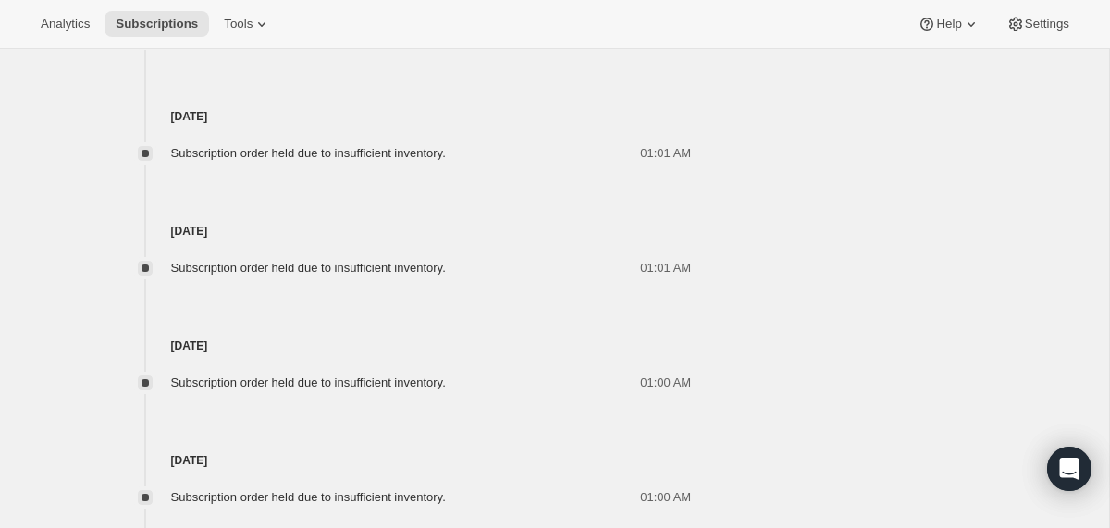
scroll to position [9741, 0]
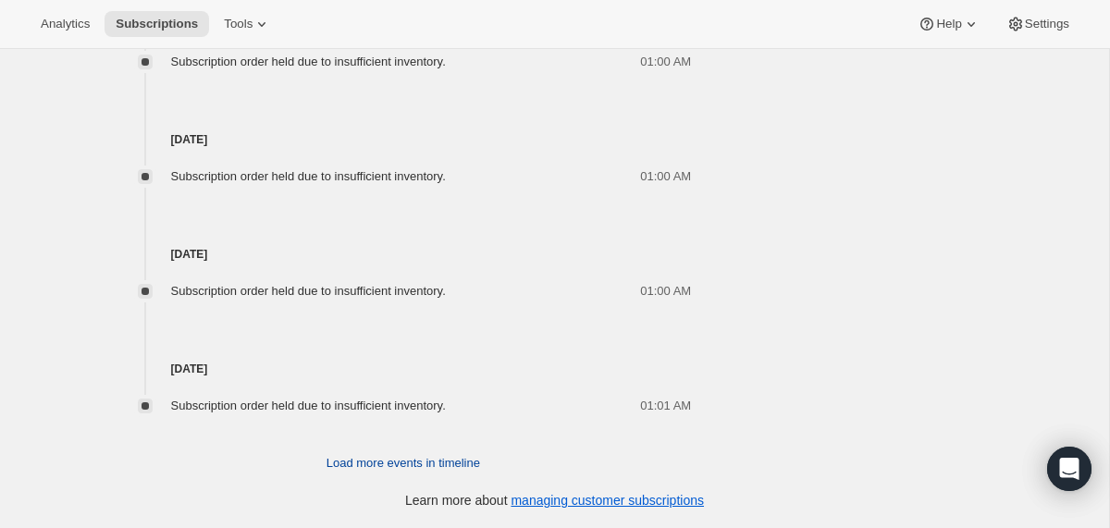
click at [371, 461] on span "Load more events in timeline" at bounding box center [403, 463] width 154 height 18
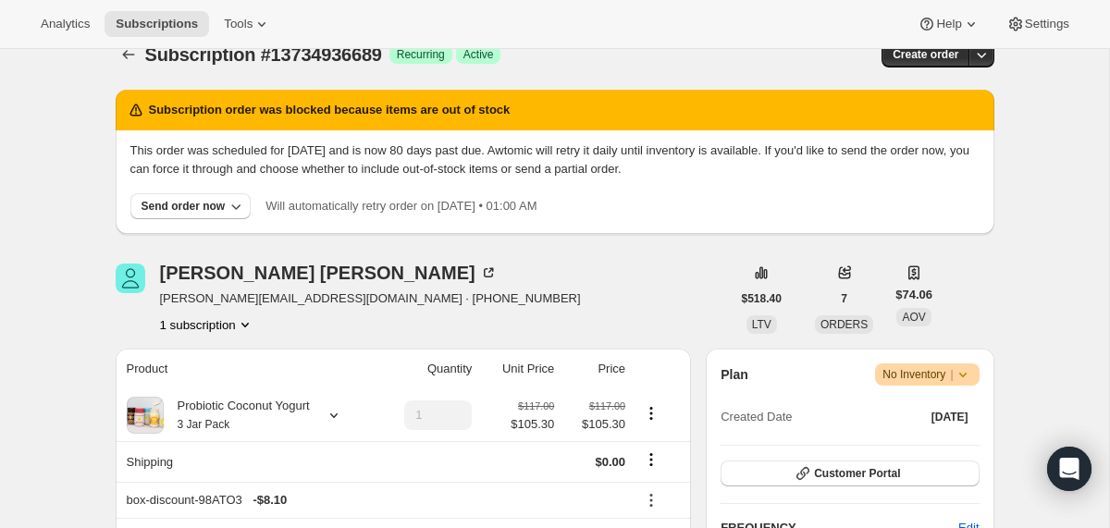
scroll to position [0, 0]
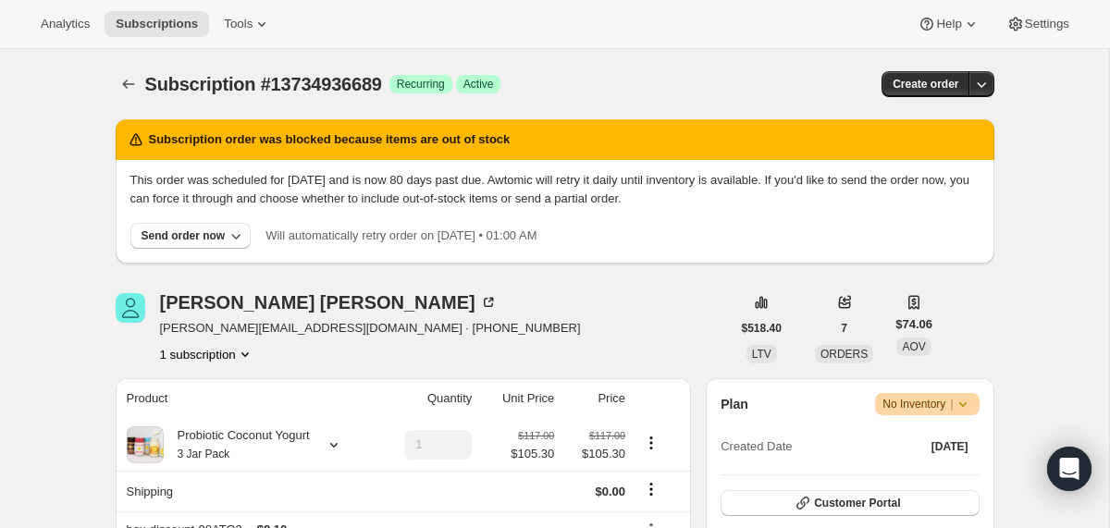
click at [966, 397] on icon at bounding box center [962, 404] width 18 height 18
click at [951, 472] on span "Cancel subscription" at bounding box center [918, 472] width 104 height 14
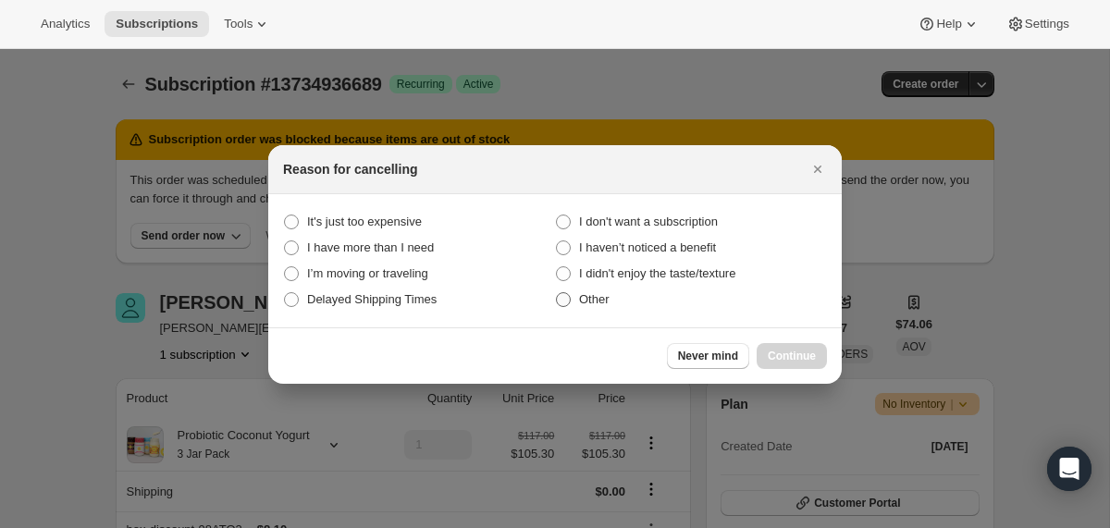
click at [584, 304] on span "Other" at bounding box center [594, 299] width 31 height 14
click at [557, 293] on input "Other" at bounding box center [556, 292] width 1 height 1
radio input "true"
click at [805, 353] on span "Continue" at bounding box center [792, 356] width 48 height 15
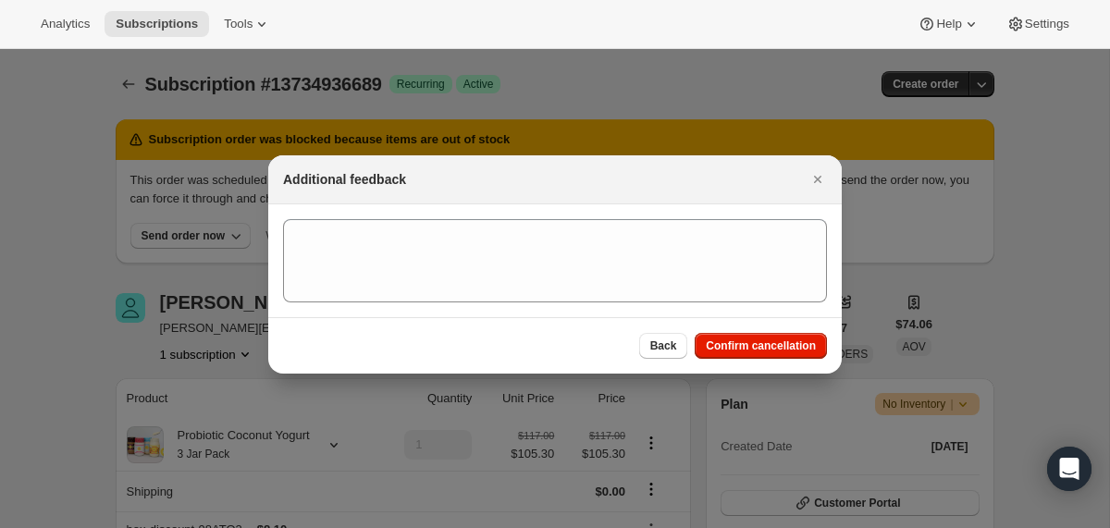
click at [538, 302] on section ":r292:" at bounding box center [554, 260] width 573 height 113
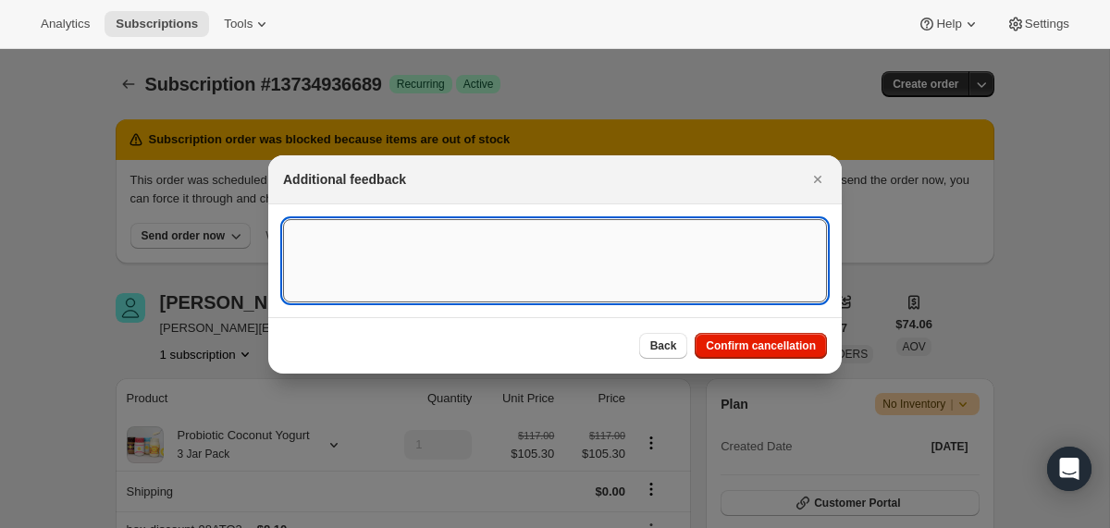
click at [546, 287] on textarea ":r292:" at bounding box center [555, 260] width 544 height 83
type textarea "failed billing"
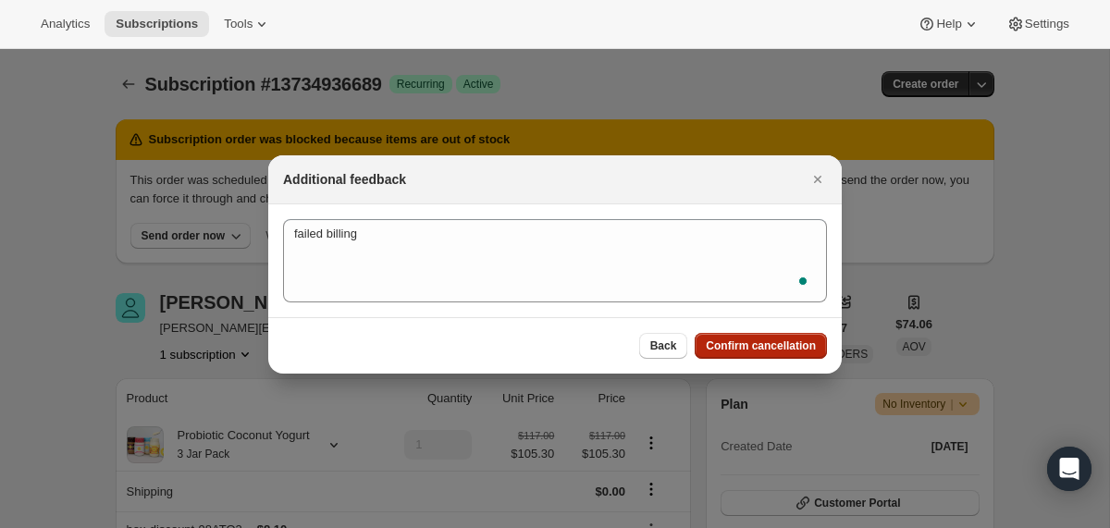
click at [724, 342] on span "Confirm cancellation" at bounding box center [761, 345] width 110 height 15
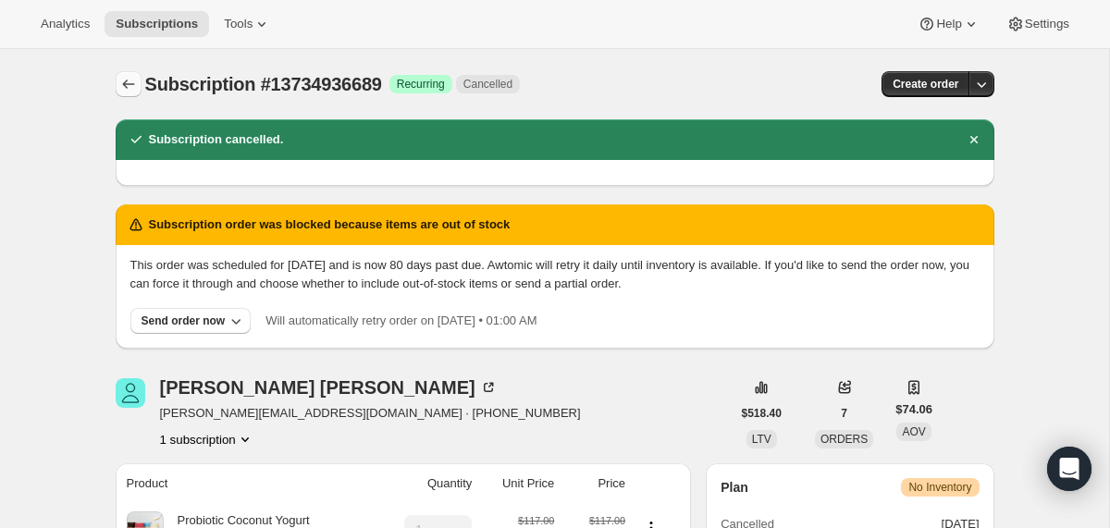
click at [129, 87] on icon "Subscriptions" at bounding box center [128, 84] width 18 height 18
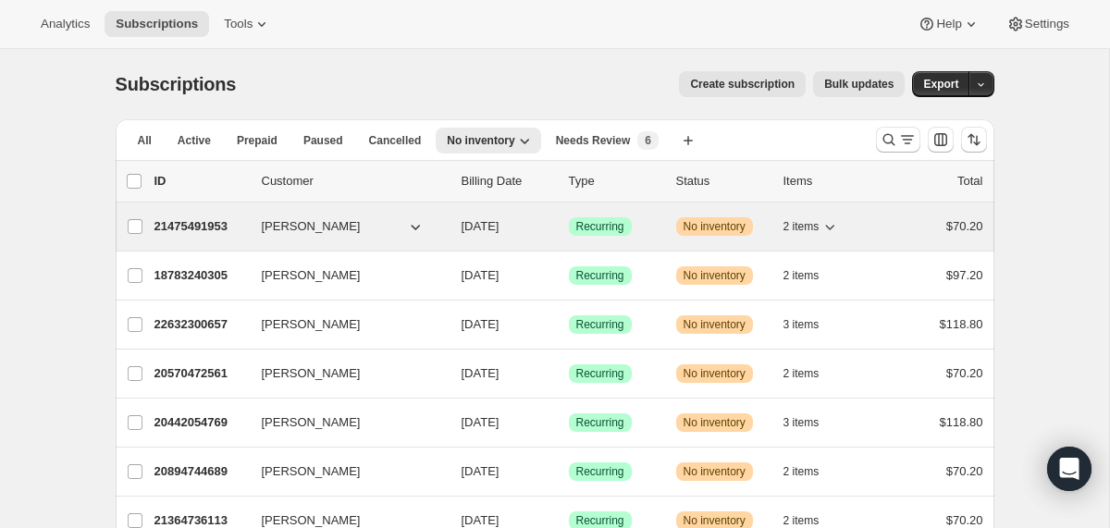
click at [455, 225] on div "21475491953 [PERSON_NAME] [DATE] Success Recurring Warning No inventory 2 items…" at bounding box center [568, 227] width 829 height 26
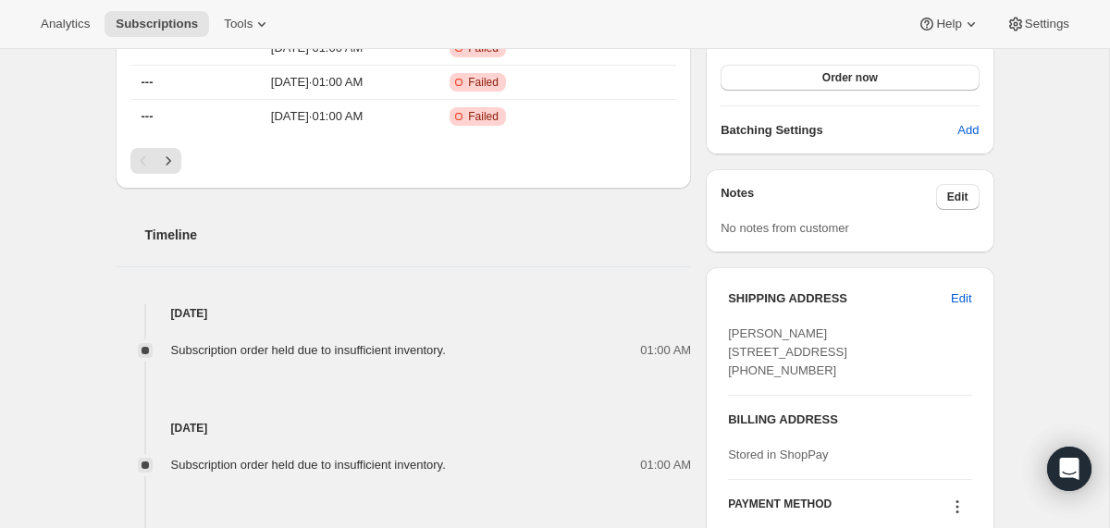
scroll to position [706, 0]
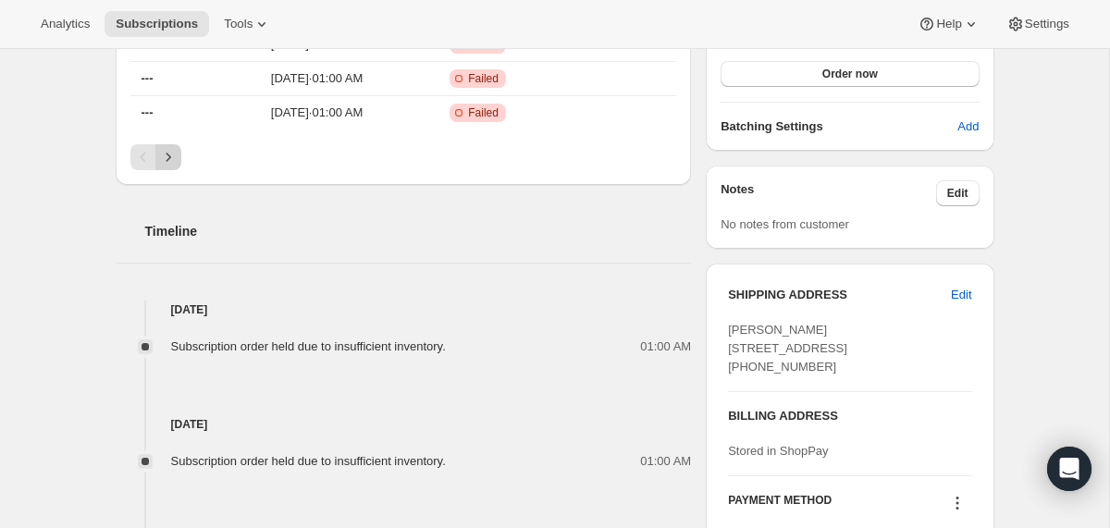
click at [166, 166] on icon "Next" at bounding box center [168, 157] width 18 height 18
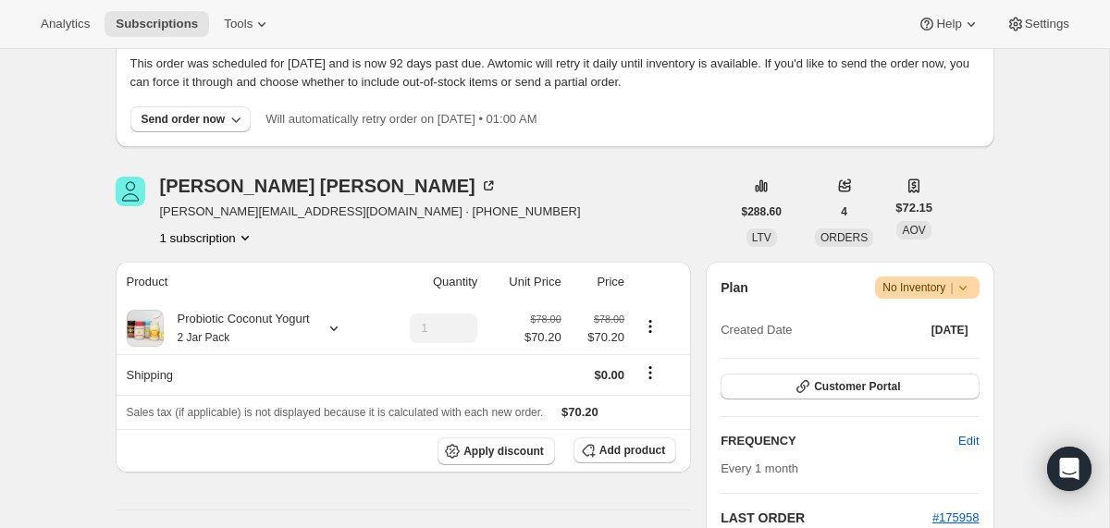
scroll to position [0, 0]
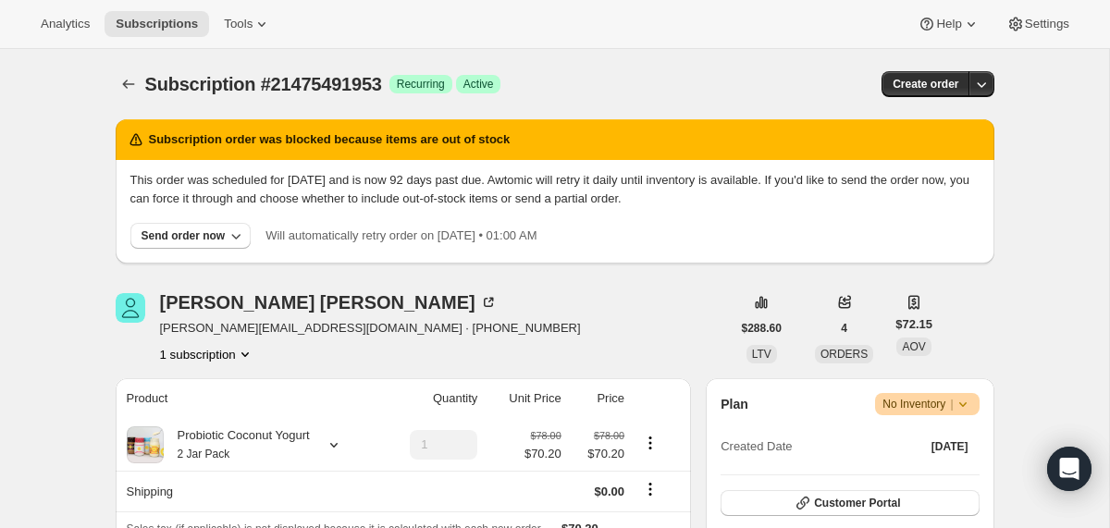
click at [964, 393] on span "Warning No Inventory |" at bounding box center [927, 404] width 104 height 22
click at [928, 468] on span "Cancel subscription" at bounding box center [918, 472] width 104 height 14
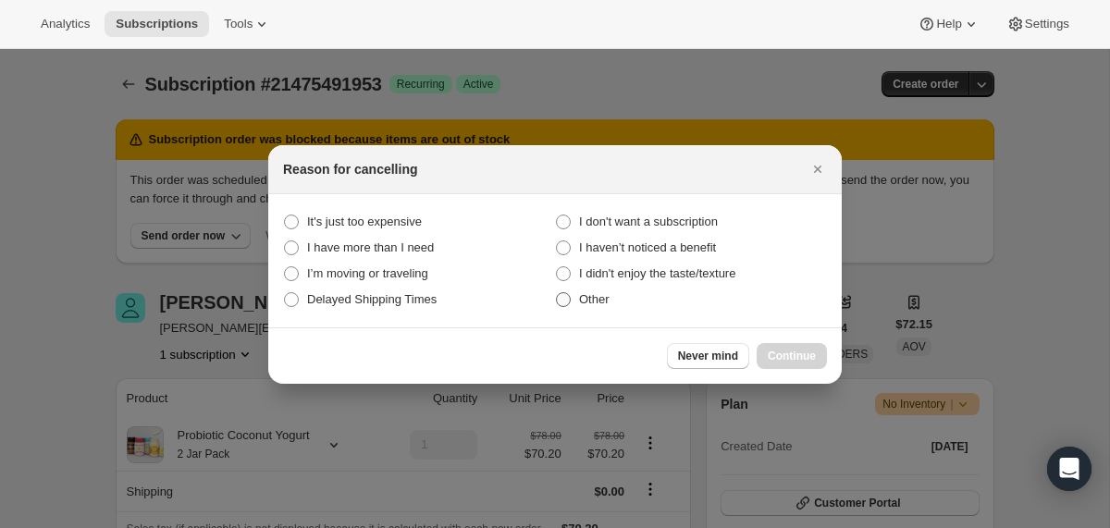
click at [579, 301] on span "Other" at bounding box center [594, 299] width 31 height 14
click at [557, 293] on input "Other" at bounding box center [556, 292] width 1 height 1
radio input "true"
click at [801, 355] on span "Continue" at bounding box center [792, 356] width 48 height 15
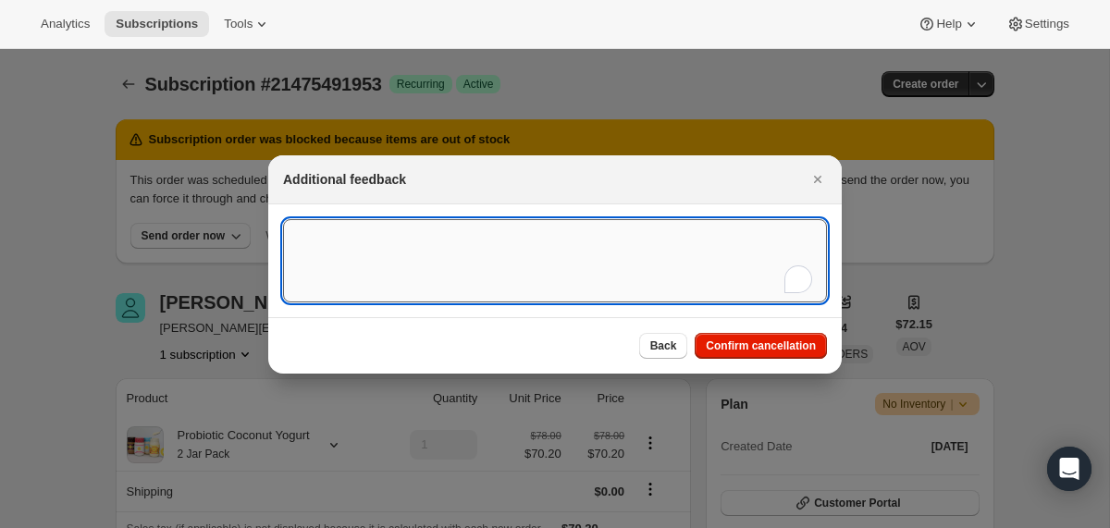
click at [614, 272] on textarea "To enrich screen reader interactions, please activate Accessibility in Grammarl…" at bounding box center [555, 260] width 544 height 83
type textarea "failed billing"
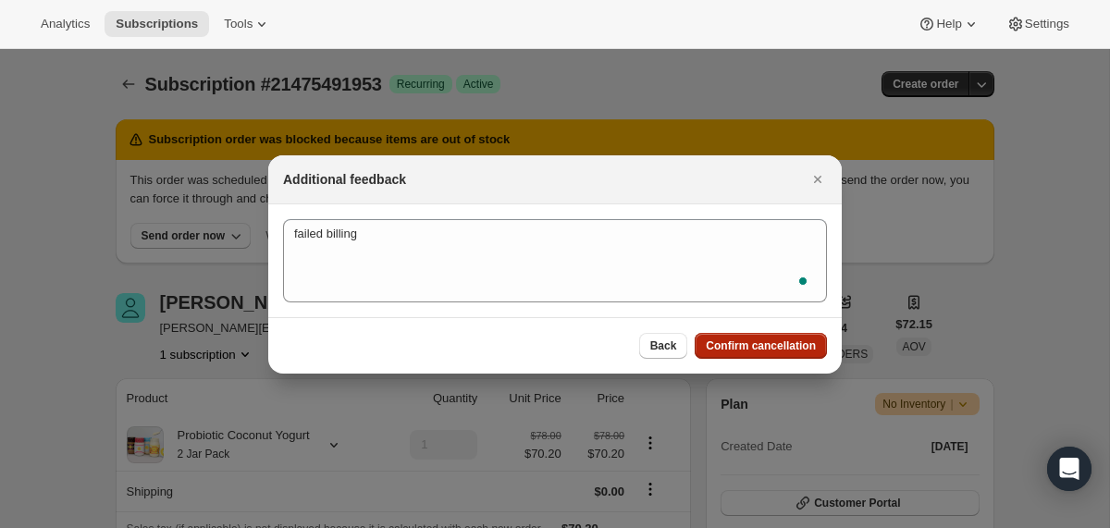
click at [742, 338] on span "Confirm cancellation" at bounding box center [761, 345] width 110 height 15
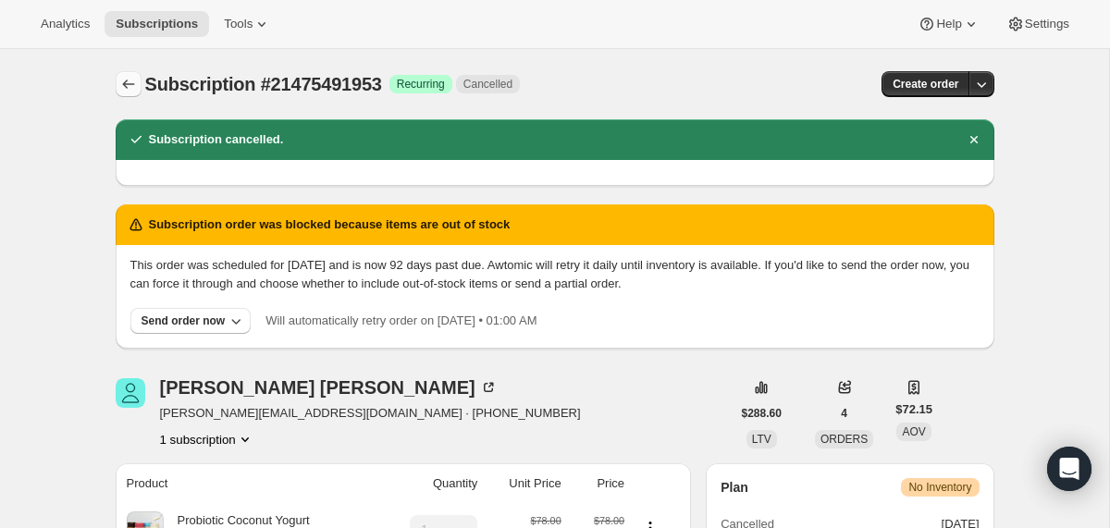
click at [130, 91] on icon "Subscriptions" at bounding box center [128, 84] width 18 height 18
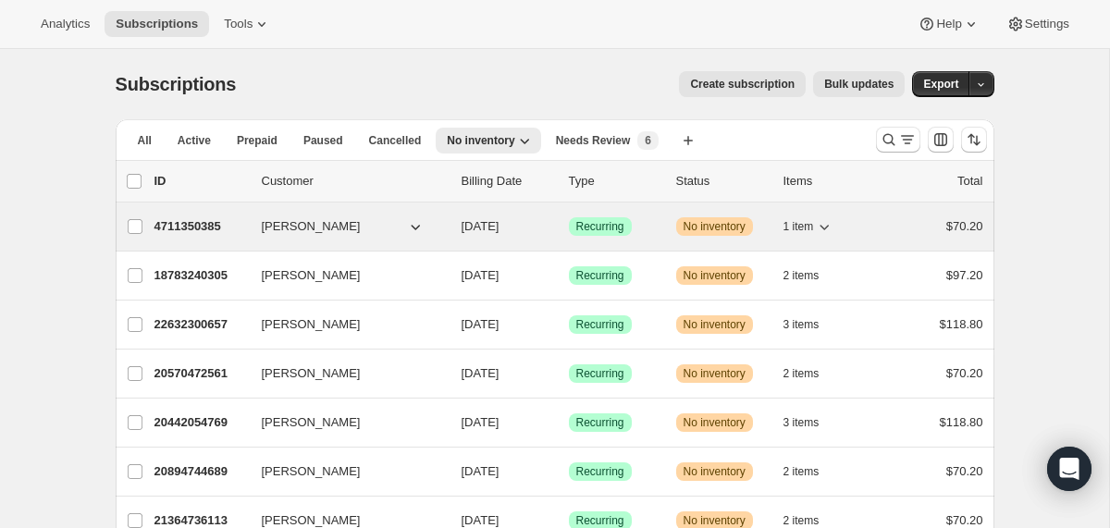
click at [460, 227] on div "4711350385 [PERSON_NAME] [DATE] Success Recurring Warning No inventory 1 item $…" at bounding box center [568, 227] width 829 height 26
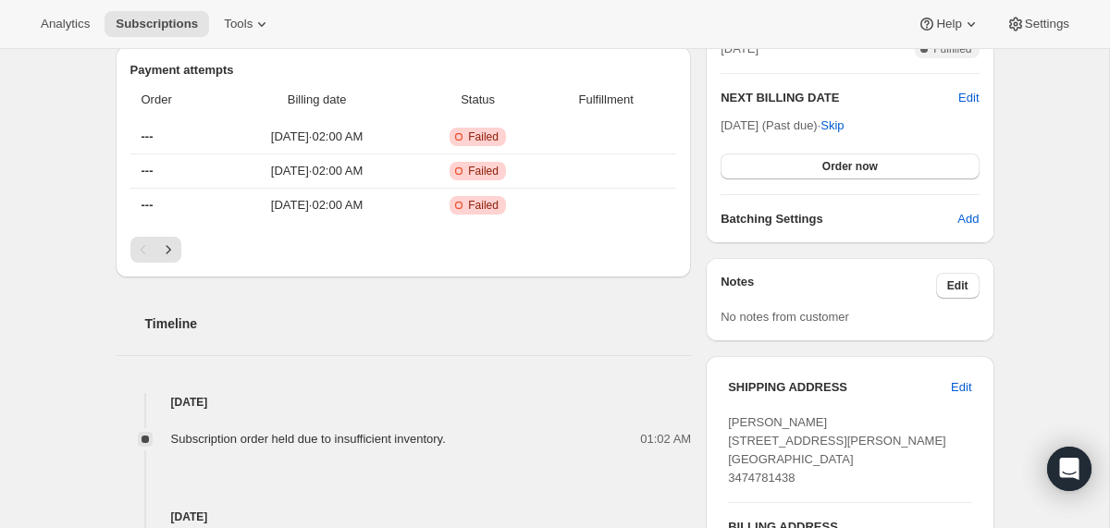
scroll to position [602, 0]
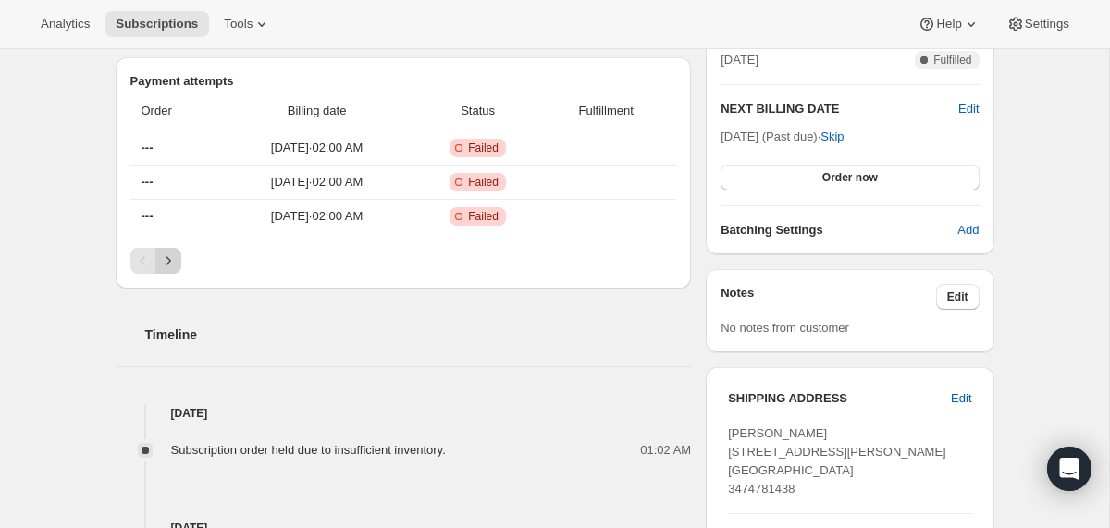
click at [172, 253] on icon "Next" at bounding box center [168, 261] width 18 height 18
click at [170, 262] on icon "Next" at bounding box center [168, 261] width 18 height 18
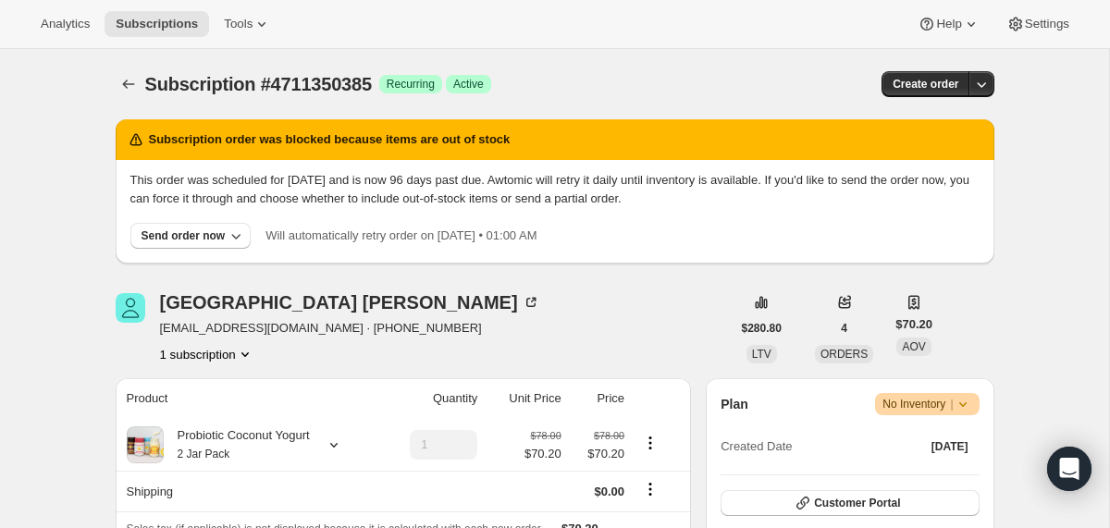
click at [967, 401] on icon at bounding box center [962, 404] width 18 height 18
click at [923, 465] on span "Cancel subscription" at bounding box center [918, 472] width 104 height 14
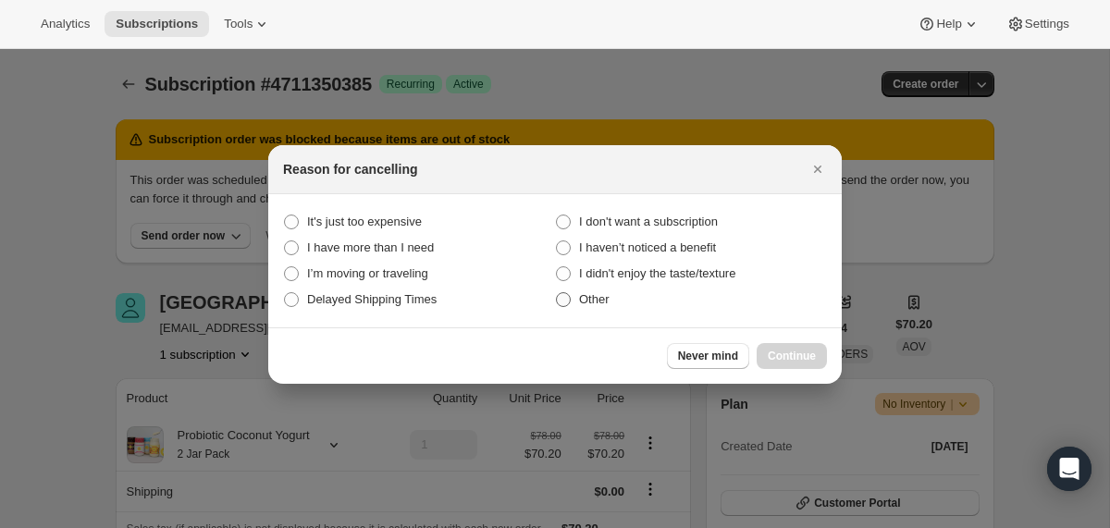
click at [596, 296] on span "Other" at bounding box center [594, 299] width 31 height 14
click at [557, 293] on input "Other" at bounding box center [556, 292] width 1 height 1
radio input "true"
click at [770, 353] on span "Continue" at bounding box center [792, 356] width 48 height 15
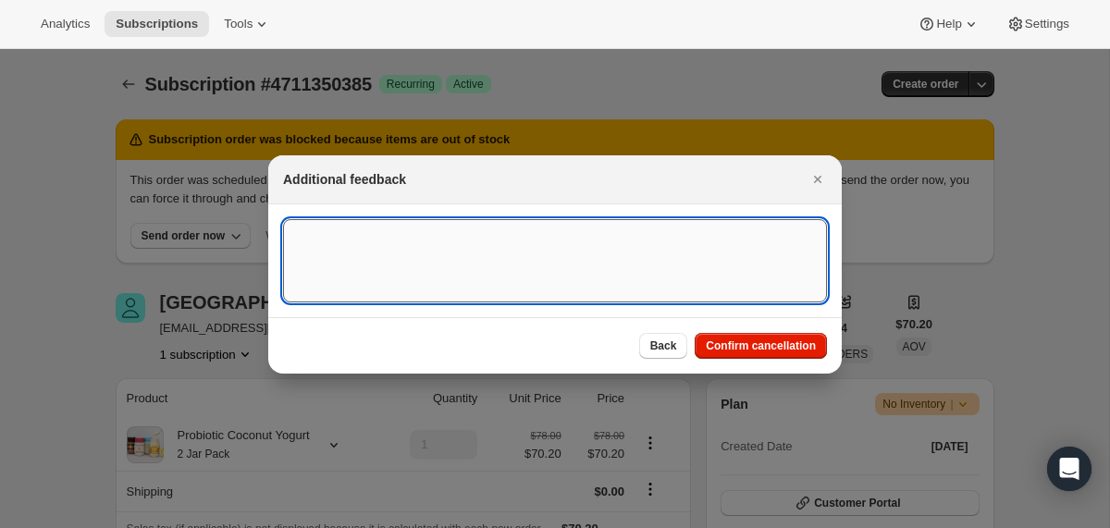
click at [615, 268] on textarea ":r32j:" at bounding box center [555, 260] width 544 height 83
type textarea "failed billing"
click at [720, 339] on span "Confirm cancellation" at bounding box center [761, 345] width 110 height 15
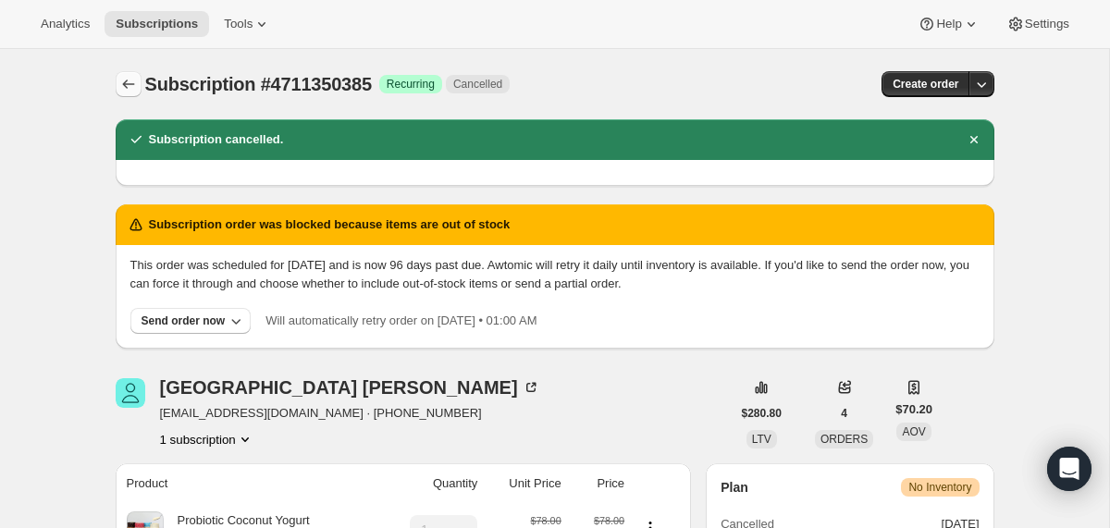
click at [117, 77] on button "Subscriptions" at bounding box center [129, 84] width 26 height 26
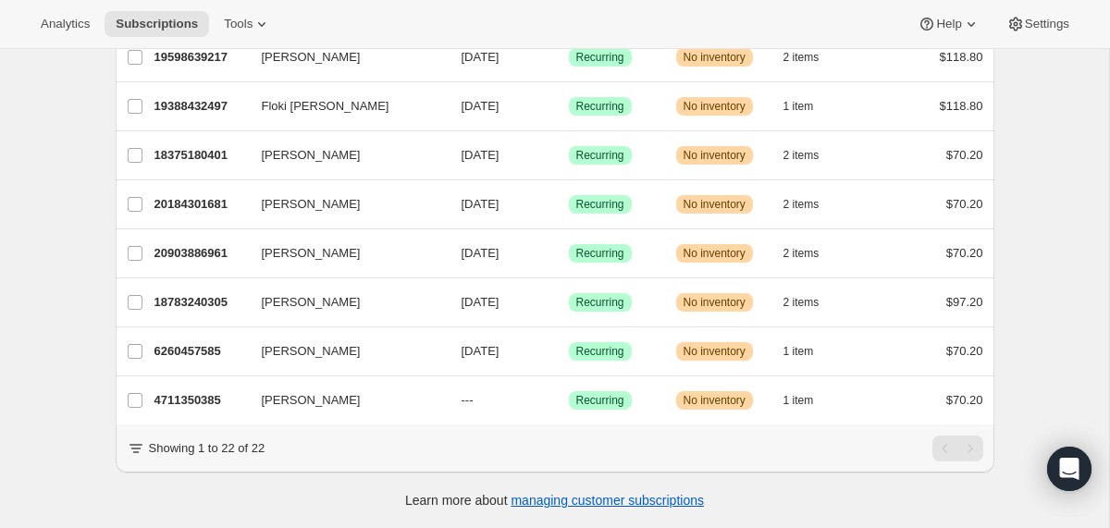
scroll to position [32, 0]
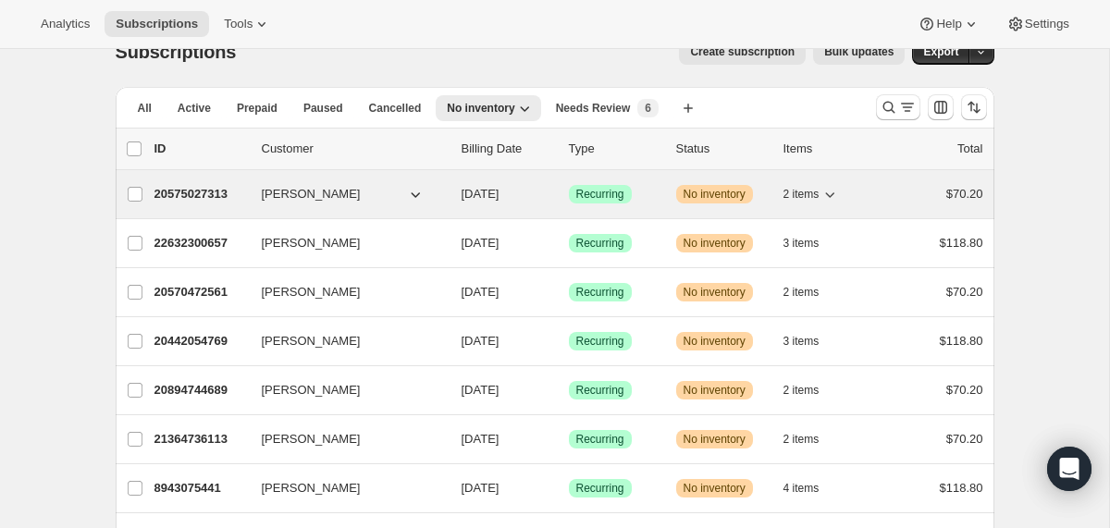
click at [448, 186] on div "20575027313 [PERSON_NAME] [DATE] Success Recurring Warning No inventory 2 items…" at bounding box center [568, 194] width 829 height 26
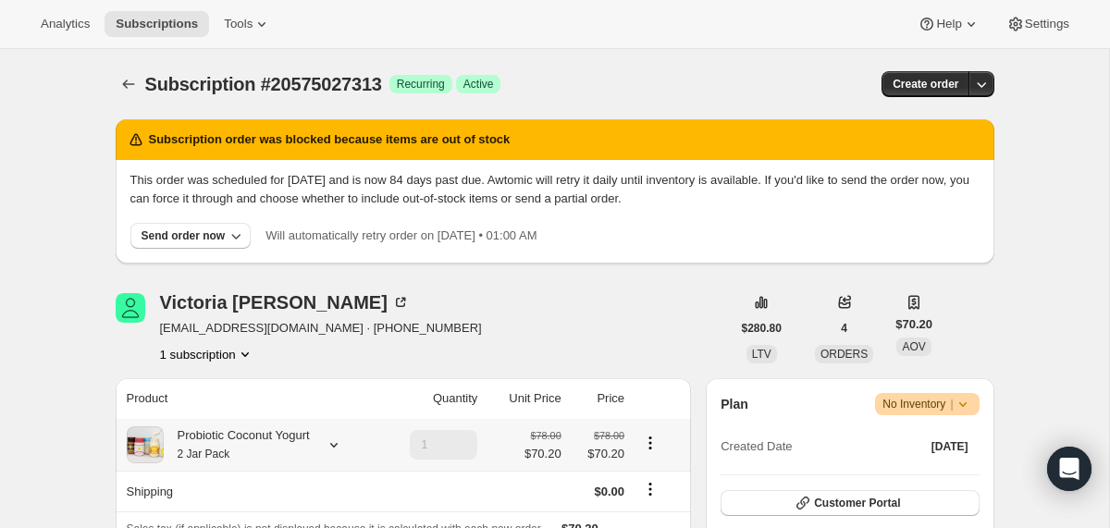
click at [251, 431] on div "Probiotic Coconut Yogurt 2 Jar Pack" at bounding box center [237, 444] width 146 height 37
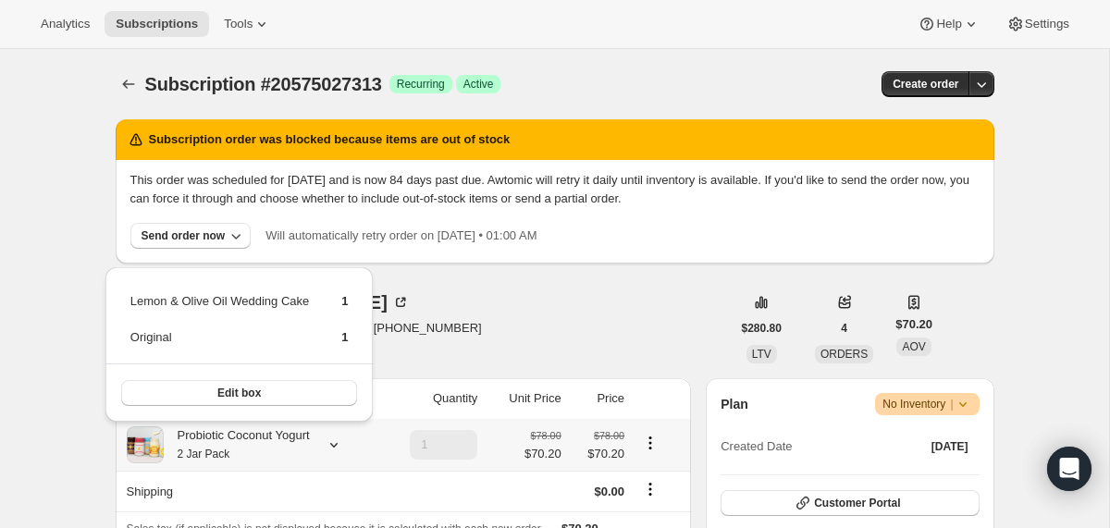
click at [251, 431] on div "Probiotic Coconut Yogurt 2 Jar Pack" at bounding box center [237, 444] width 146 height 37
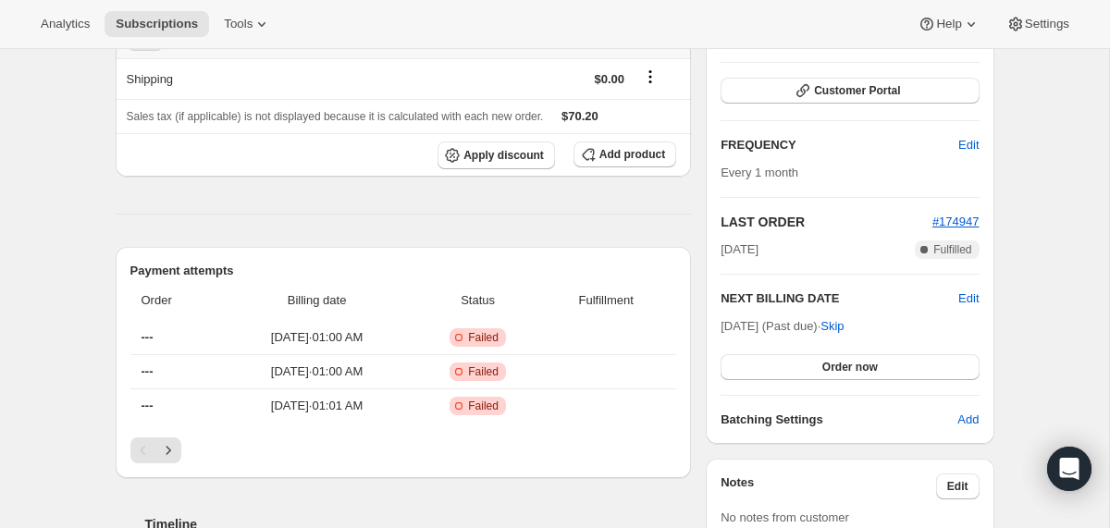
scroll to position [435, 0]
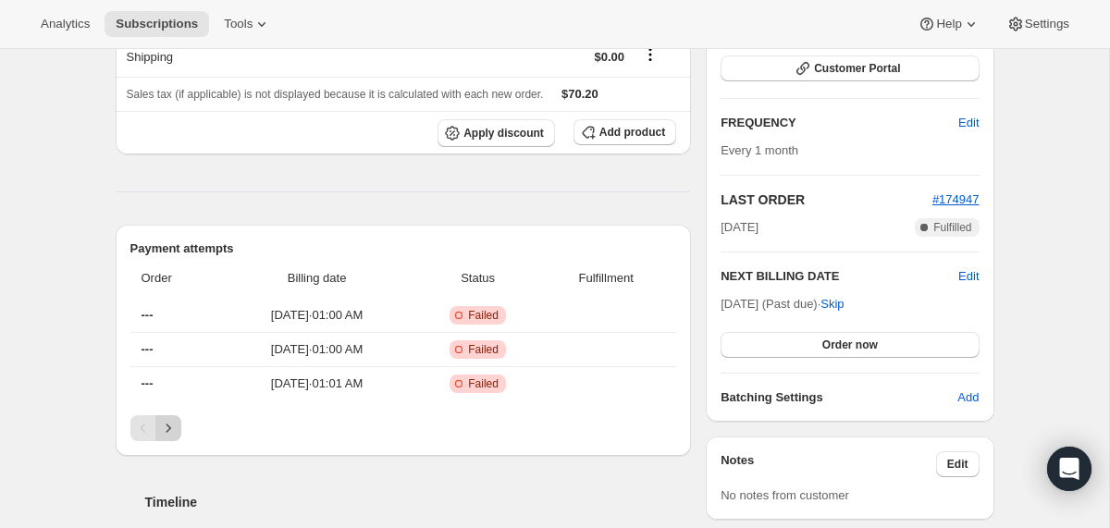
click at [173, 427] on icon "Next" at bounding box center [168, 428] width 18 height 18
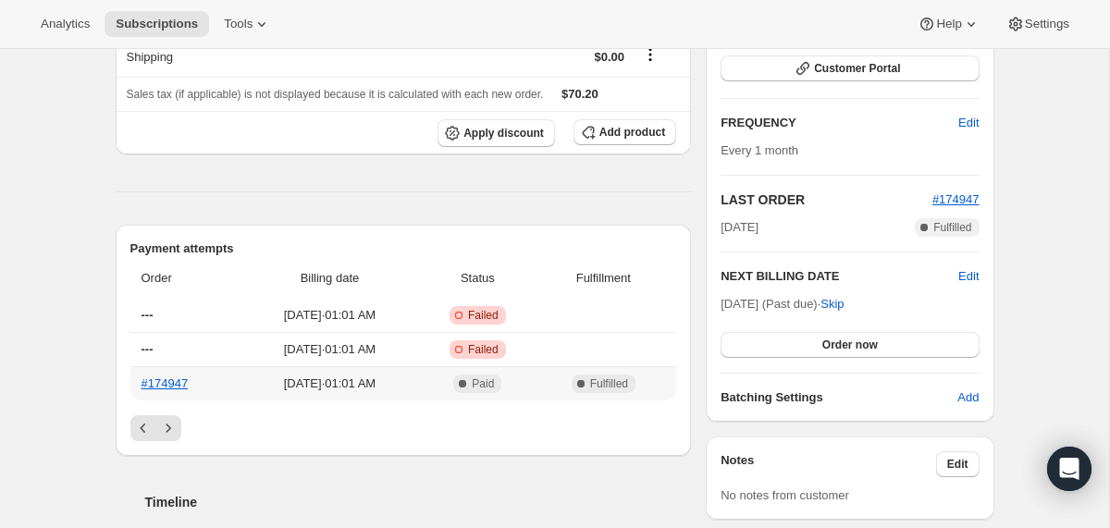
scroll to position [1105, 0]
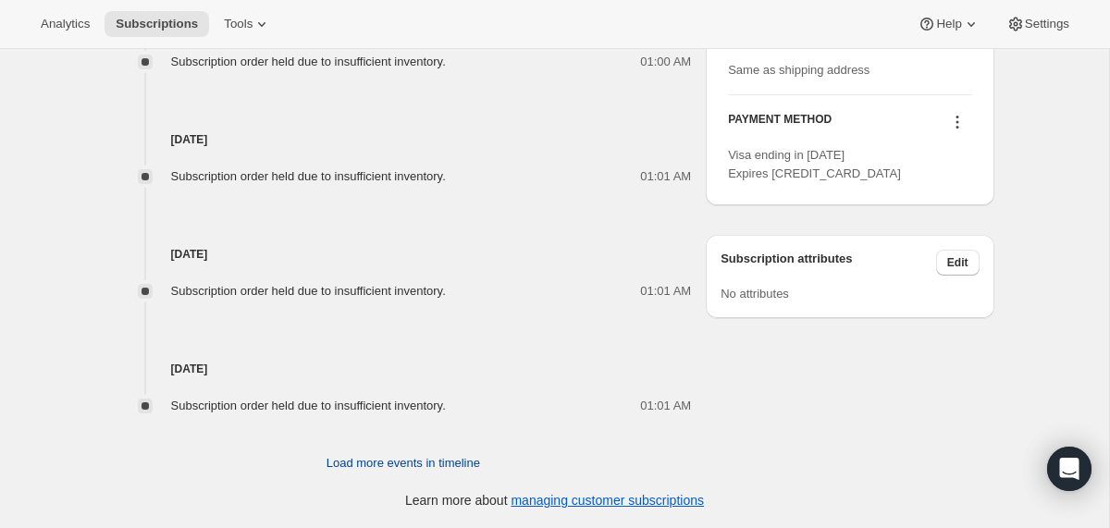
click at [342, 467] on span "Load more events in timeline" at bounding box center [403, 463] width 154 height 18
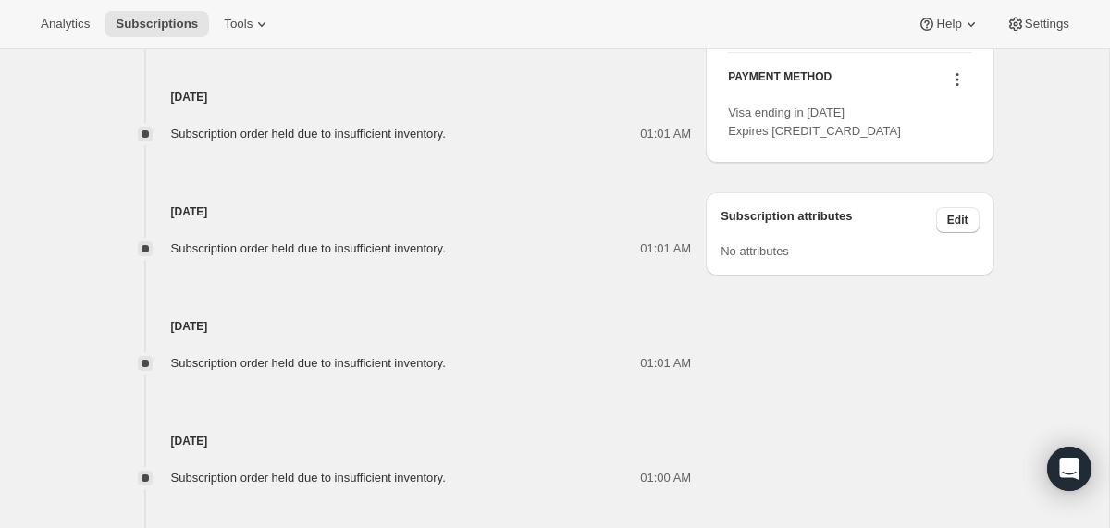
scroll to position [1678, 0]
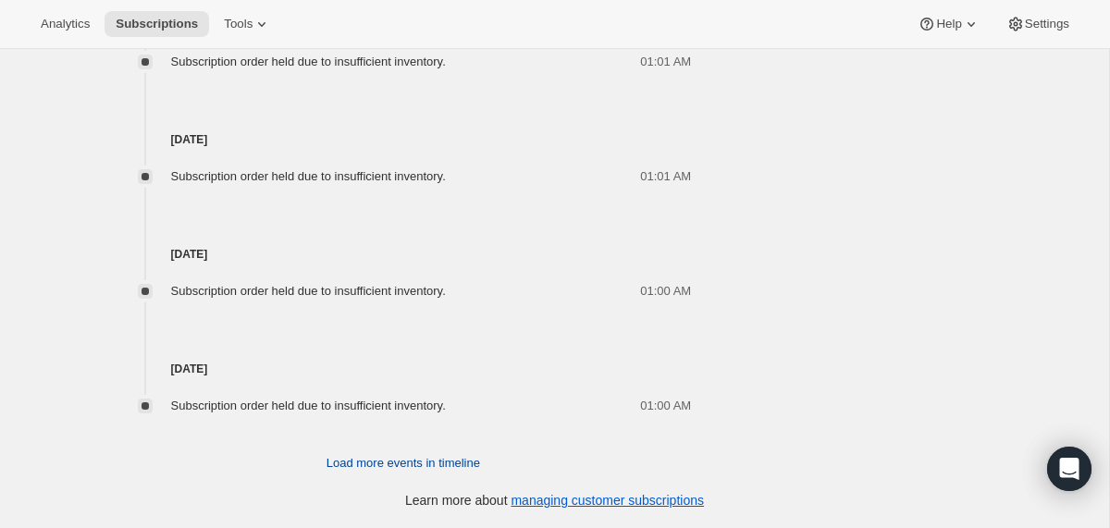
click at [362, 453] on button "Load more events in timeline" at bounding box center [403, 463] width 176 height 30
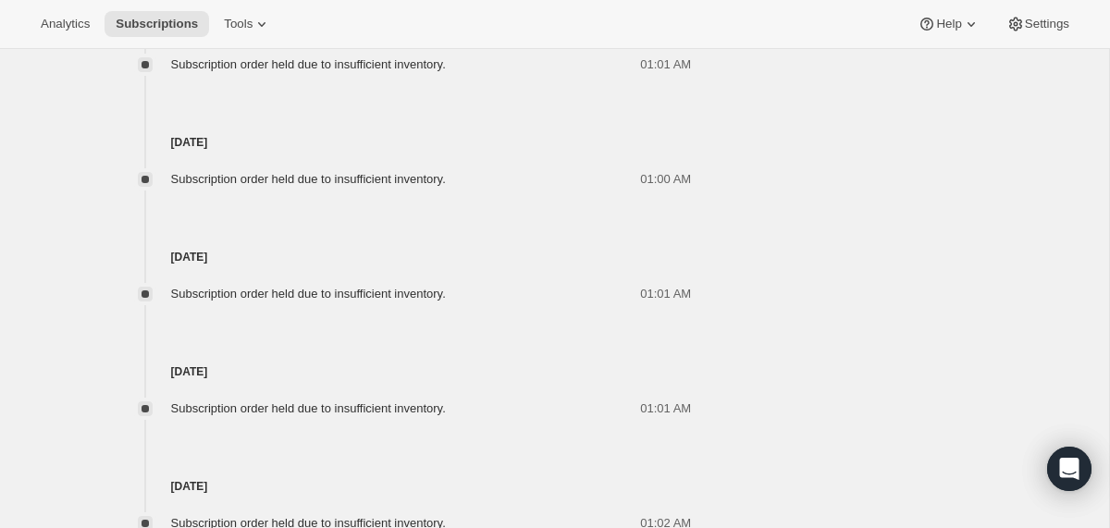
scroll to position [2252, 0]
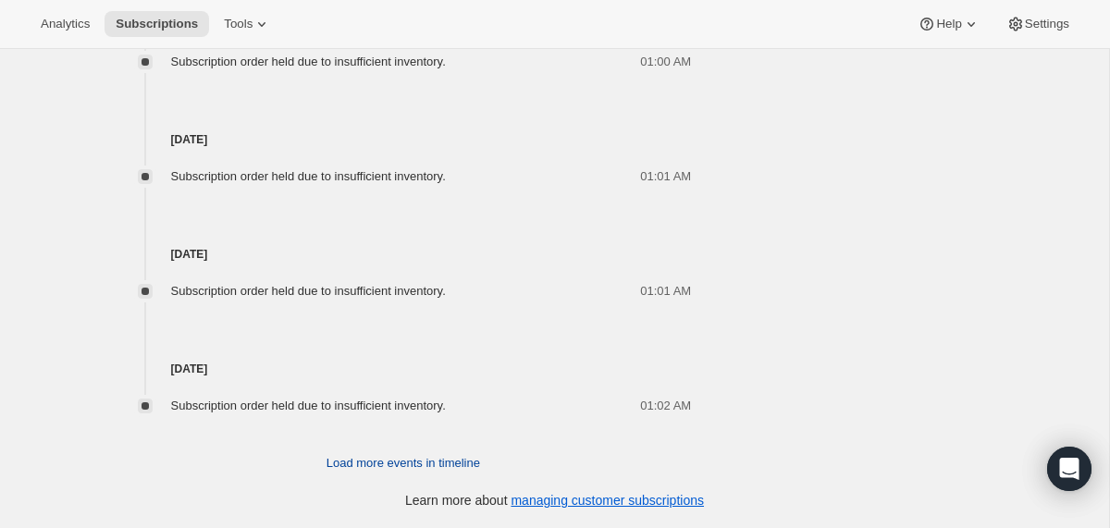
click at [360, 466] on span "Load more events in timeline" at bounding box center [403, 463] width 154 height 18
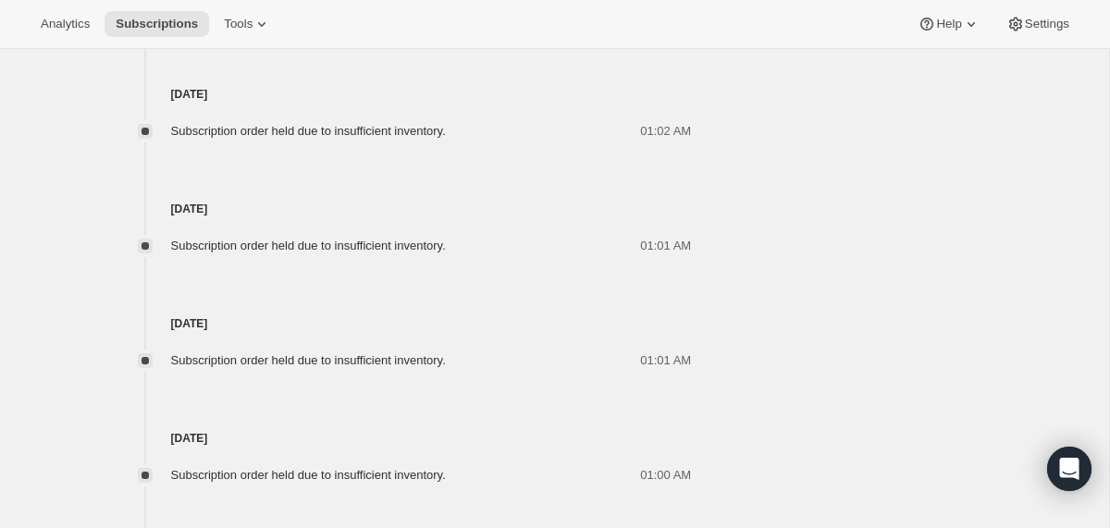
scroll to position [2825, 0]
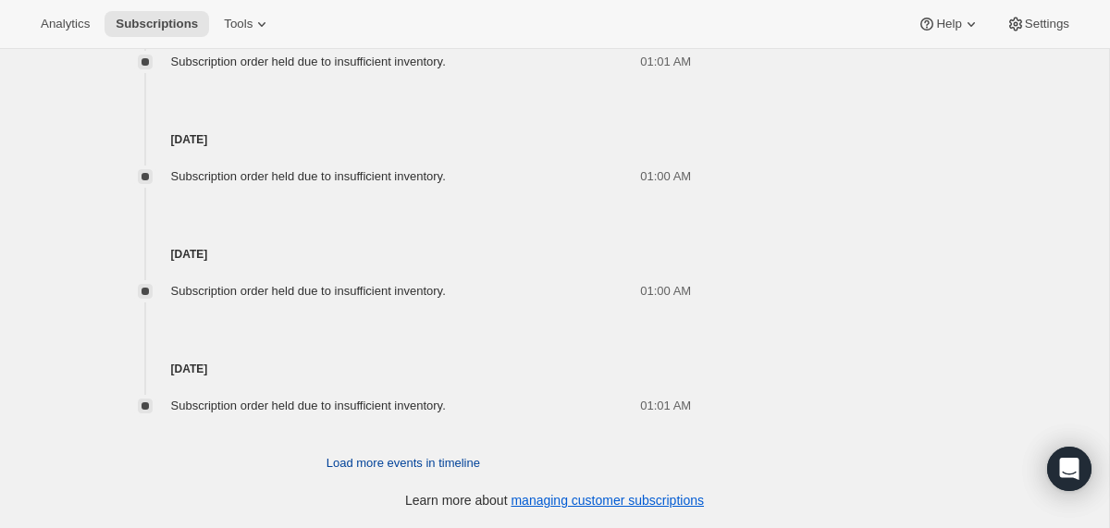
click at [360, 466] on span "Load more events in timeline" at bounding box center [403, 463] width 154 height 18
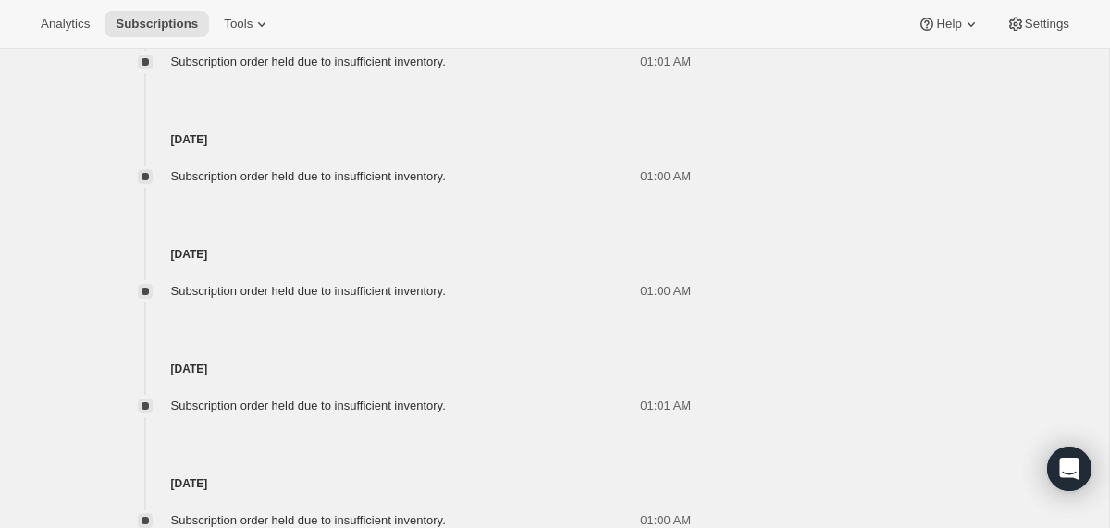
scroll to position [3398, 0]
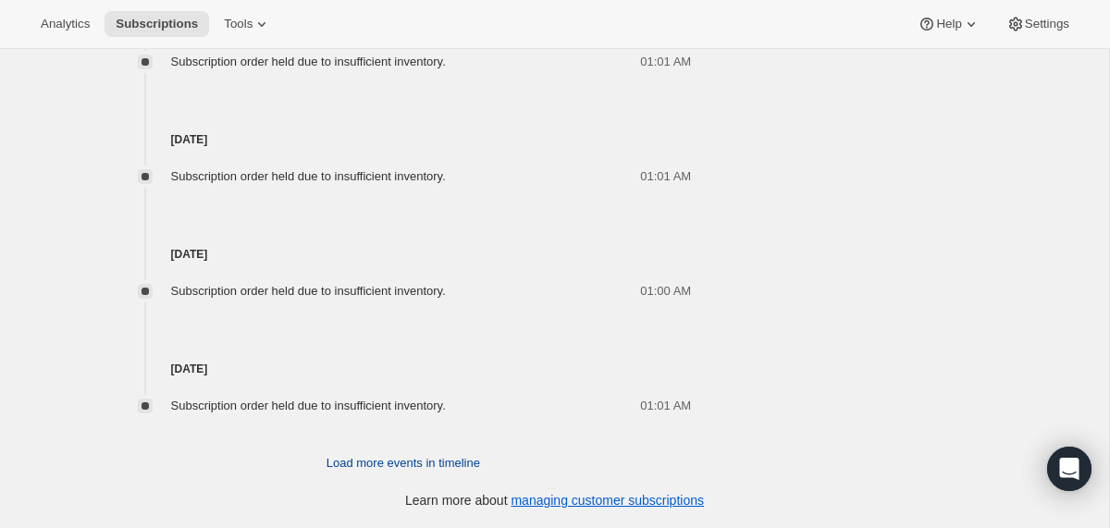
click at [360, 465] on span "Load more events in timeline" at bounding box center [403, 463] width 154 height 18
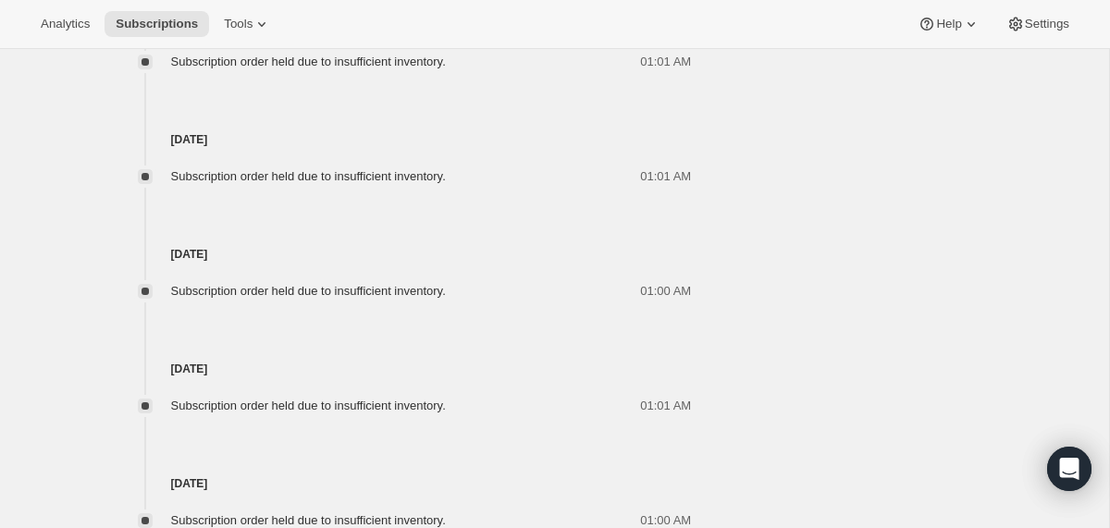
scroll to position [3972, 0]
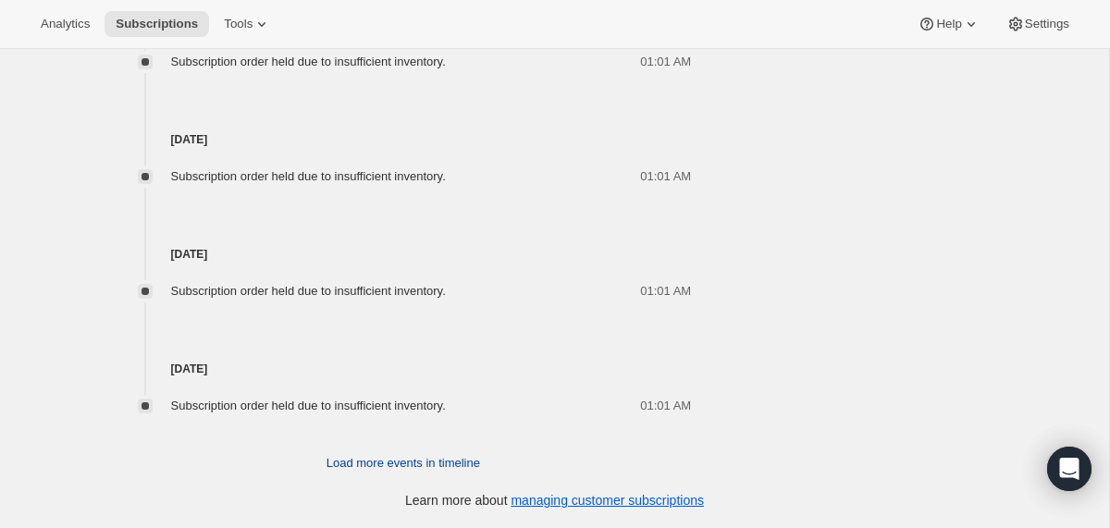
click at [360, 465] on span "Load more events in timeline" at bounding box center [403, 463] width 154 height 18
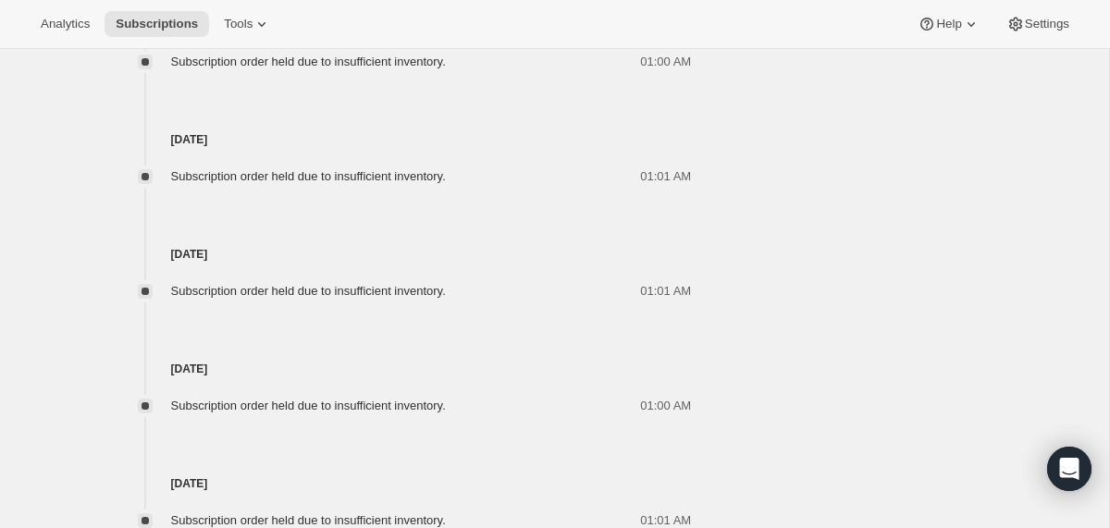
scroll to position [5118, 0]
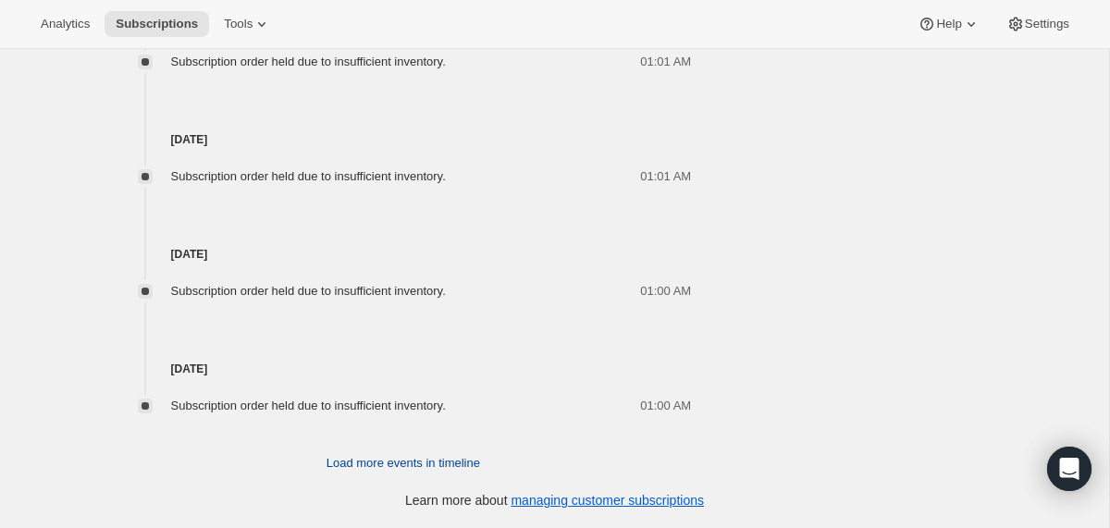
click at [360, 460] on span "Load more events in timeline" at bounding box center [403, 463] width 154 height 18
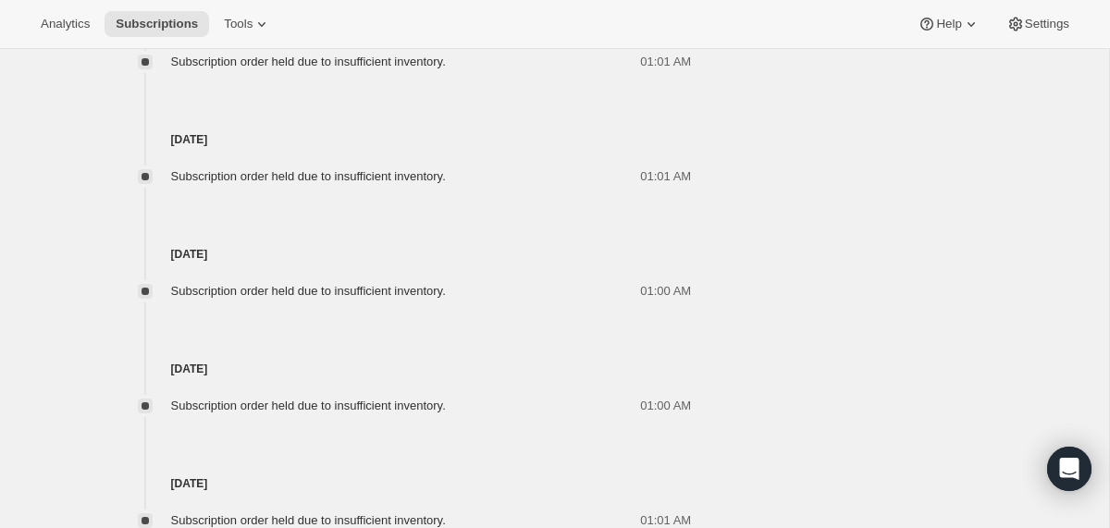
scroll to position [5692, 0]
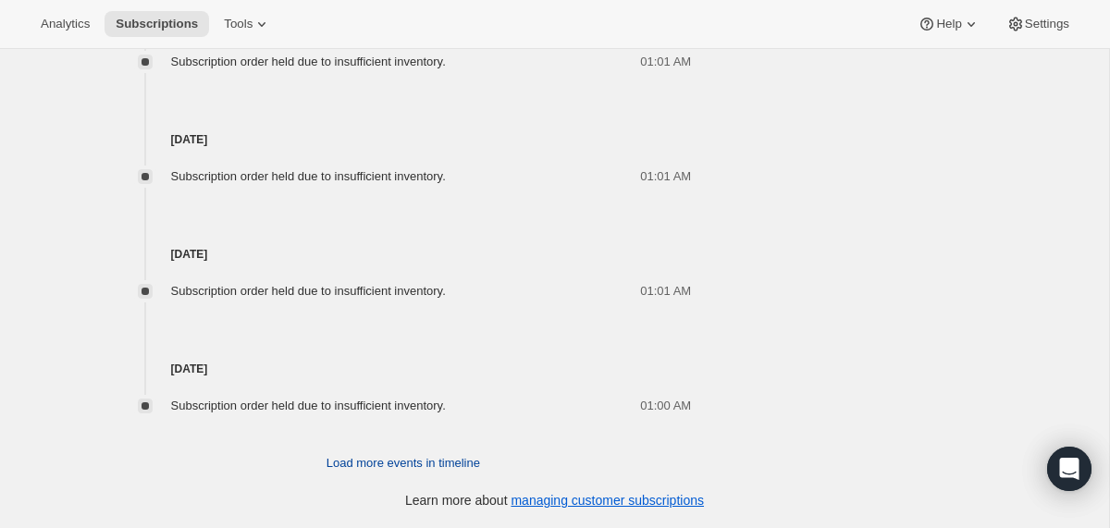
click at [360, 460] on span "Load more events in timeline" at bounding box center [403, 463] width 154 height 18
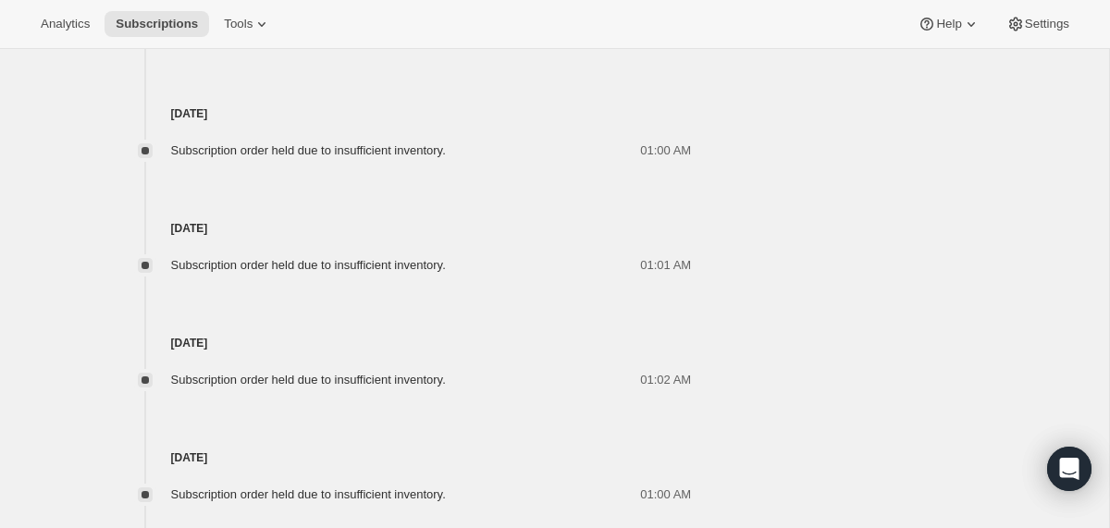
scroll to position [6838, 0]
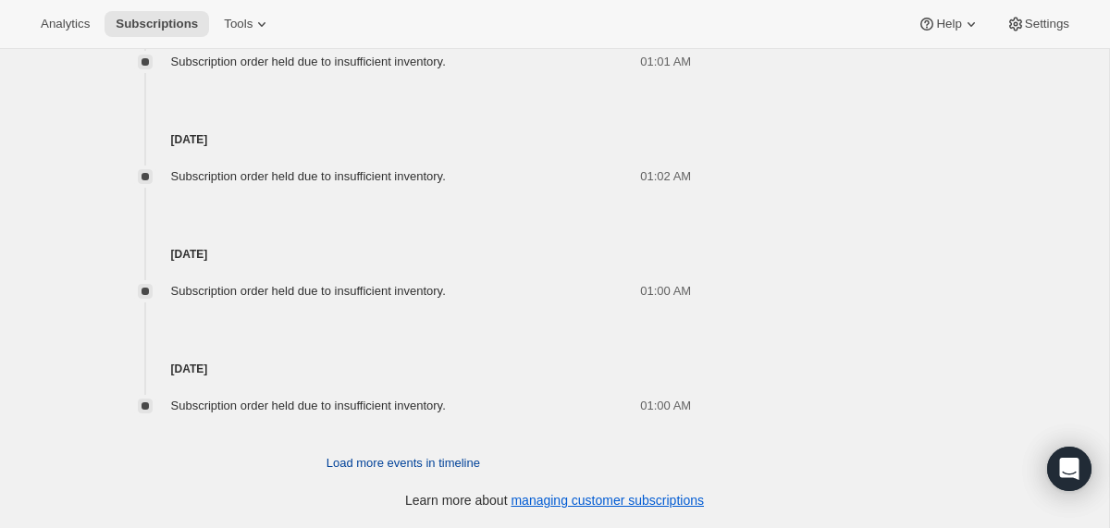
click at [360, 460] on span "Load more events in timeline" at bounding box center [403, 463] width 154 height 18
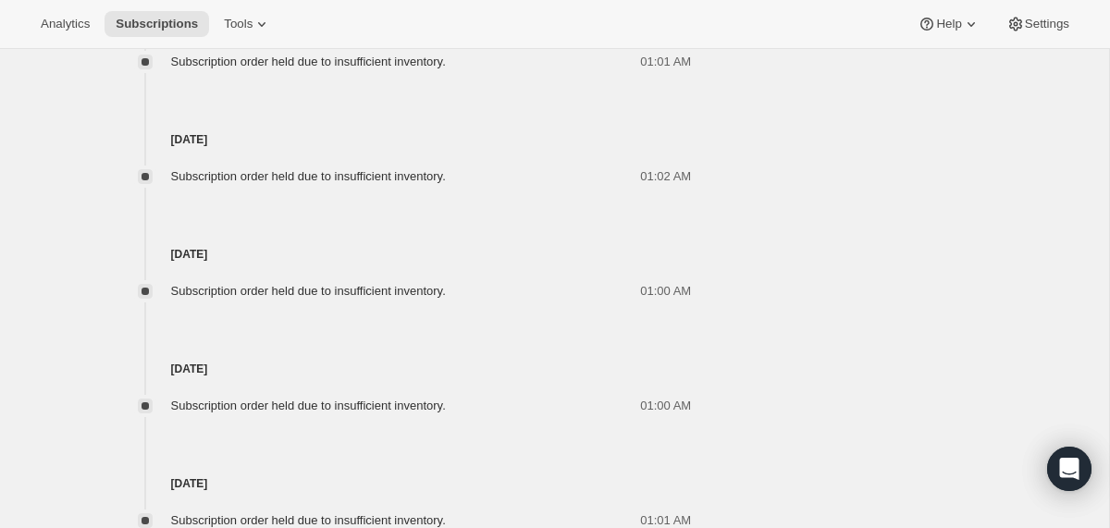
scroll to position [7412, 0]
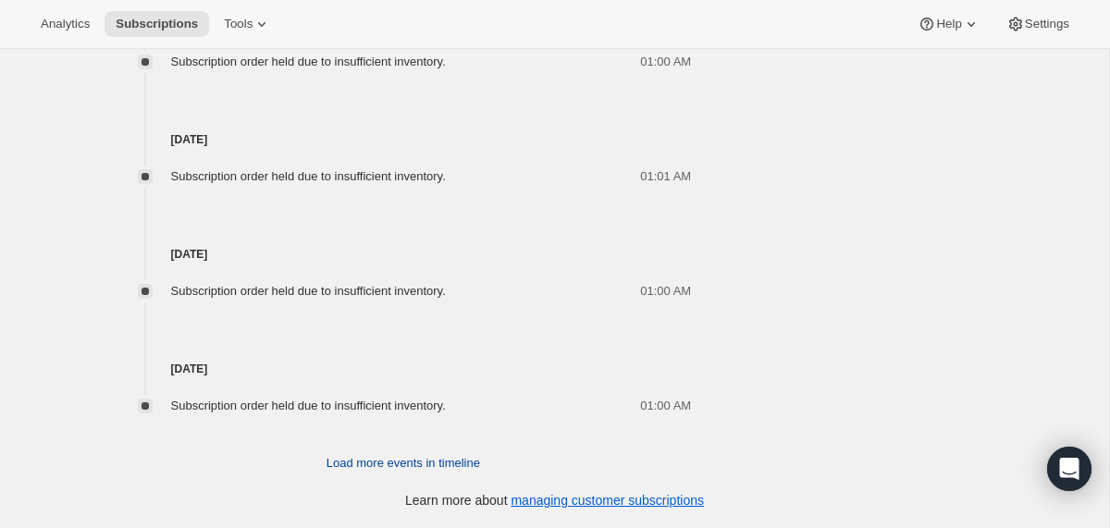
click at [360, 460] on span "Load more events in timeline" at bounding box center [403, 463] width 154 height 18
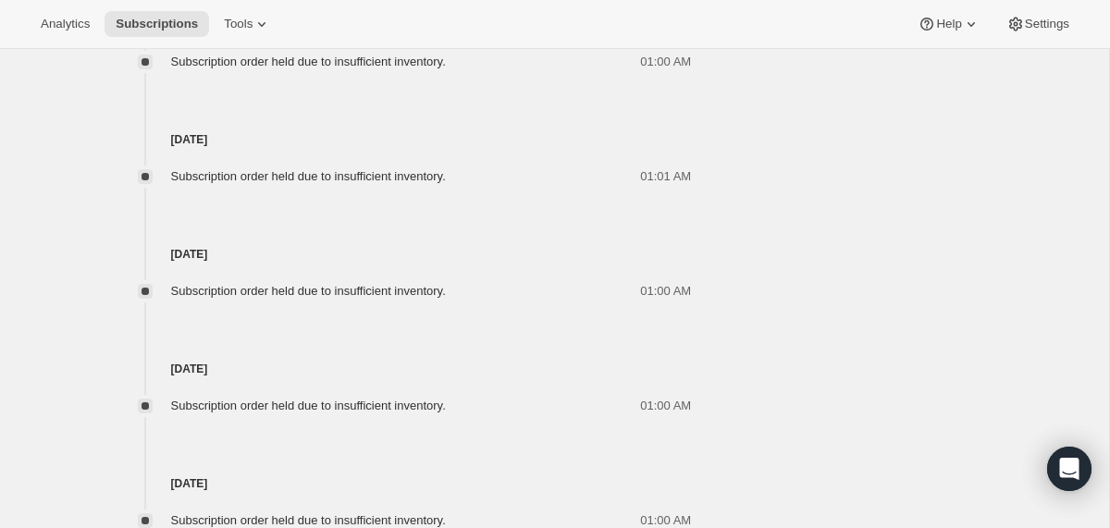
scroll to position [7985, 0]
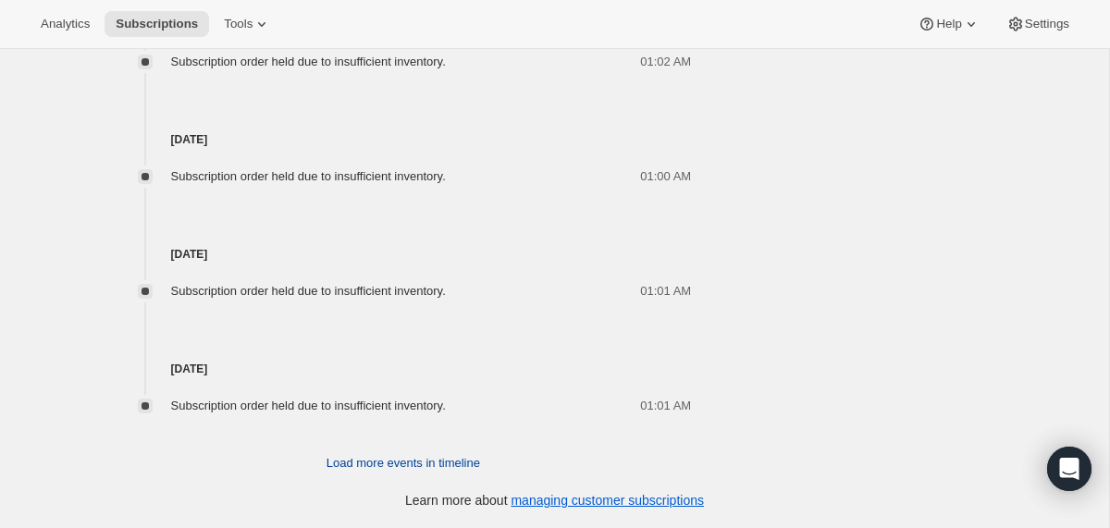
click at [360, 460] on span "Load more events in timeline" at bounding box center [403, 463] width 154 height 18
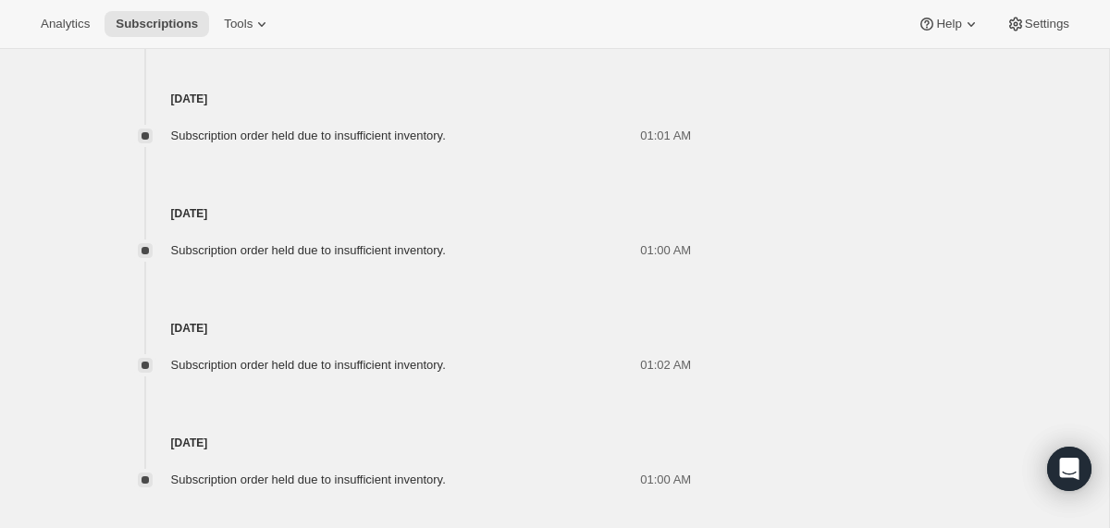
scroll to position [8558, 0]
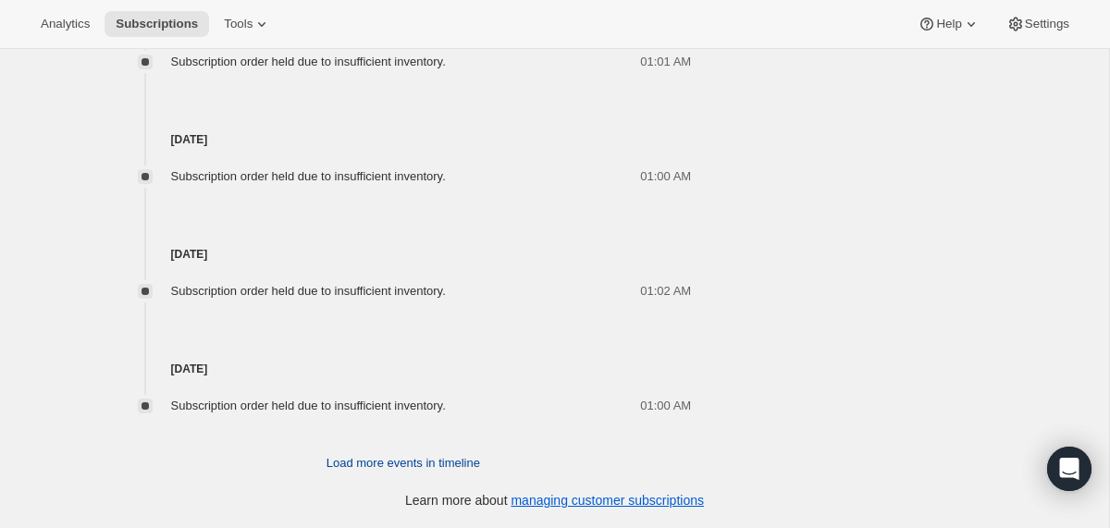
click at [360, 460] on span "Load more events in timeline" at bounding box center [403, 463] width 154 height 18
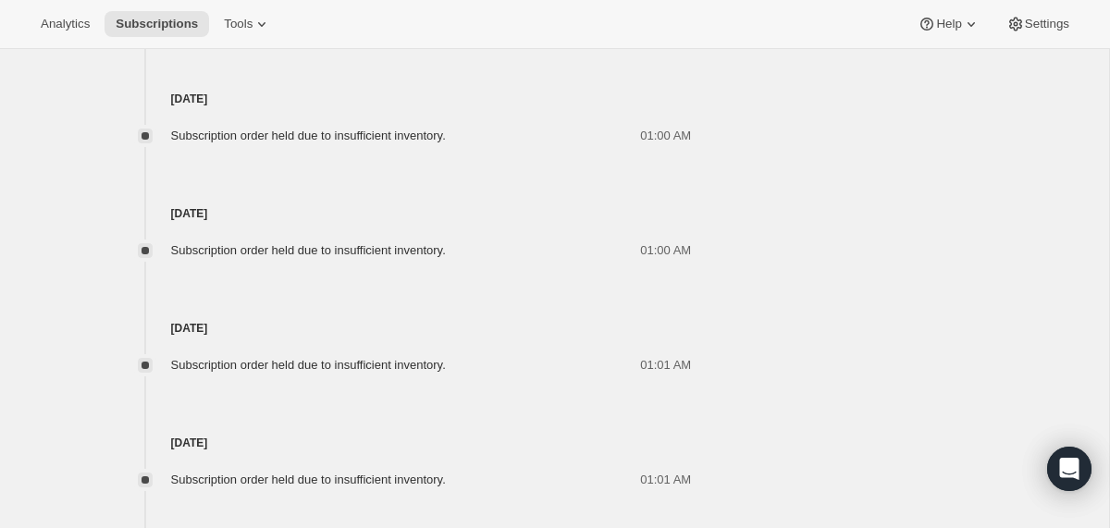
scroll to position [9131, 0]
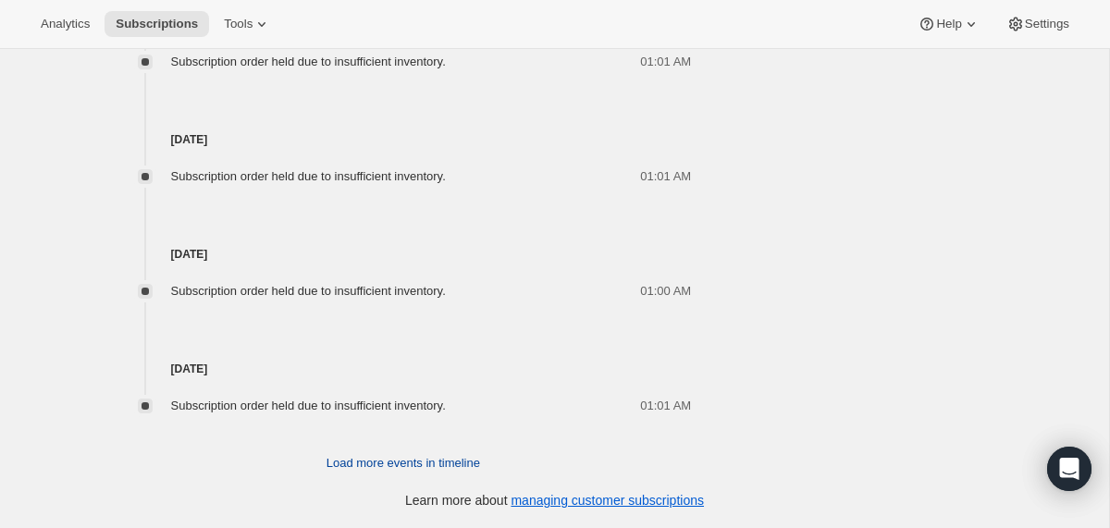
click at [360, 460] on span "Load more events in timeline" at bounding box center [403, 463] width 154 height 18
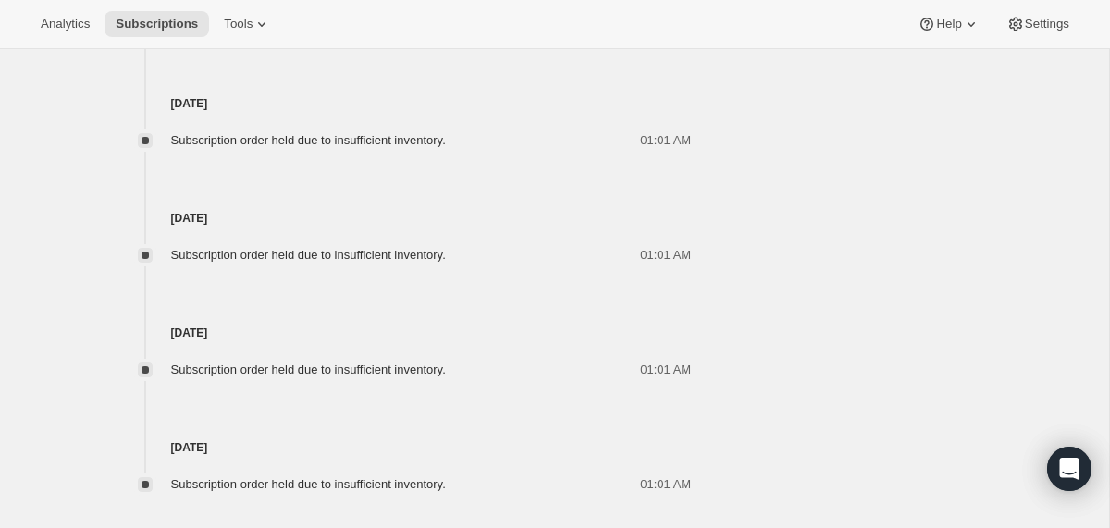
scroll to position [9705, 0]
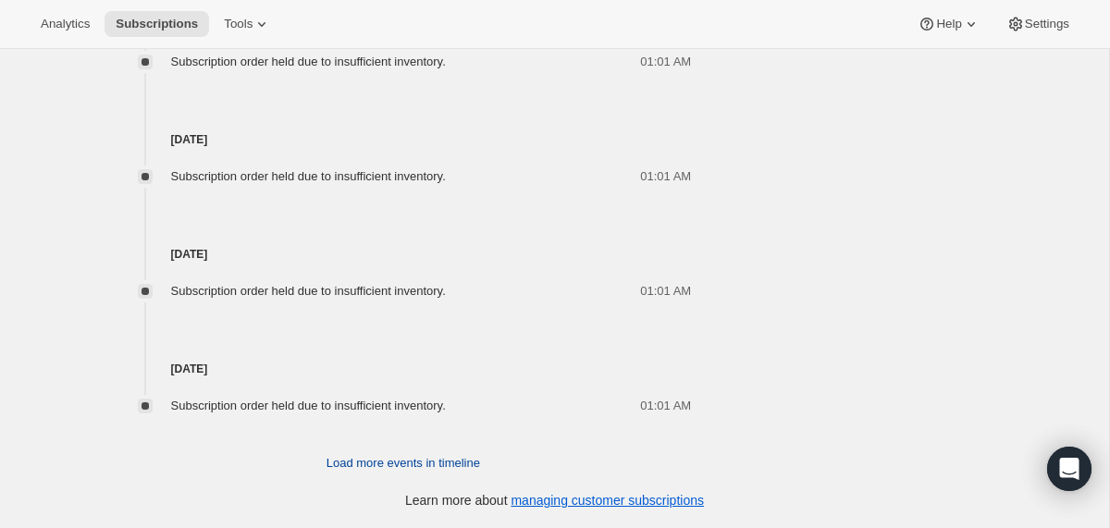
click at [360, 460] on span "Load more events in timeline" at bounding box center [403, 463] width 154 height 18
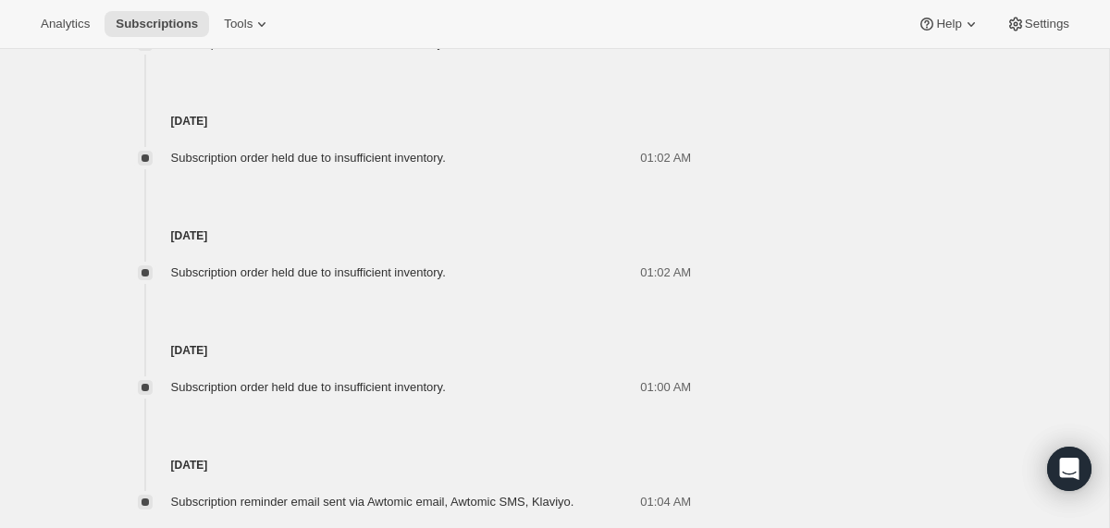
scroll to position [10278, 0]
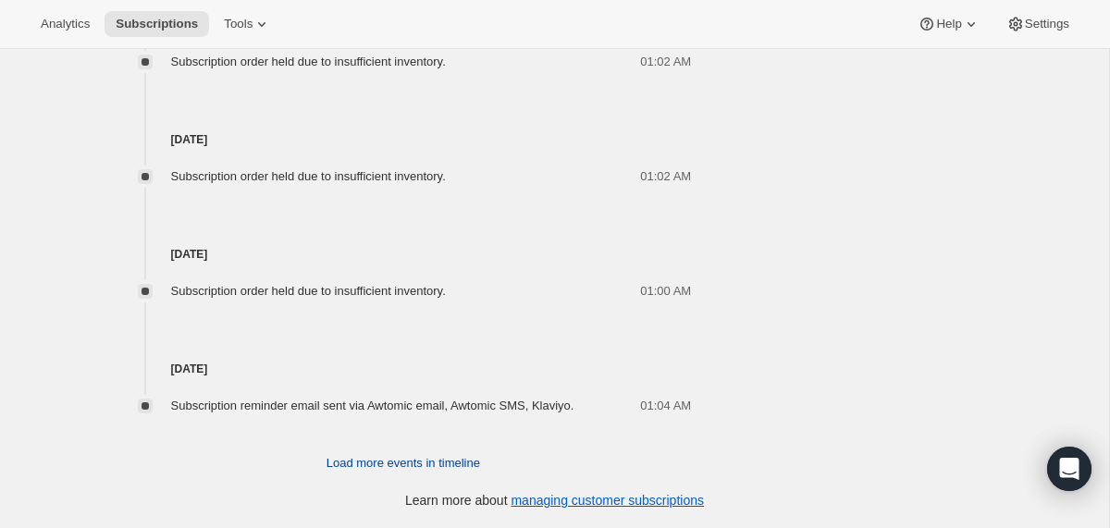
click at [360, 460] on span "Load more events in timeline" at bounding box center [403, 463] width 154 height 18
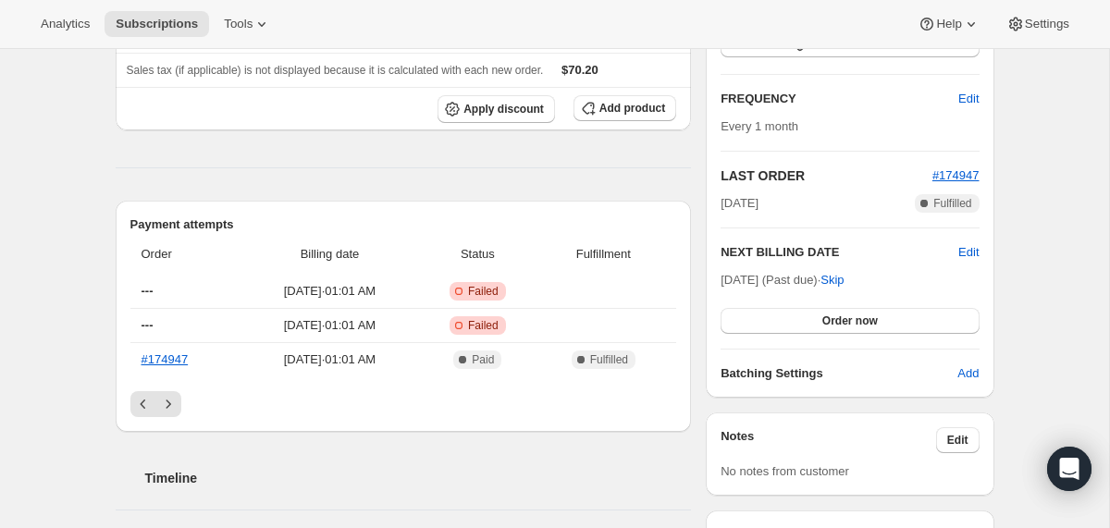
scroll to position [271, 0]
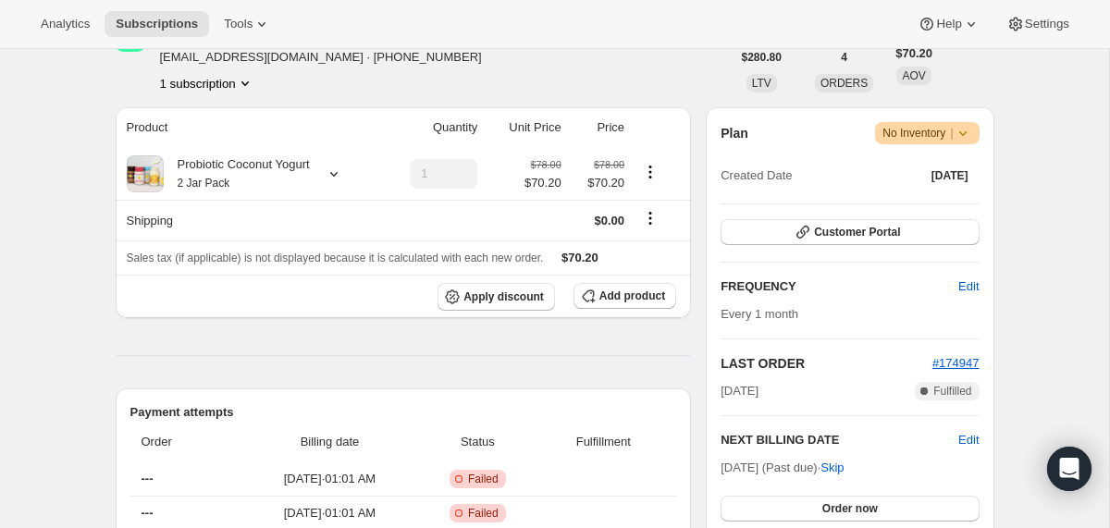
click at [962, 134] on icon at bounding box center [961, 133] width 7 height 5
click at [912, 197] on span "Cancel subscription" at bounding box center [918, 201] width 104 height 14
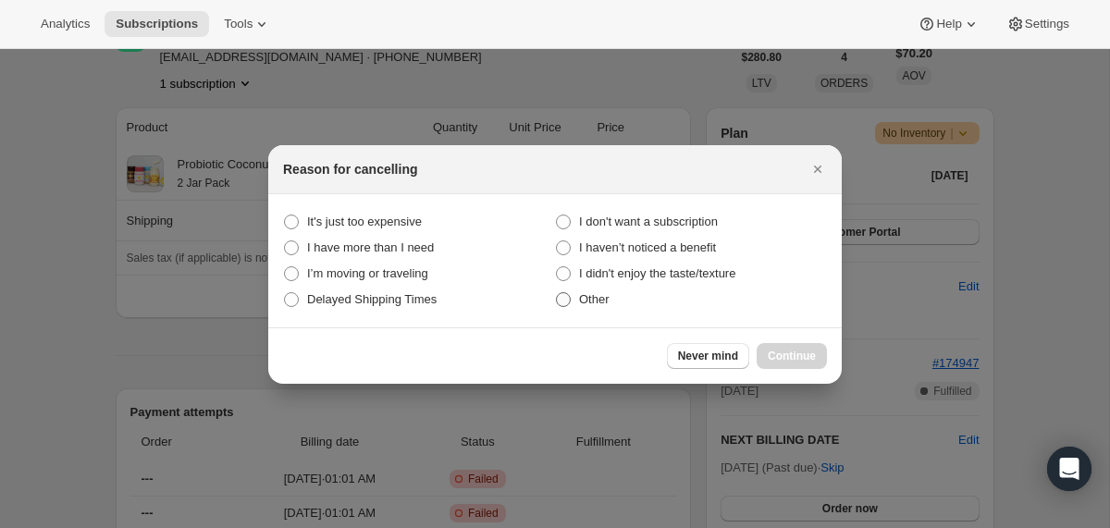
click at [595, 299] on span "Other" at bounding box center [594, 299] width 31 height 14
click at [557, 293] on input "Other" at bounding box center [556, 292] width 1 height 1
radio input "true"
click at [772, 352] on span "Continue" at bounding box center [792, 356] width 48 height 15
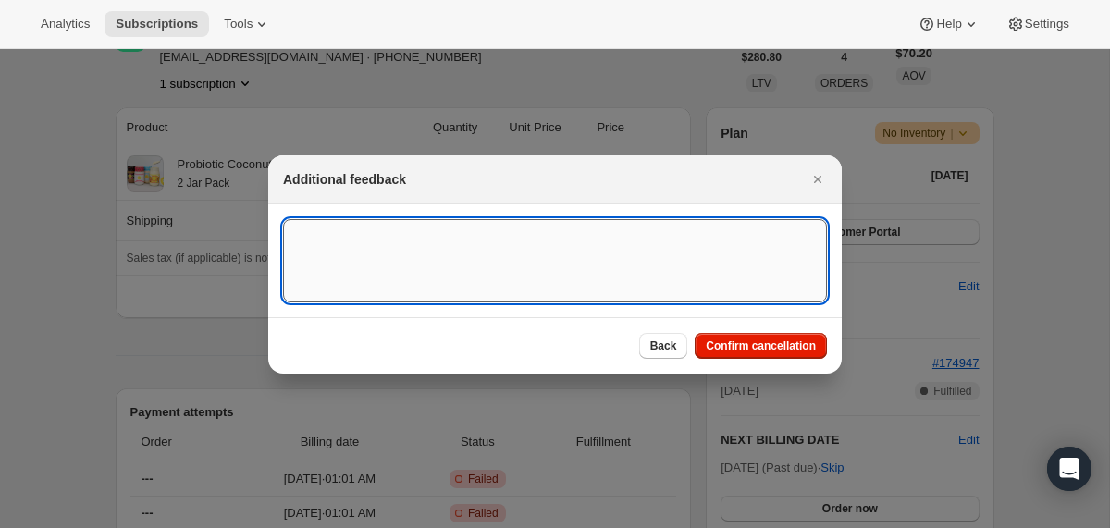
click at [584, 236] on textarea ":r3eo:" at bounding box center [555, 260] width 544 height 83
type textarea "a"
type textarea "failed billing"
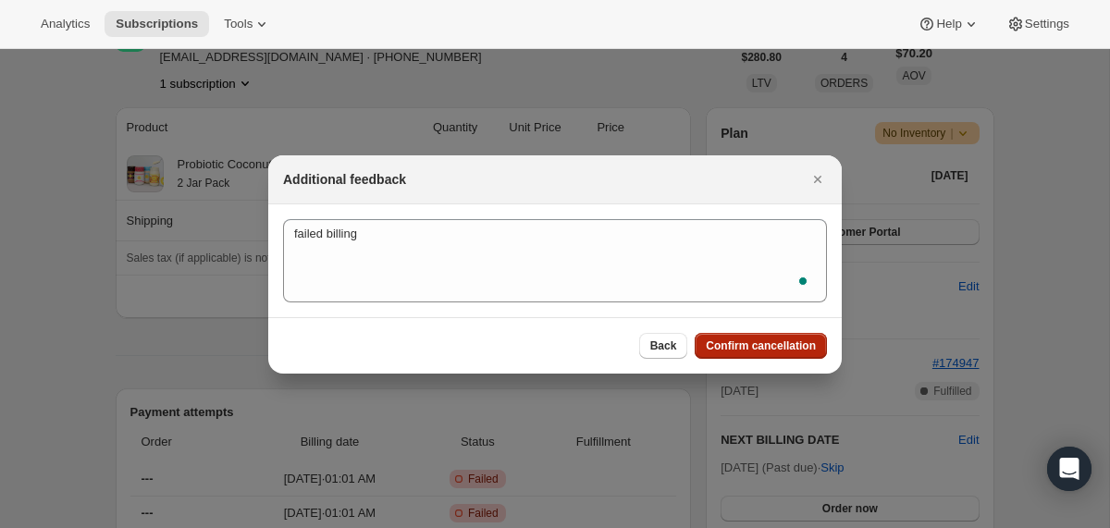
click at [785, 348] on span "Confirm cancellation" at bounding box center [761, 345] width 110 height 15
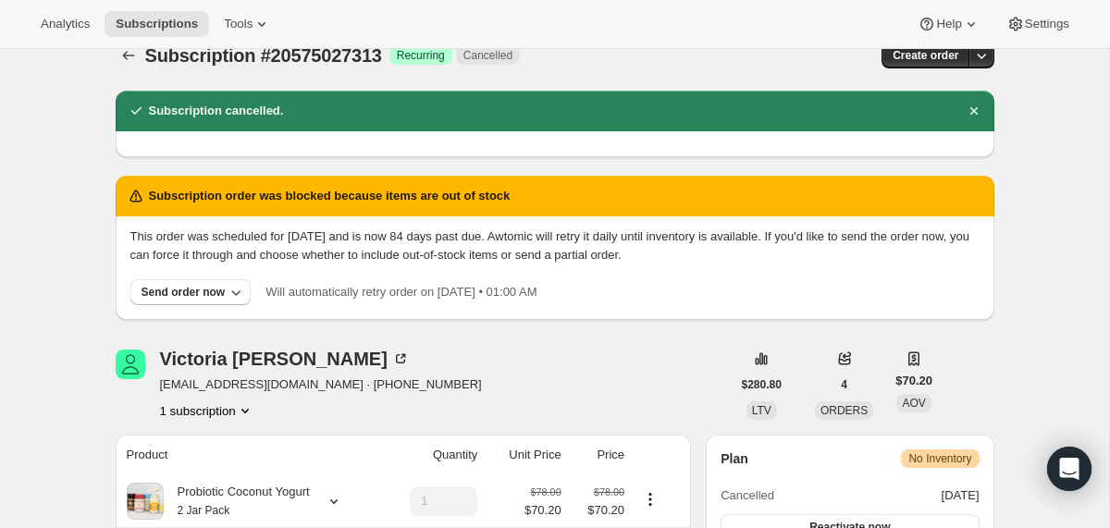
scroll to position [0, 0]
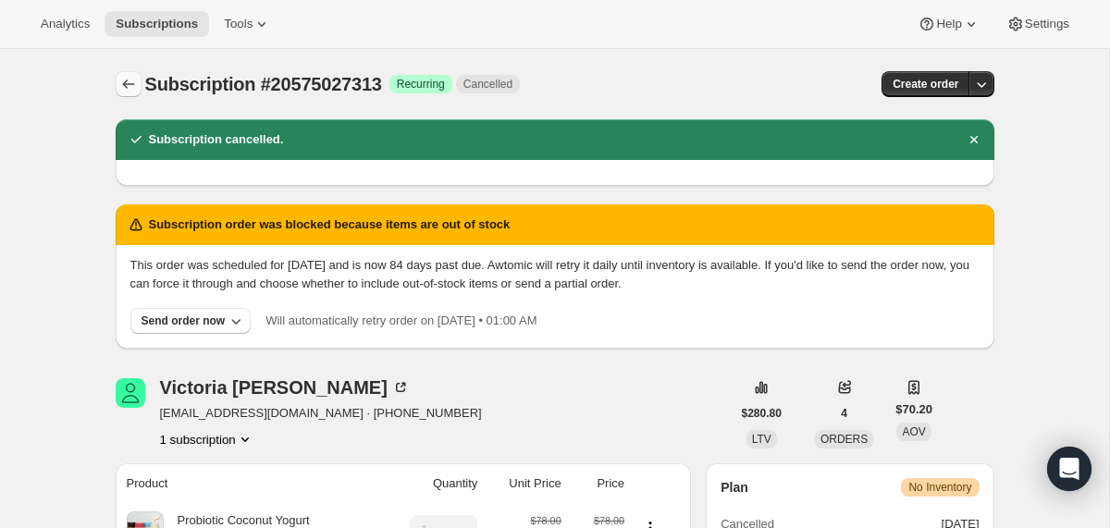
click at [132, 81] on icon "Subscriptions" at bounding box center [128, 84] width 18 height 18
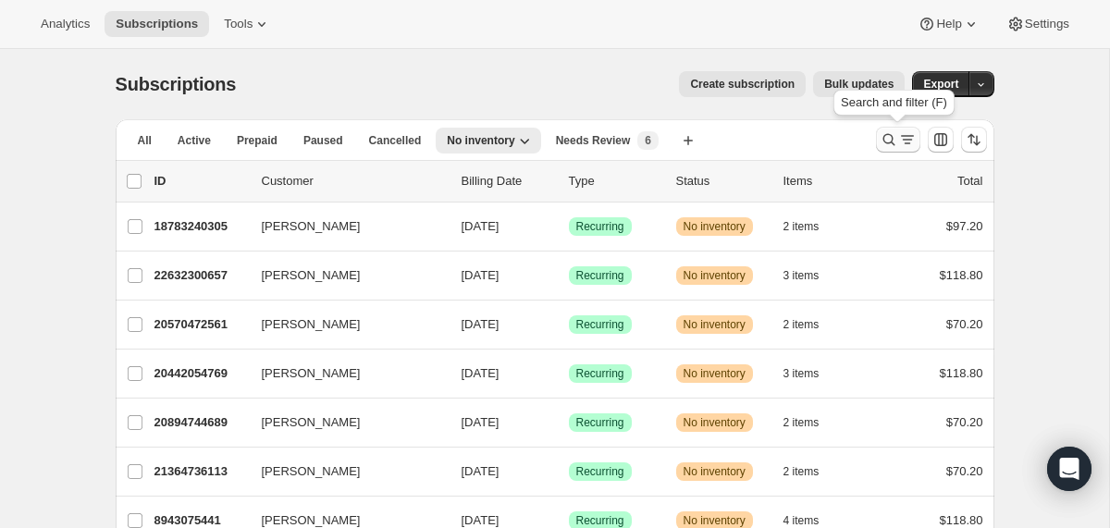
click at [885, 150] on button "Search and filter results" at bounding box center [898, 140] width 44 height 26
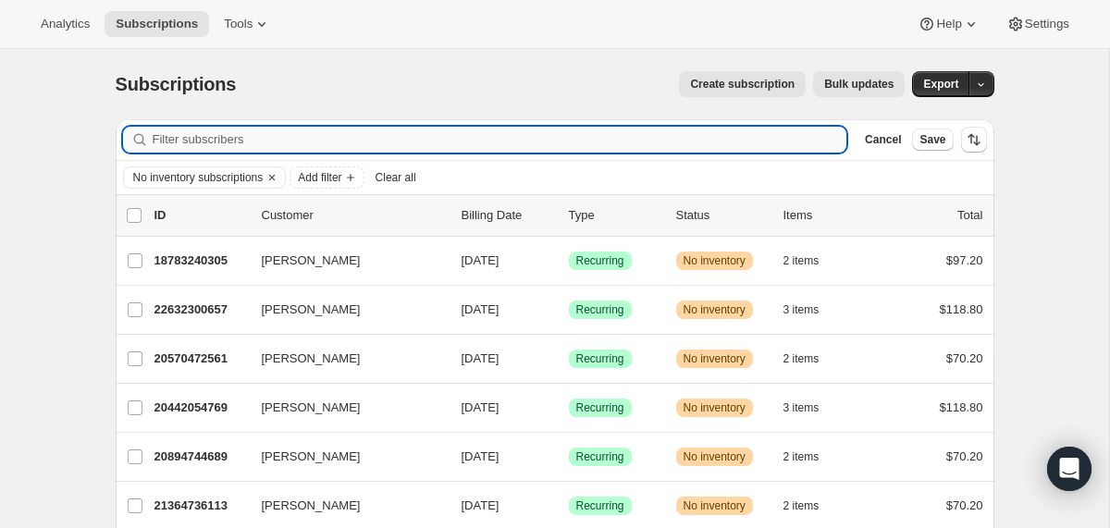
click at [609, 150] on input "Filter subscribers" at bounding box center [500, 140] width 694 height 26
paste input "[EMAIL_ADDRESS][DOMAIN_NAME]"
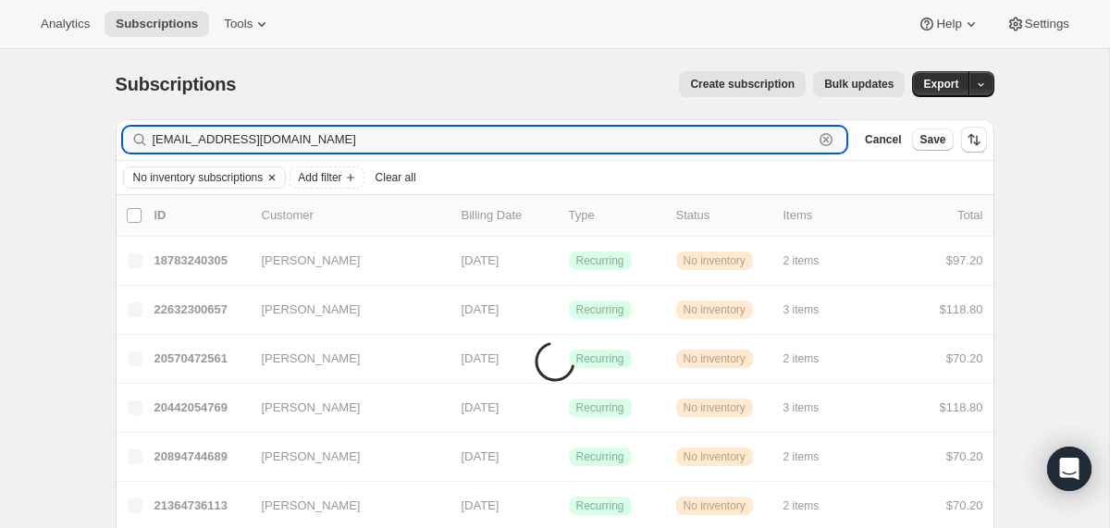
type input "[EMAIL_ADDRESS][DOMAIN_NAME]"
click at [279, 177] on icon "Clear" at bounding box center [271, 177] width 15 height 15
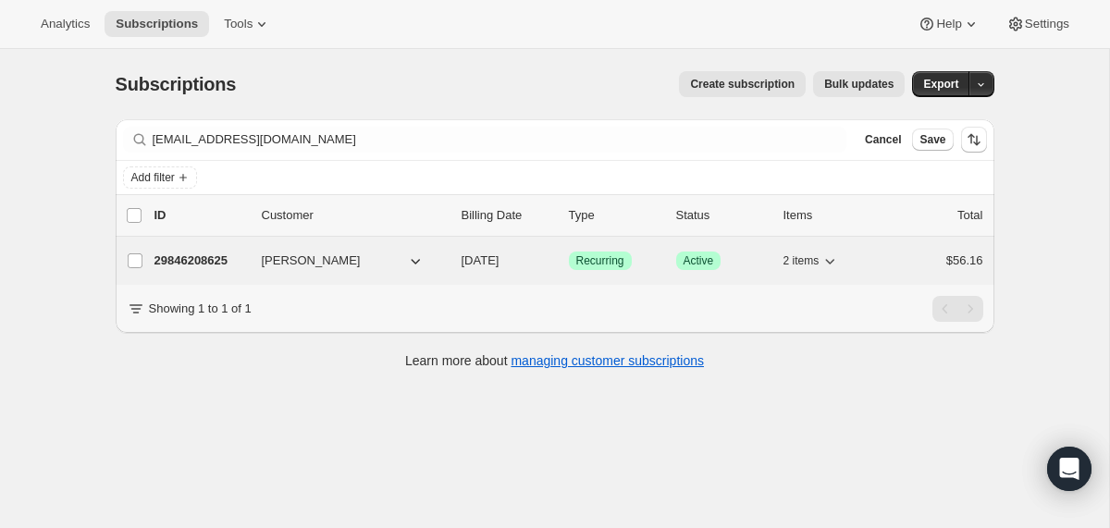
click at [457, 263] on div "29846208625 [PERSON_NAME] [DATE] Success Recurring Success Active 2 items $56.16" at bounding box center [568, 261] width 829 height 26
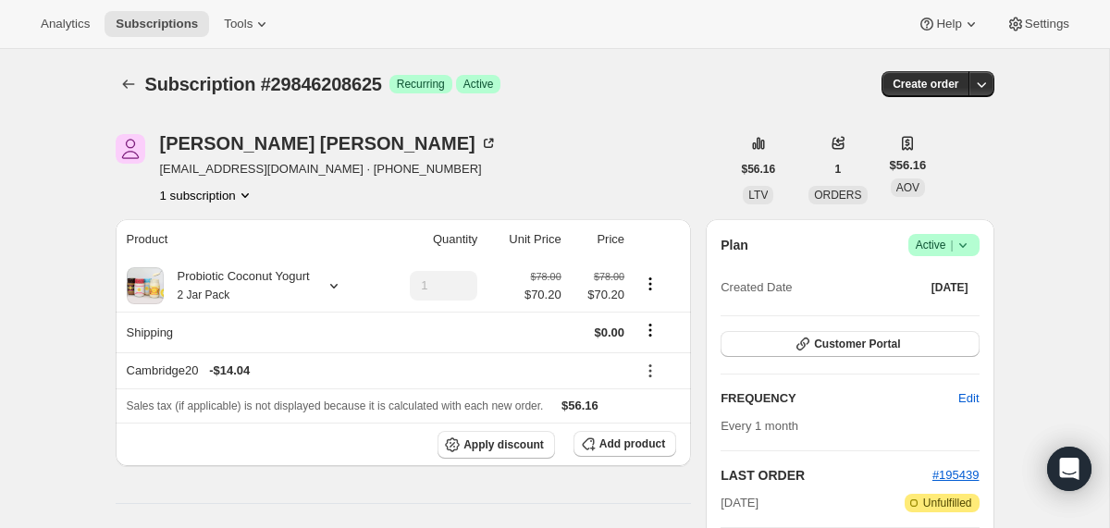
click at [968, 239] on icon at bounding box center [962, 245] width 18 height 18
click at [946, 318] on span "Cancel subscription" at bounding box center [936, 313] width 104 height 14
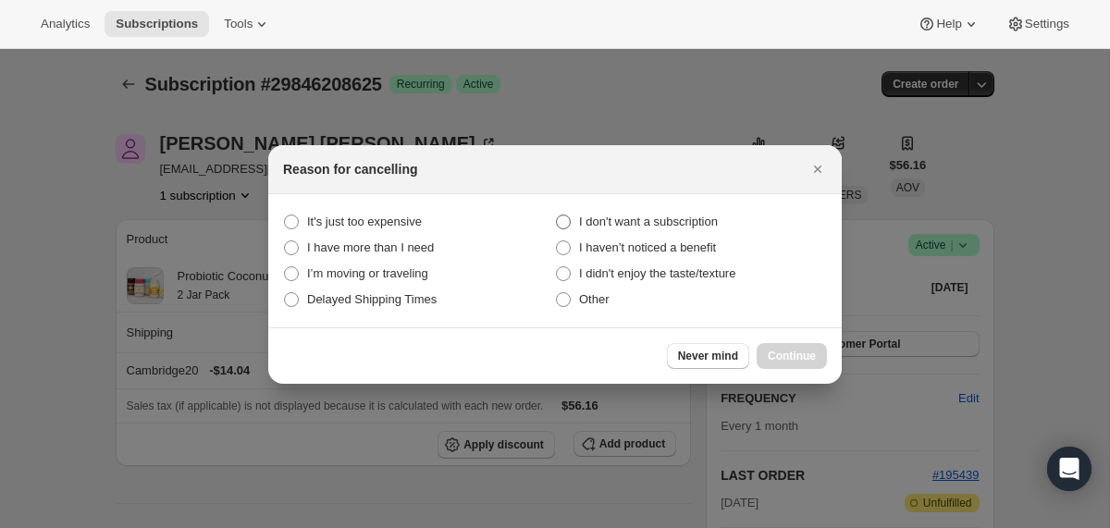
click at [682, 224] on span "I don't want a subscription" at bounding box center [648, 222] width 139 height 14
click at [557, 215] on subscription "I don't want a subscription" at bounding box center [556, 215] width 1 height 1
radio subscription "true"
click at [792, 354] on span "Continue" at bounding box center [792, 356] width 48 height 15
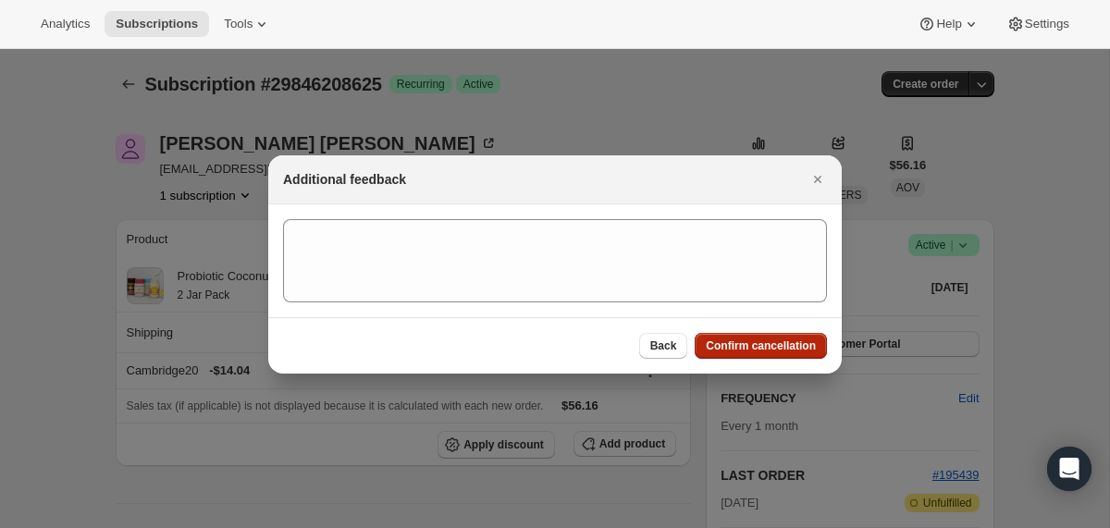
click at [789, 351] on span "Confirm cancellation" at bounding box center [761, 345] width 110 height 15
